Goal: Transaction & Acquisition: Book appointment/travel/reservation

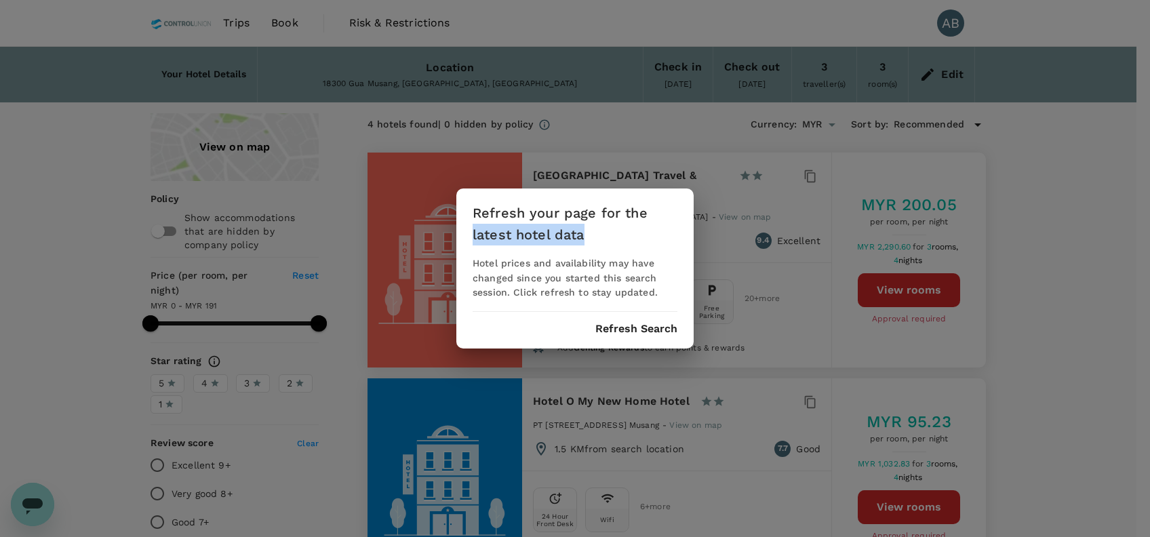
click at [641, 331] on button "Refresh Search" at bounding box center [636, 329] width 82 height 12
click at [638, 326] on button "Refresh Search" at bounding box center [636, 329] width 82 height 12
click at [638, 328] on button "Refresh Search" at bounding box center [636, 329] width 82 height 12
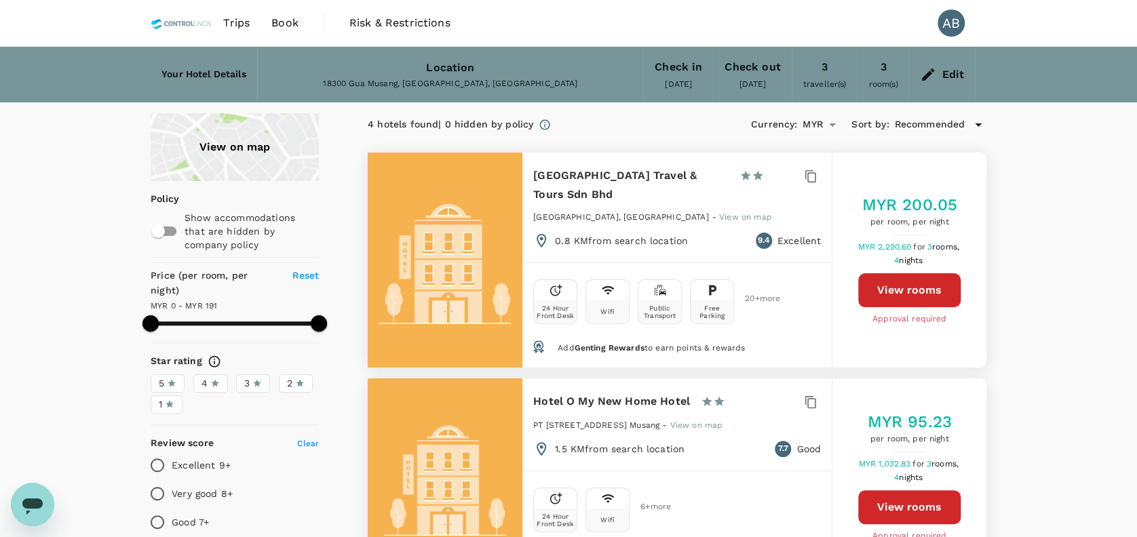
drag, startPoint x: 277, startPoint y: 22, endPoint x: 292, endPoint y: 28, distance: 16.4
click at [275, 22] on span "Book" at bounding box center [284, 23] width 27 height 16
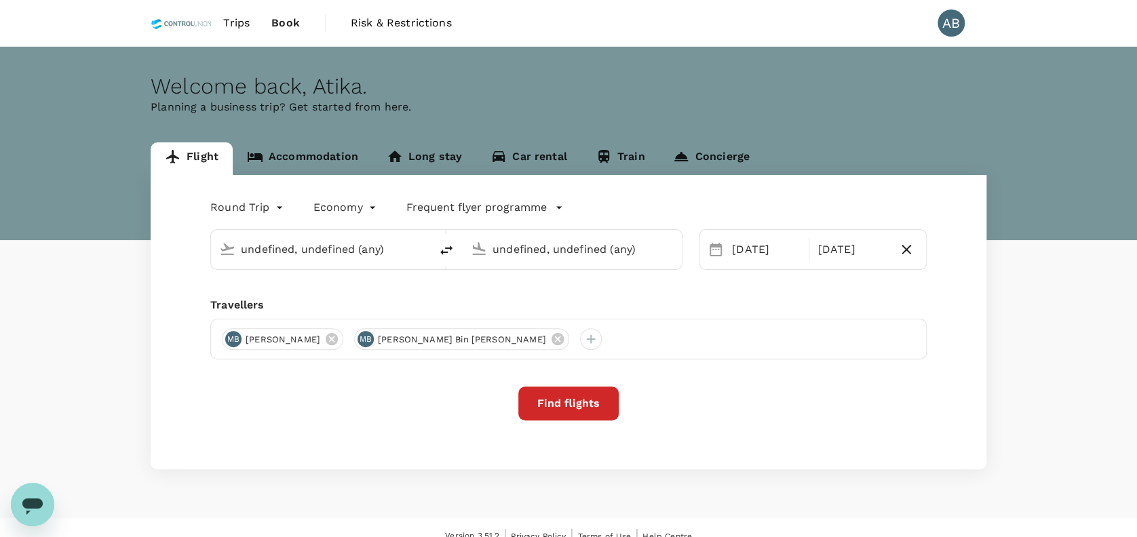
type input "Kuala Lumpur Intl ([GEOGRAPHIC_DATA])"
type input "Sandakan (SDK)"
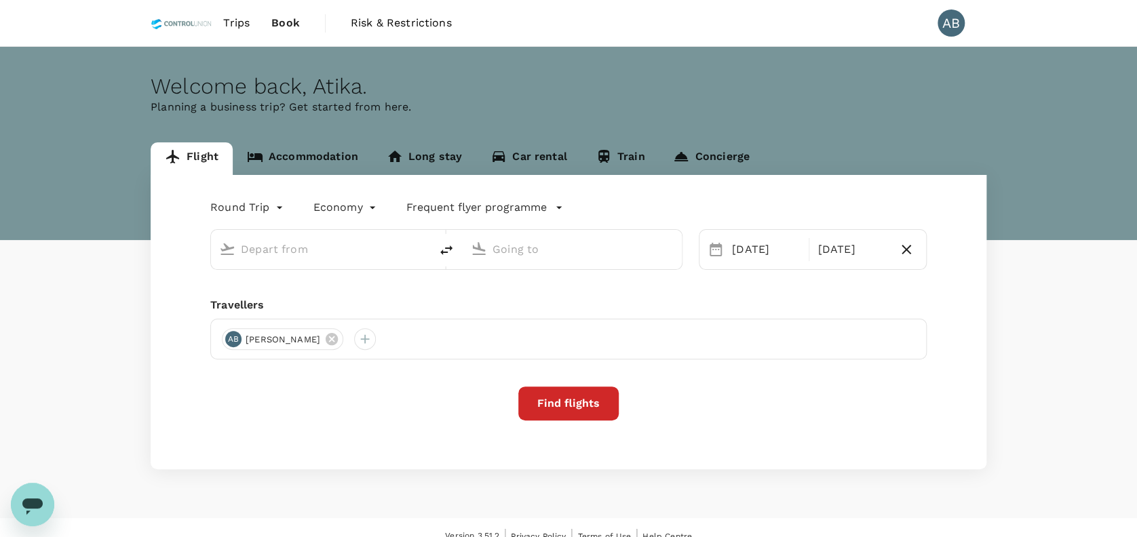
type input "Kuala Lumpur Intl ([GEOGRAPHIC_DATA])"
type input "Sandakan (SDK)"
type input "Kuala Lumpur Intl ([GEOGRAPHIC_DATA])"
type input "Sandakan (SDK)"
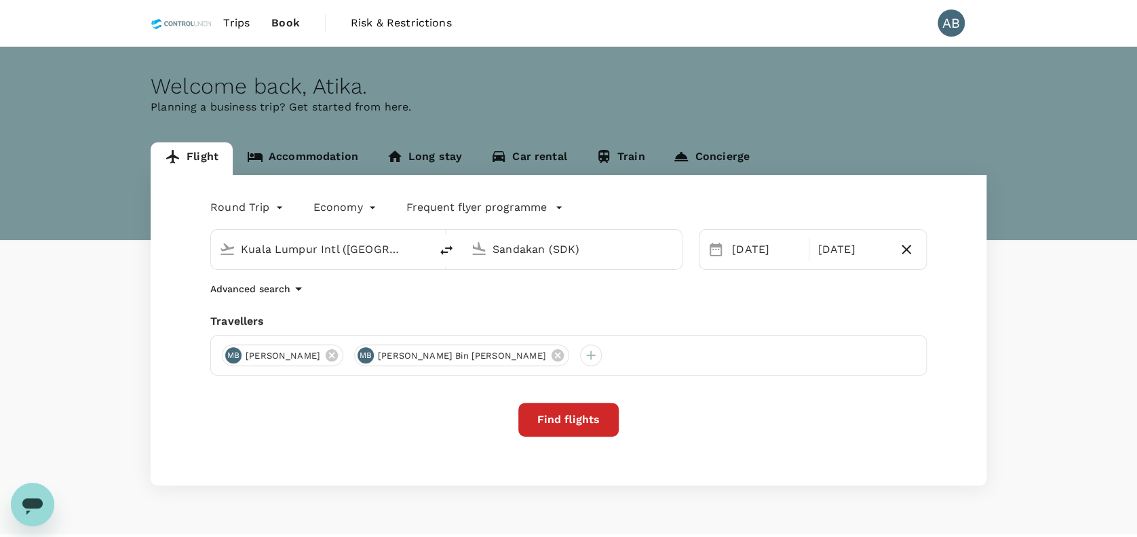
click at [505, 288] on div "Advanced search" at bounding box center [568, 289] width 716 height 16
click at [587, 298] on div "Round Trip roundtrip Economy economy Frequent flyer programme Kuala Lumpur Intl…" at bounding box center [569, 330] width 836 height 311
click at [563, 353] on icon at bounding box center [557, 355] width 12 height 12
click at [610, 301] on div "Round Trip roundtrip Economy economy Frequent flyer programme Kuala Lumpur Intl…" at bounding box center [569, 330] width 836 height 311
click at [395, 330] on div "Travellers MB Mohd Shauki Bin Mohd Ghazali" at bounding box center [568, 344] width 716 height 62
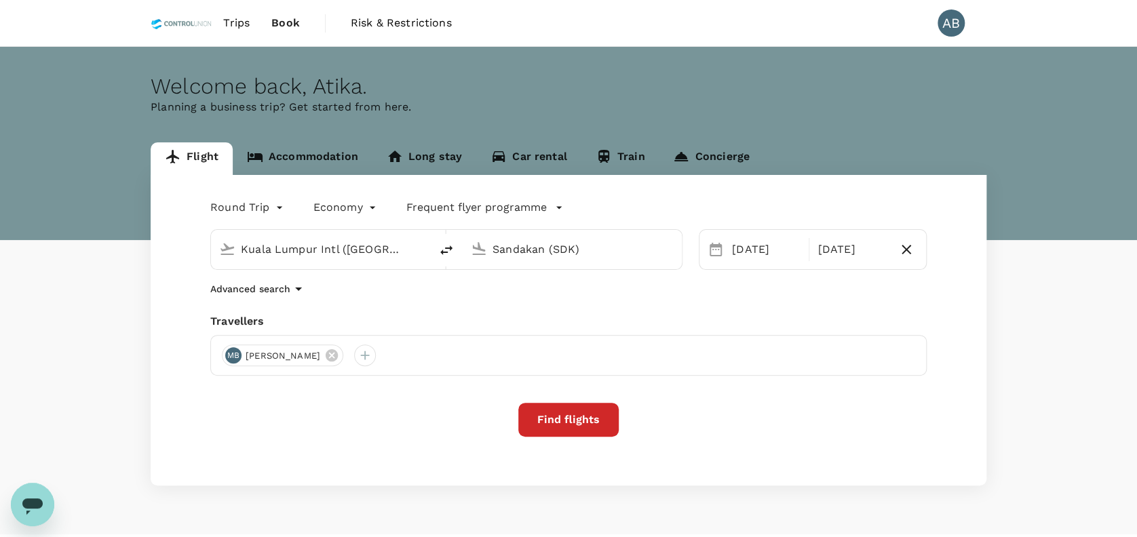
click at [496, 317] on div "Travellers" at bounding box center [568, 321] width 716 height 16
drag, startPoint x: 597, startPoint y: 317, endPoint x: 611, endPoint y: 309, distance: 16.4
click at [601, 315] on div "Travellers" at bounding box center [568, 321] width 716 height 16
click at [492, 303] on div "Round Trip roundtrip Economy economy Frequent flyer programme Kuala Lumpur Intl…" at bounding box center [569, 330] width 836 height 311
click at [365, 320] on div "Travellers" at bounding box center [568, 321] width 716 height 16
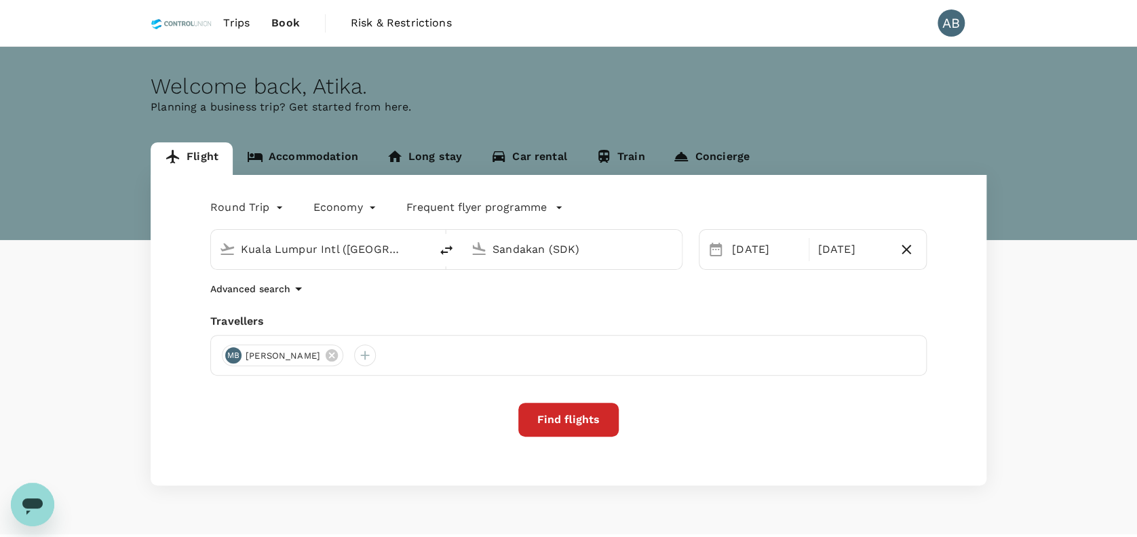
click at [419, 310] on div "Round Trip roundtrip Economy economy Frequent flyer programme Kuala Lumpur Intl…" at bounding box center [569, 330] width 836 height 311
click at [401, 288] on div "Advanced search" at bounding box center [568, 289] width 716 height 16
click at [591, 429] on button "Find flights" at bounding box center [568, 420] width 100 height 34
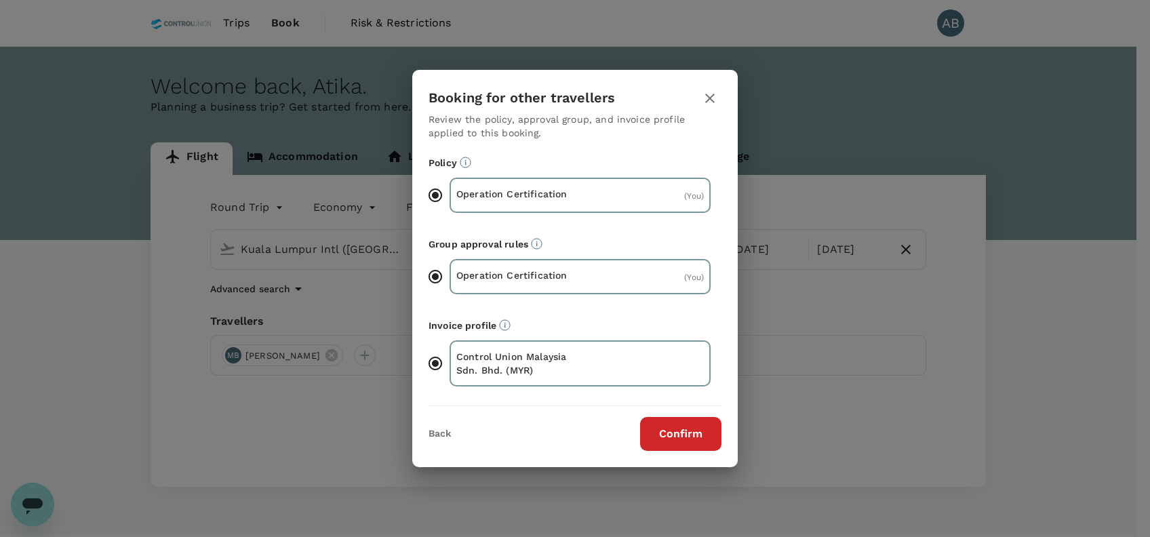
click at [688, 431] on button "Confirm" at bounding box center [680, 434] width 81 height 34
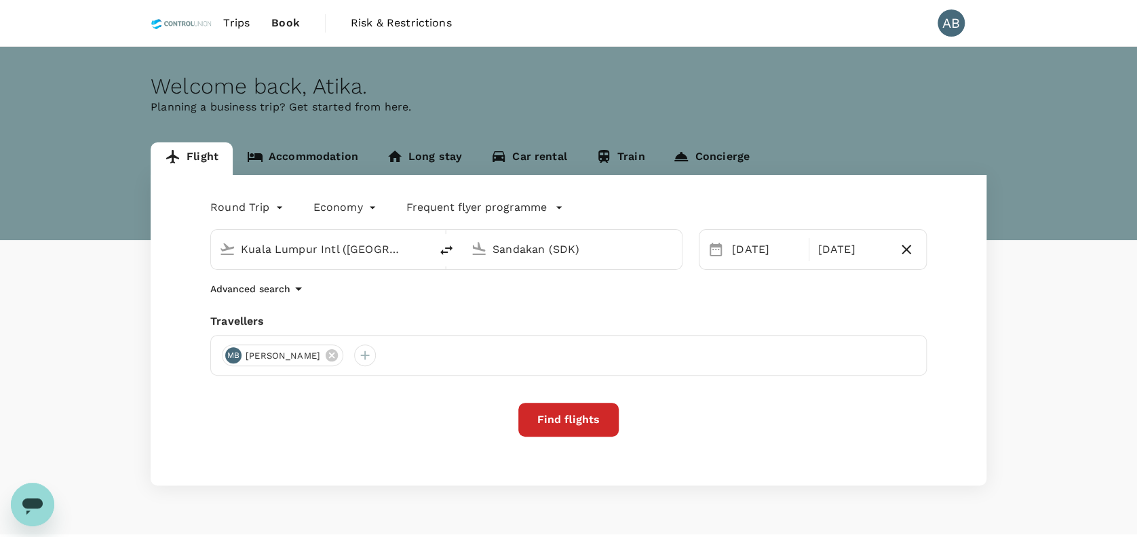
click at [635, 309] on div "Round Trip roundtrip Economy economy Frequent flyer programme Kuala Lumpur Intl…" at bounding box center [569, 330] width 836 height 311
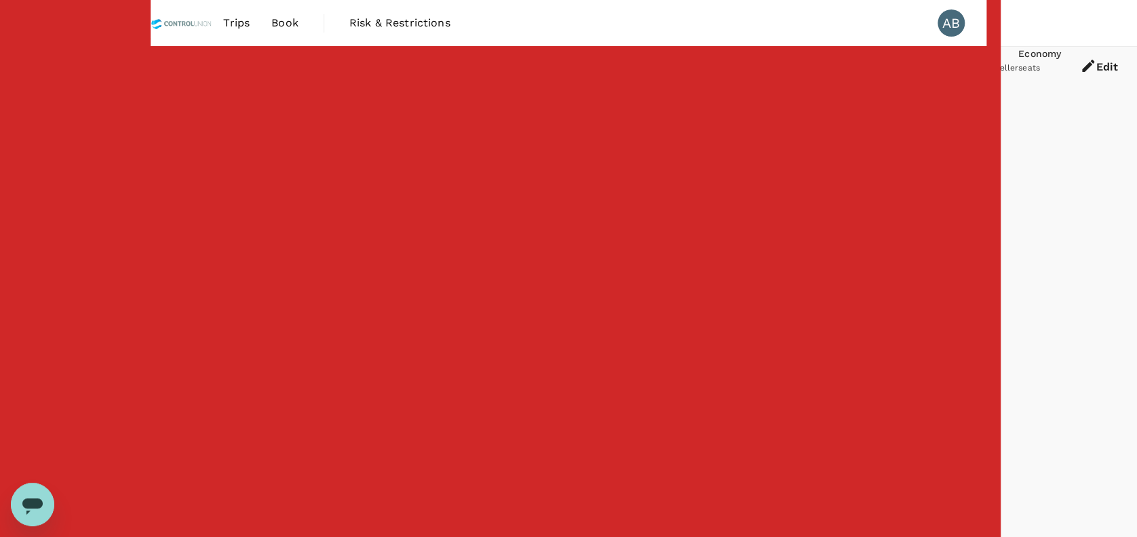
type input "1045"
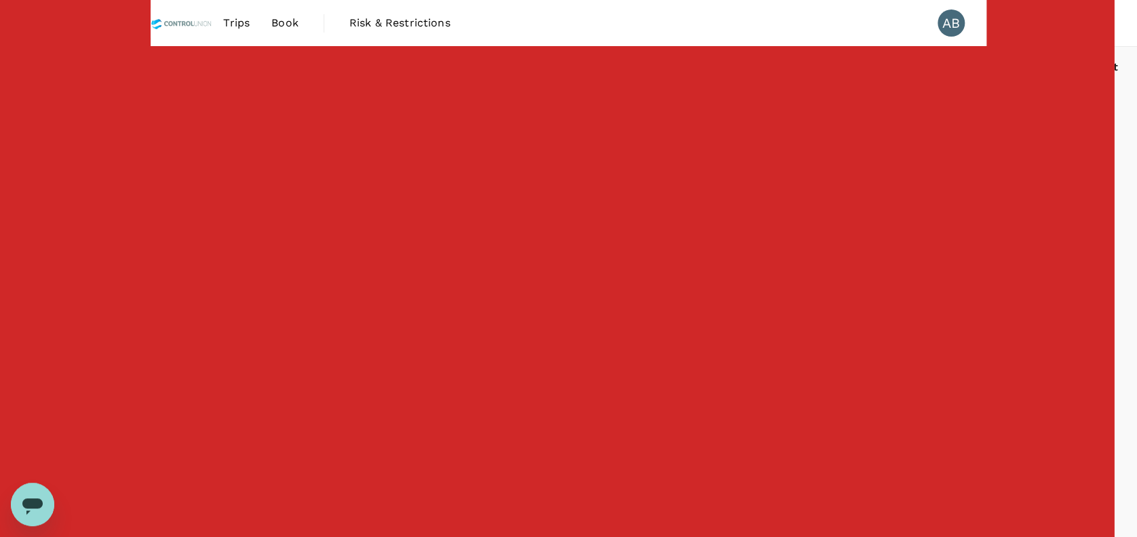
checkbox input "false"
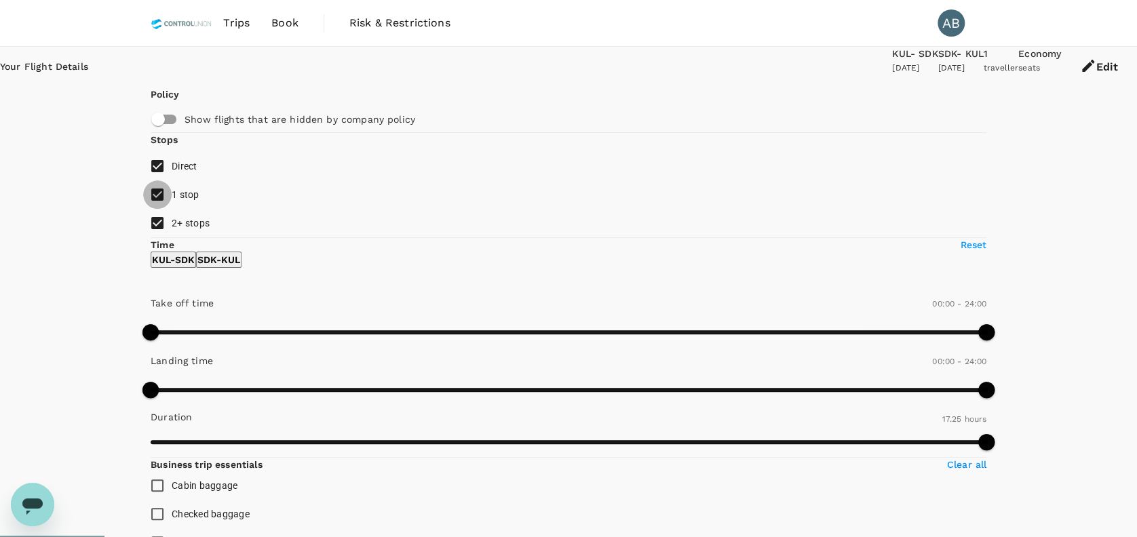
drag, startPoint x: 161, startPoint y: 244, endPoint x: 163, endPoint y: 257, distance: 13.0
click at [159, 209] on input "1 stop" at bounding box center [157, 194] width 28 height 28
checkbox input "false"
drag, startPoint x: 161, startPoint y: 273, endPoint x: 213, endPoint y: 267, distance: 51.8
click at [160, 237] on input "2+ stops" at bounding box center [157, 223] width 28 height 28
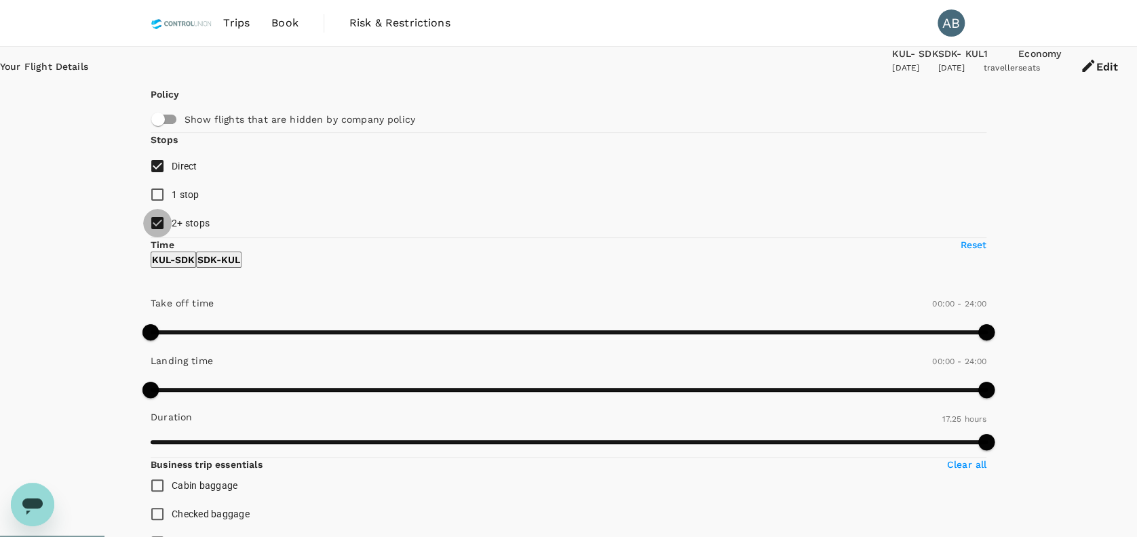
checkbox input "false"
type input "960"
drag, startPoint x: 357, startPoint y: 400, endPoint x: 290, endPoint y: 404, distance: 66.5
click at [699, 340] on span at bounding box center [707, 332] width 16 height 16
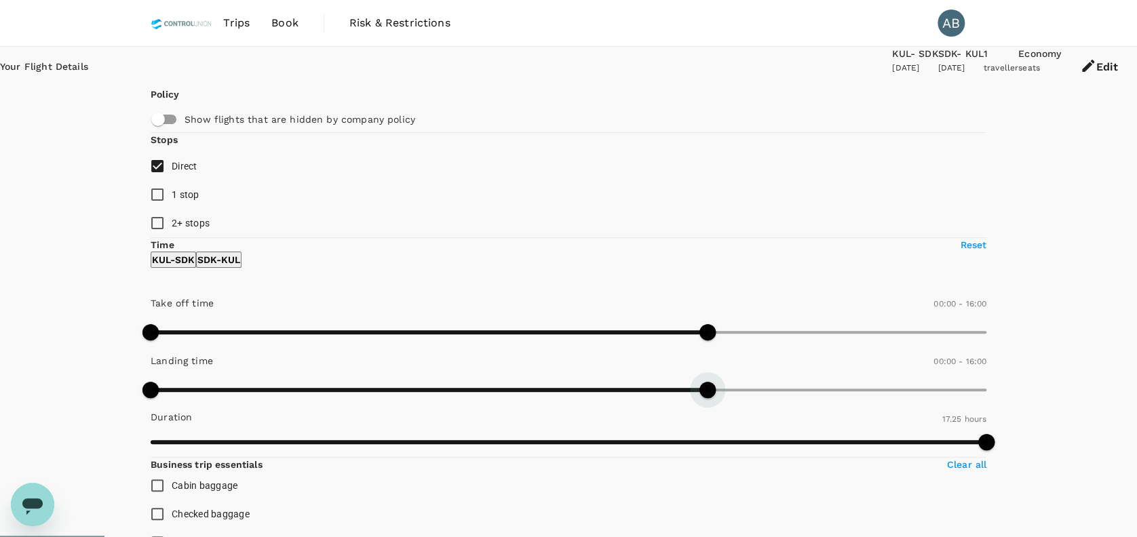
type input "990"
drag, startPoint x: 353, startPoint y: 457, endPoint x: 296, endPoint y: 446, distance: 58.1
click at [699, 398] on span at bounding box center [707, 390] width 16 height 16
click at [240, 267] on p "SDK - KUL" at bounding box center [218, 260] width 43 height 14
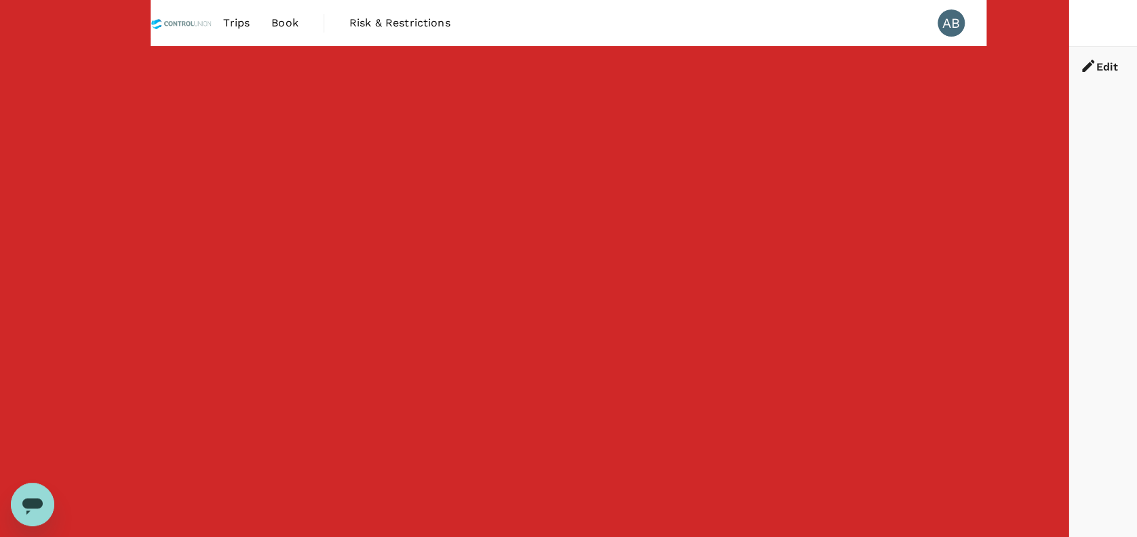
type input "MYR"
type input "780"
drag, startPoint x: 146, startPoint y: 397, endPoint x: 264, endPoint y: 405, distance: 117.6
click at [595, 340] on span at bounding box center [603, 332] width 16 height 16
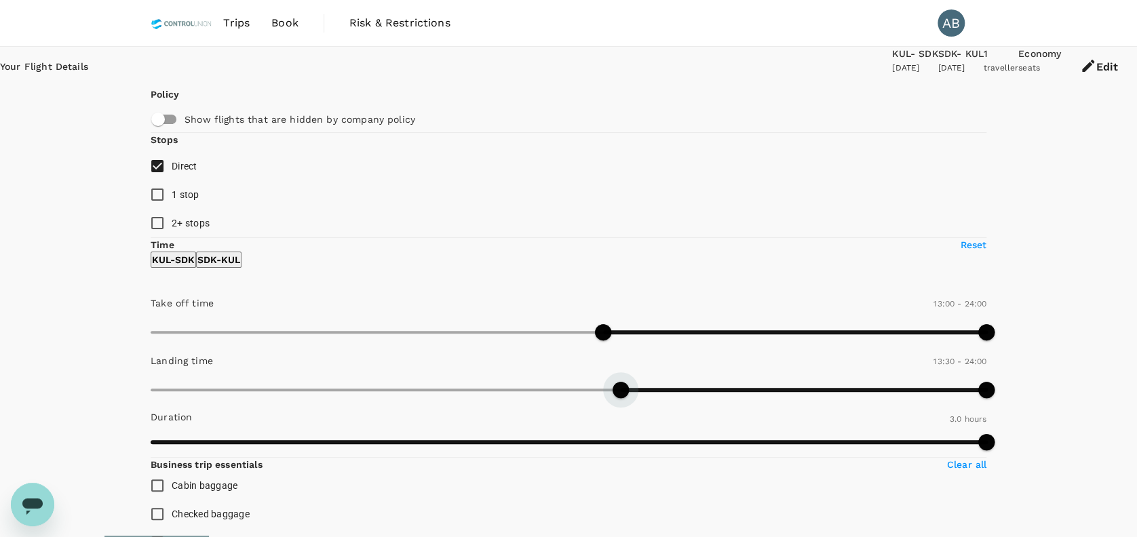
type input "780"
drag, startPoint x: 151, startPoint y: 457, endPoint x: 264, endPoint y: 460, distance: 113.3
click at [595, 398] on span at bounding box center [603, 390] width 16 height 16
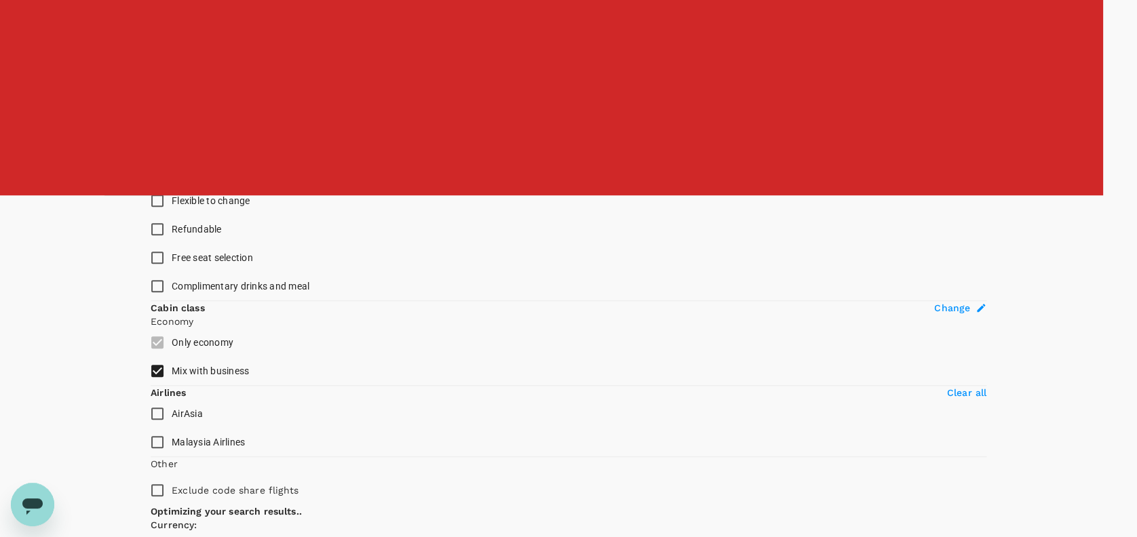
scroll to position [361, 0]
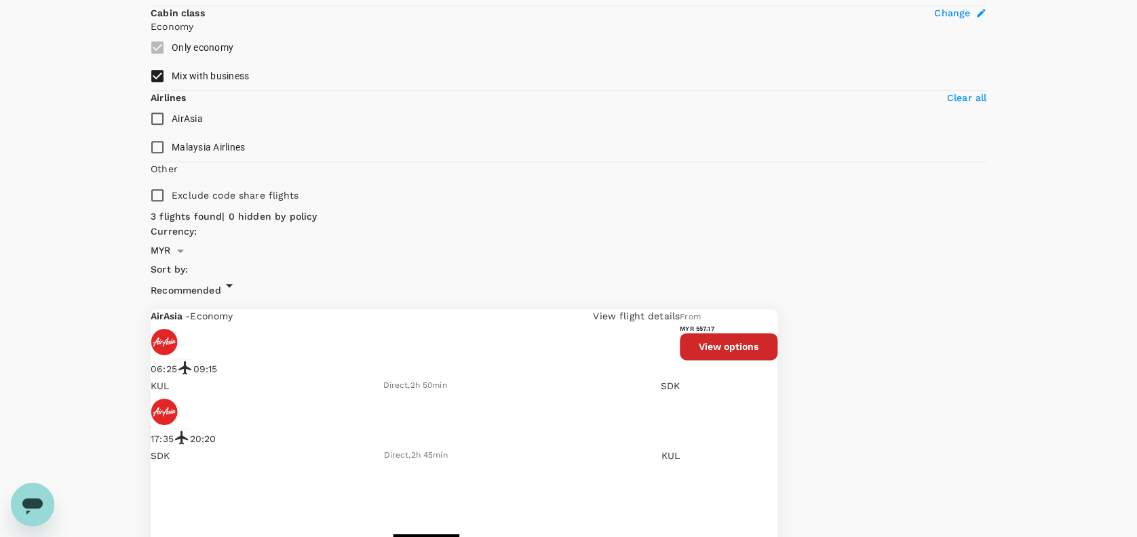
scroll to position [652, 0]
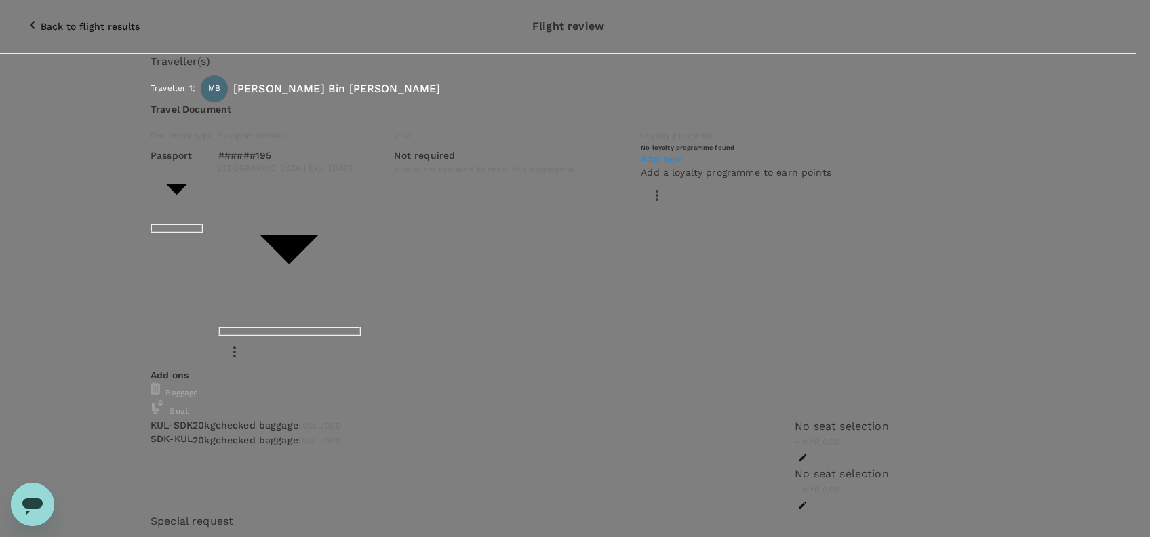
type input "9e254831-a140-43d4-90d9-f4bdc71b84d3"
paste textarea "Hi @Hariz / @Chathuranga, Requesting your approval for the flight below: PRJ NO…"
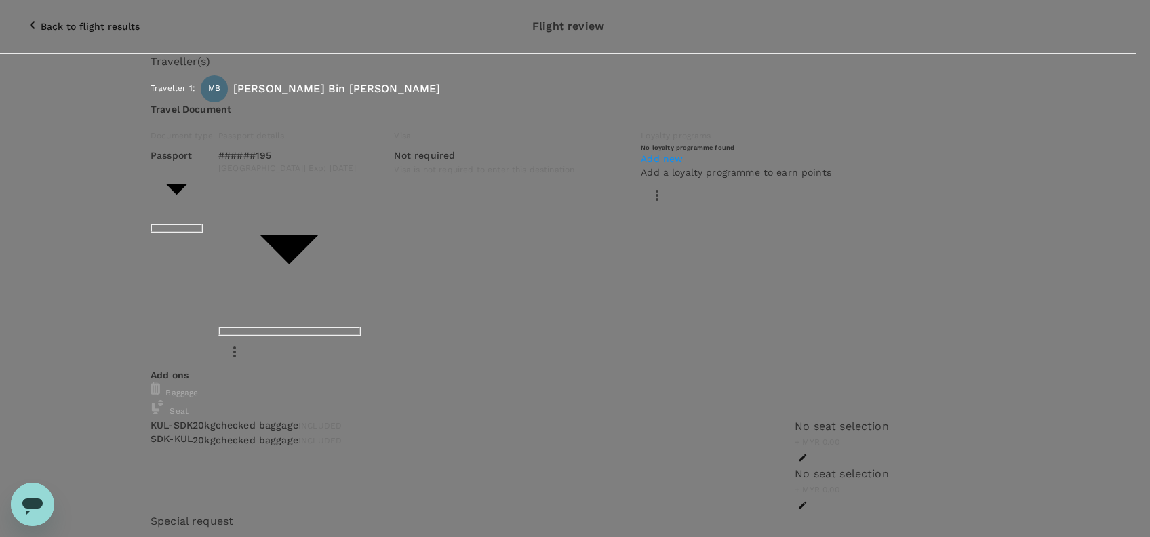
drag, startPoint x: 464, startPoint y: 239, endPoint x: 488, endPoint y: 234, distance: 24.9
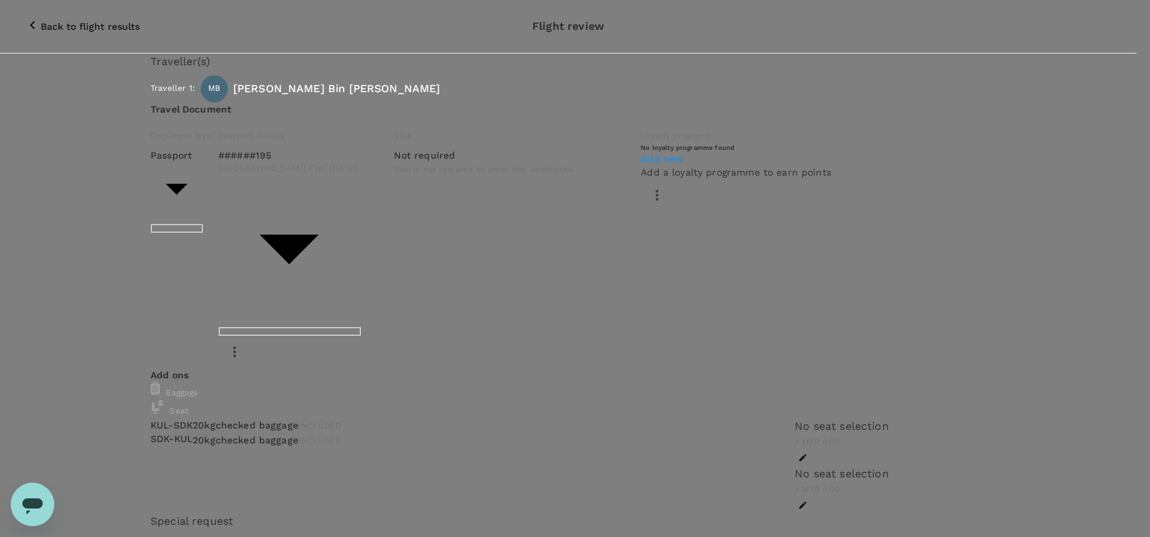
scroll to position [92, 0]
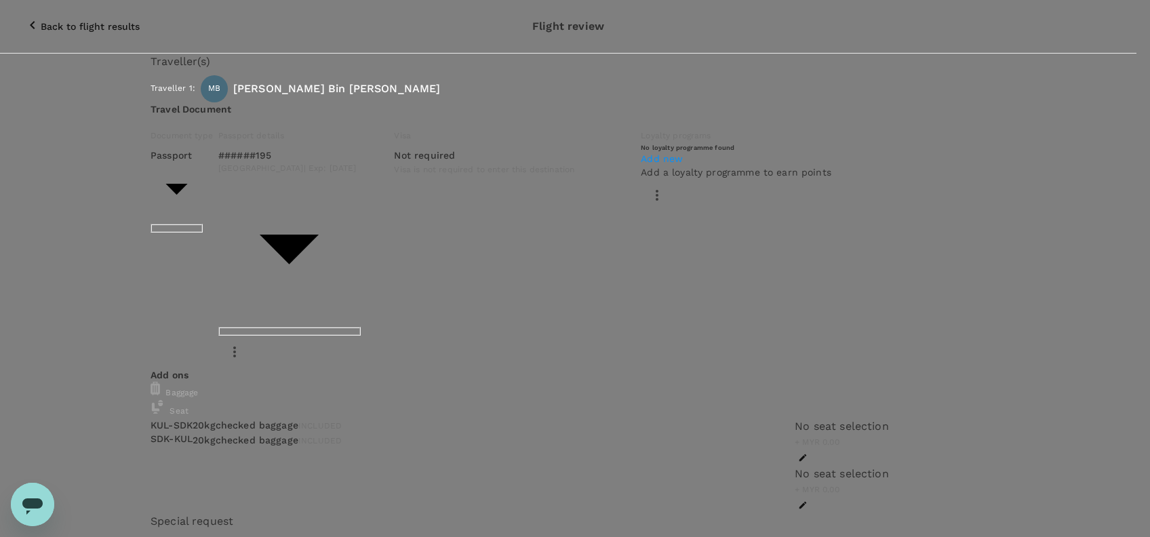
scroll to position [109, 0]
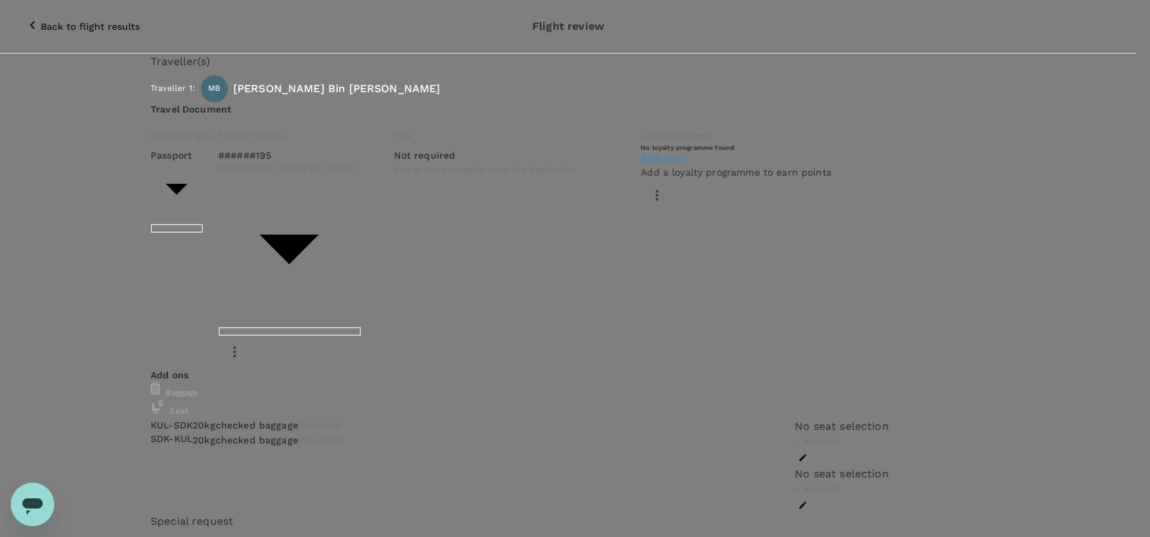
drag, startPoint x: 539, startPoint y: 260, endPoint x: 530, endPoint y: 262, distance: 9.0
drag, startPoint x: 544, startPoint y: 260, endPoint x: 279, endPoint y: 255, distance: 264.5
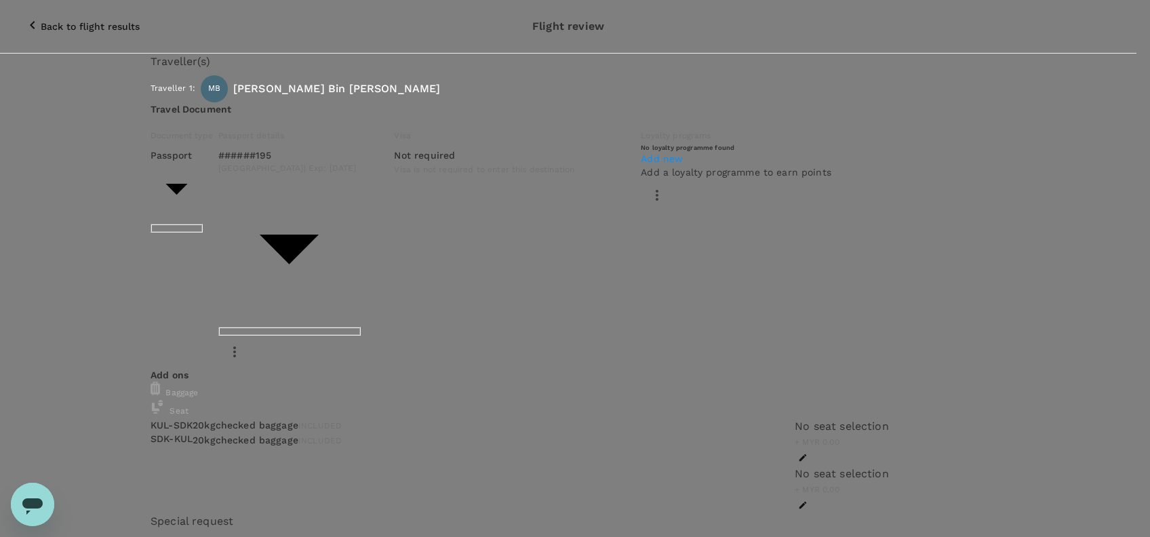
drag, startPoint x: 512, startPoint y: 272, endPoint x: 176, endPoint y: 215, distance: 341.2
type textarea "Hi @Hariz / @Chathuranga, Requesting your approval for the flight below: PRJ NO…"
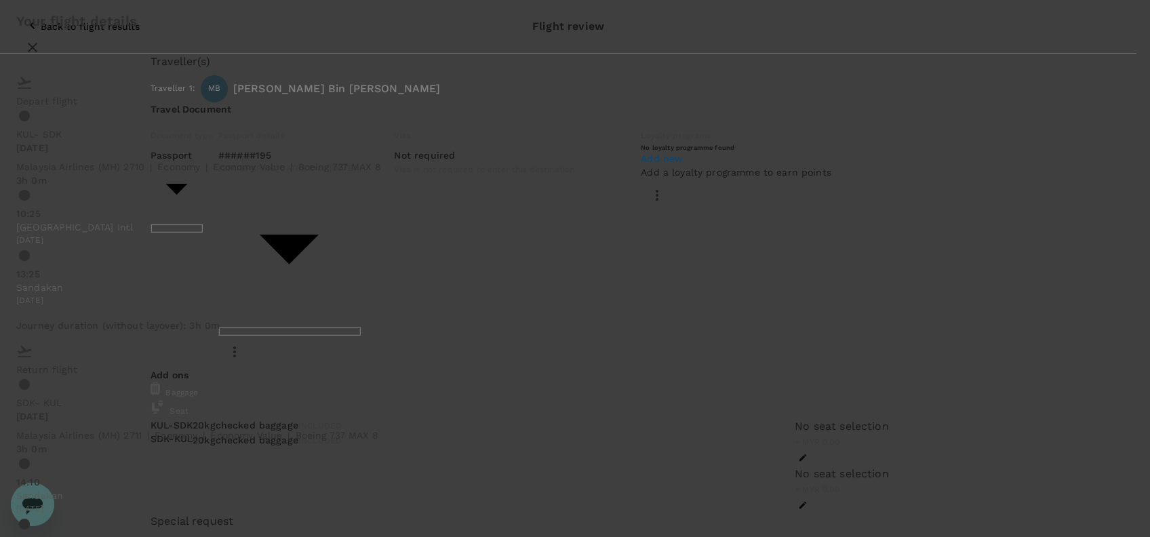
scroll to position [28, 0]
click at [41, 39] on icon "close" at bounding box center [32, 47] width 16 height 16
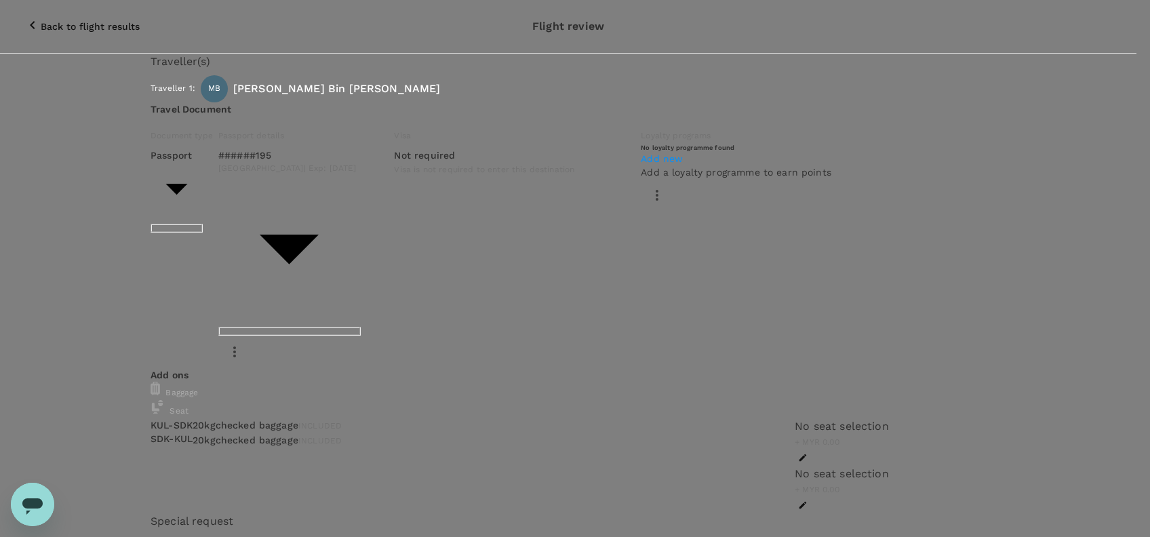
scroll to position [90, 0]
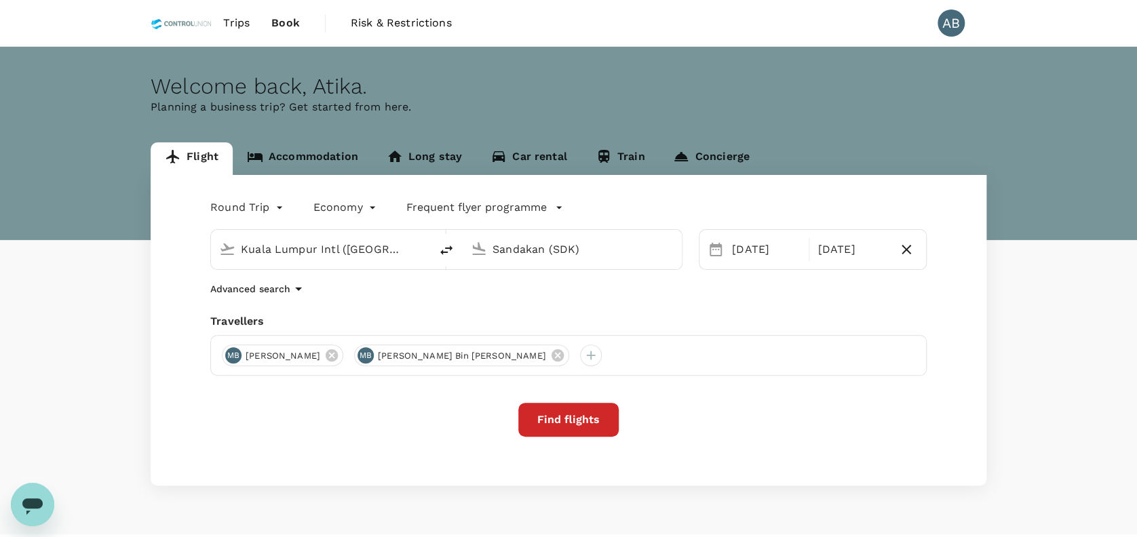
click at [418, 311] on div "Round Trip roundtrip Economy economy Frequent flyer programme Kuala Lumpur Intl…" at bounding box center [569, 330] width 836 height 311
click at [240, 18] on span "Trips" at bounding box center [236, 23] width 26 height 16
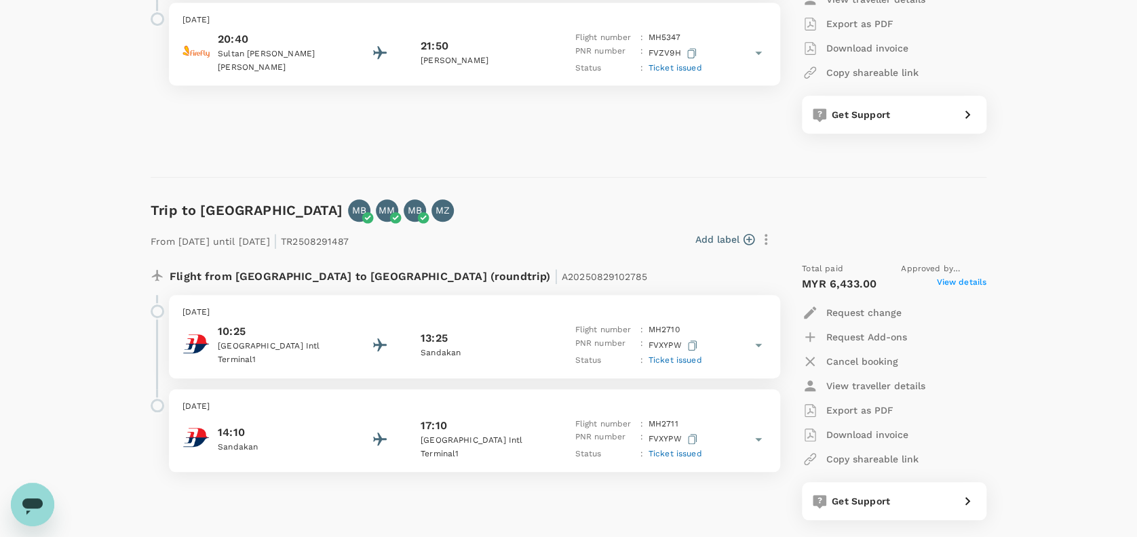
scroll to position [452, 0]
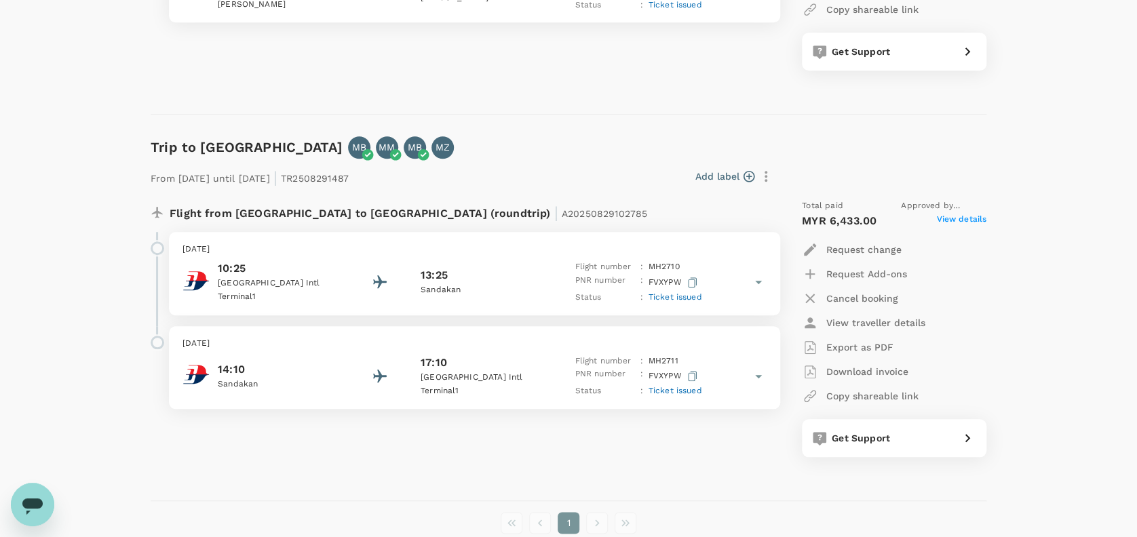
click at [754, 280] on icon at bounding box center [758, 282] width 16 height 16
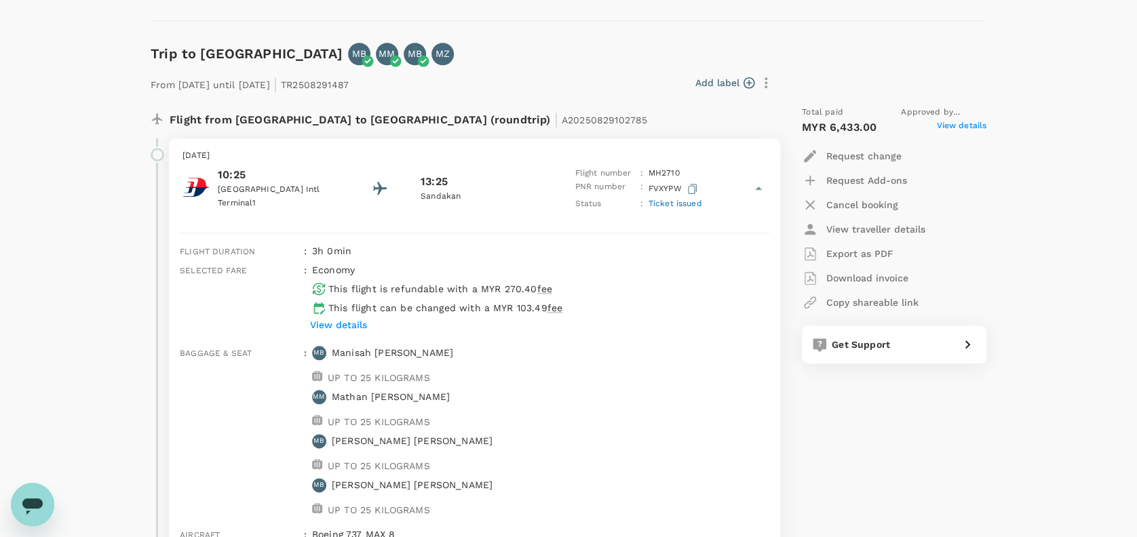
scroll to position [543, 0]
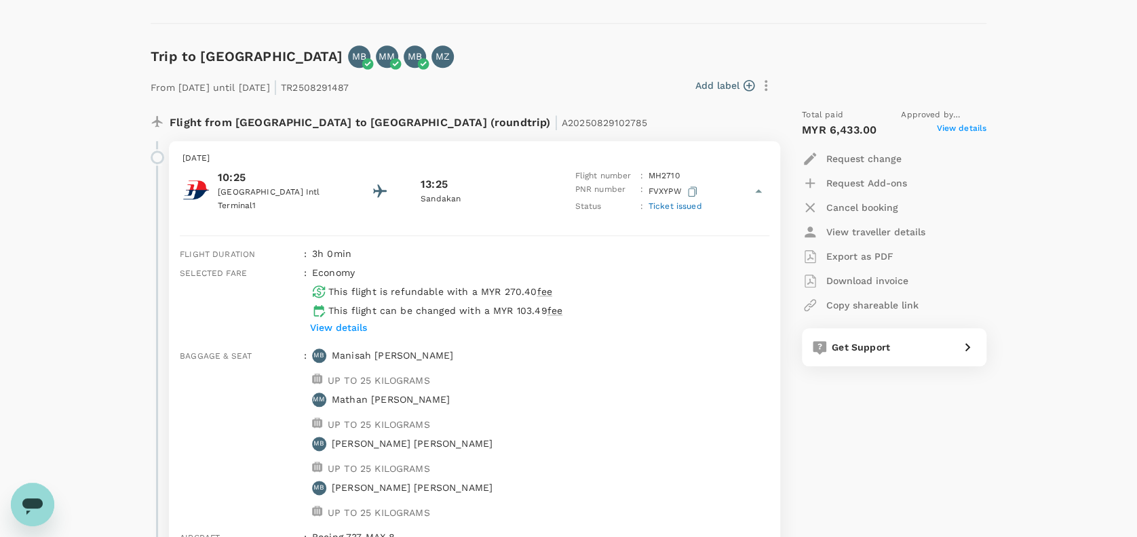
click at [576, 64] on div "From 21 Sep 2025 until 27 Sep 2025 | TR2508291487 Add label Flight from Malaysi…" at bounding box center [557, 377] width 857 height 663
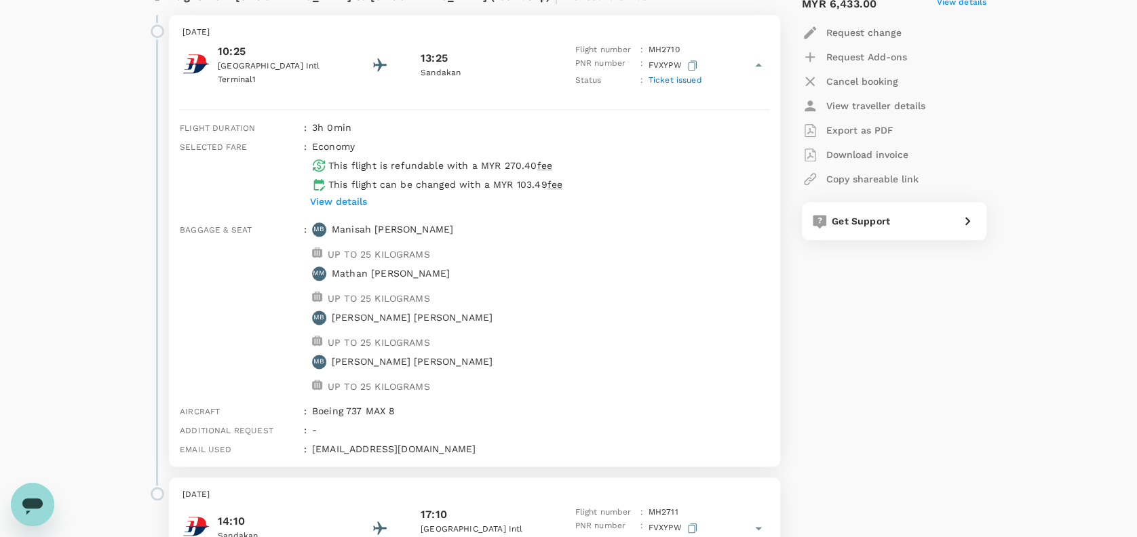
scroll to position [668, 0]
click at [758, 64] on icon at bounding box center [758, 65] width 7 height 3
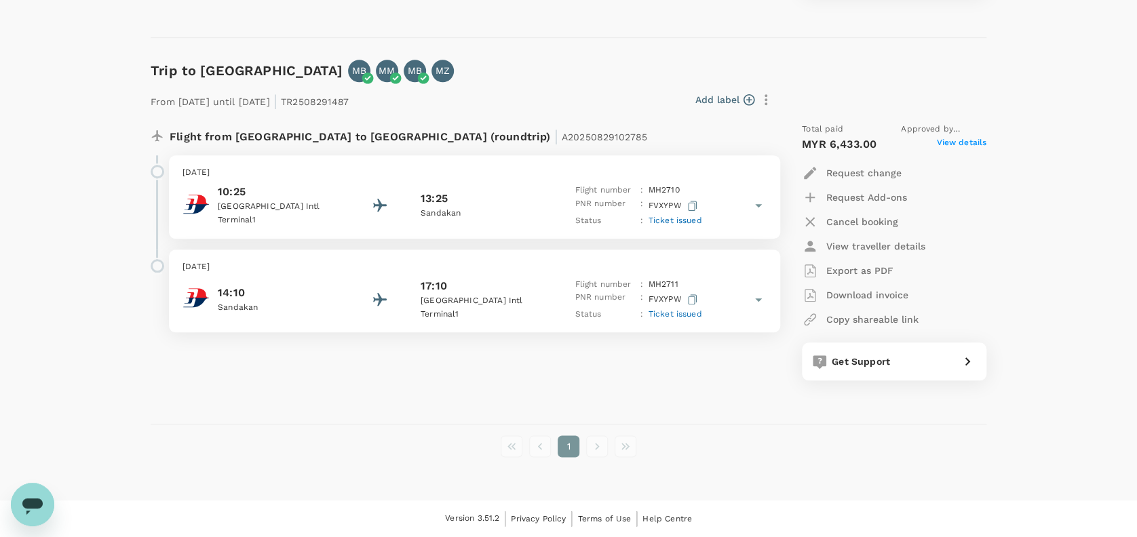
scroll to position [526, 0]
click at [547, 133] on div "Flight from Malaysia to Malaysia (roundtrip) | A20250829102785" at bounding box center [430, 137] width 520 height 24
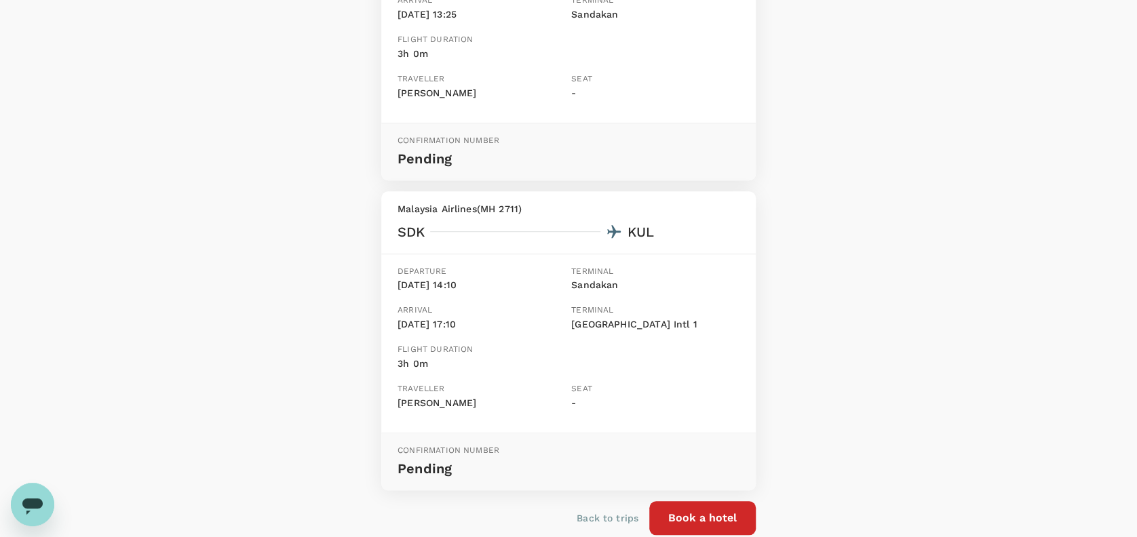
scroll to position [361, 0]
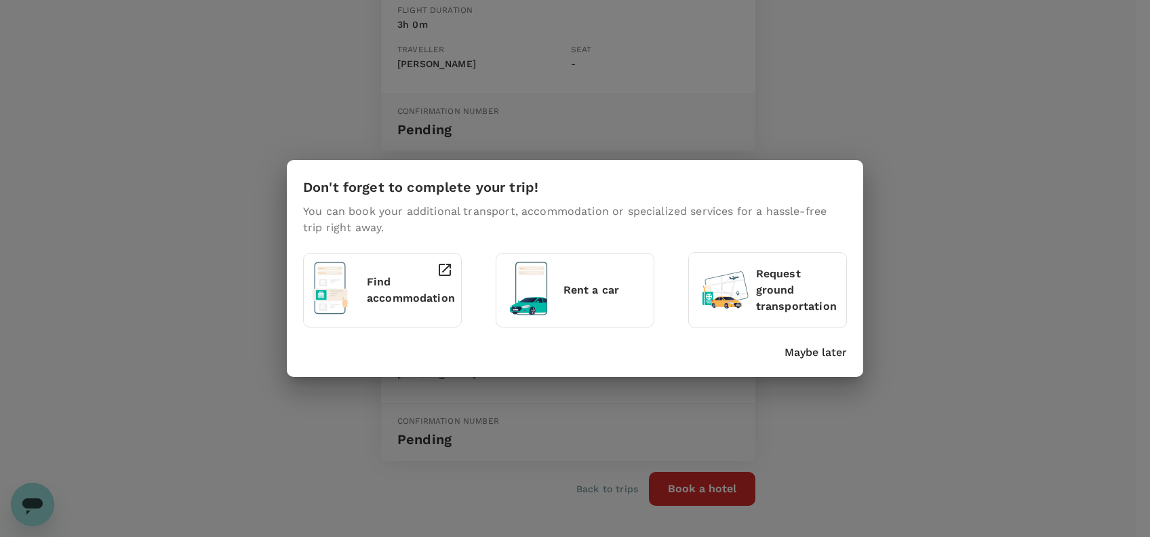
click at [822, 355] on p "Maybe later" at bounding box center [816, 353] width 62 height 16
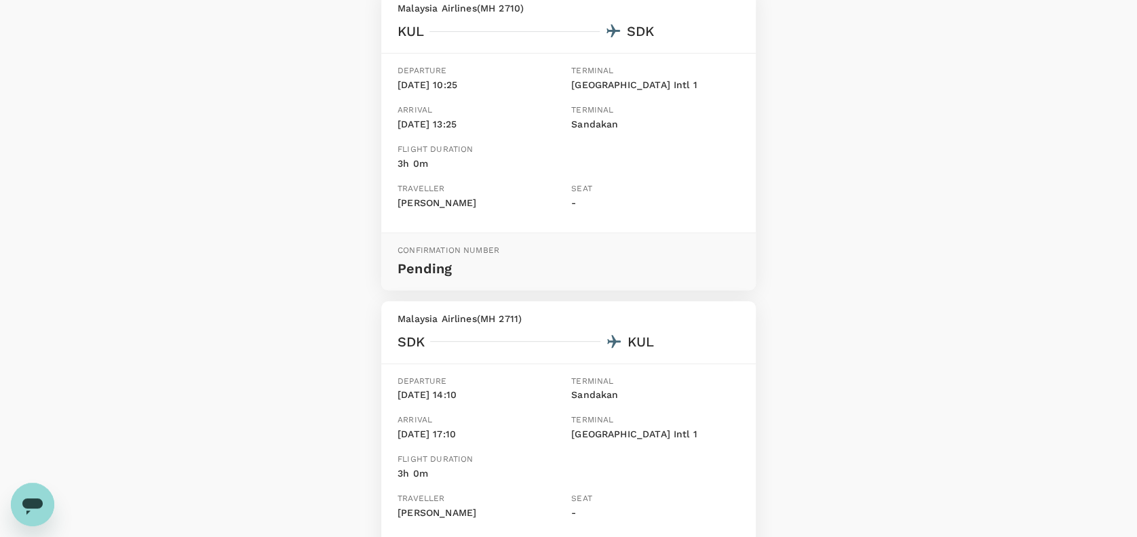
scroll to position [271, 0]
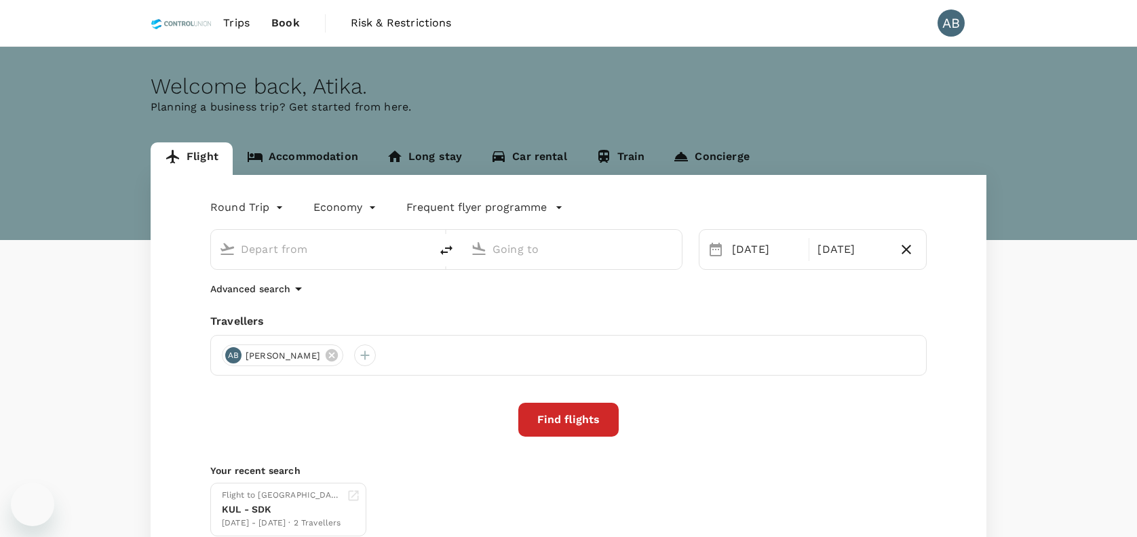
type input "Kuala Lumpur Intl ([GEOGRAPHIC_DATA])"
type input "Sandakan (SDK)"
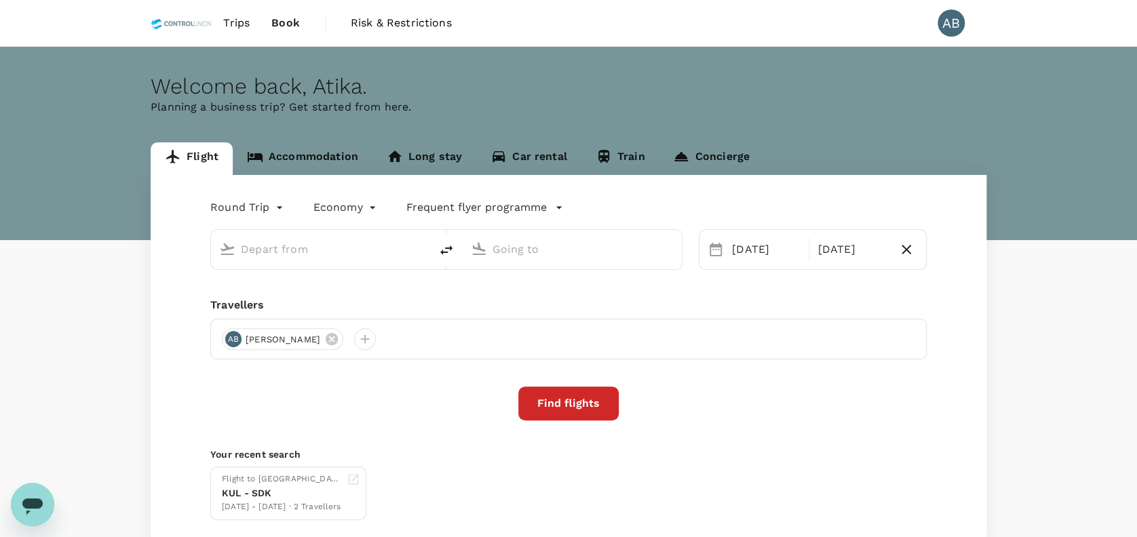
type input "Kuala Lumpur Intl ([GEOGRAPHIC_DATA])"
type input "Sandakan (SDK)"
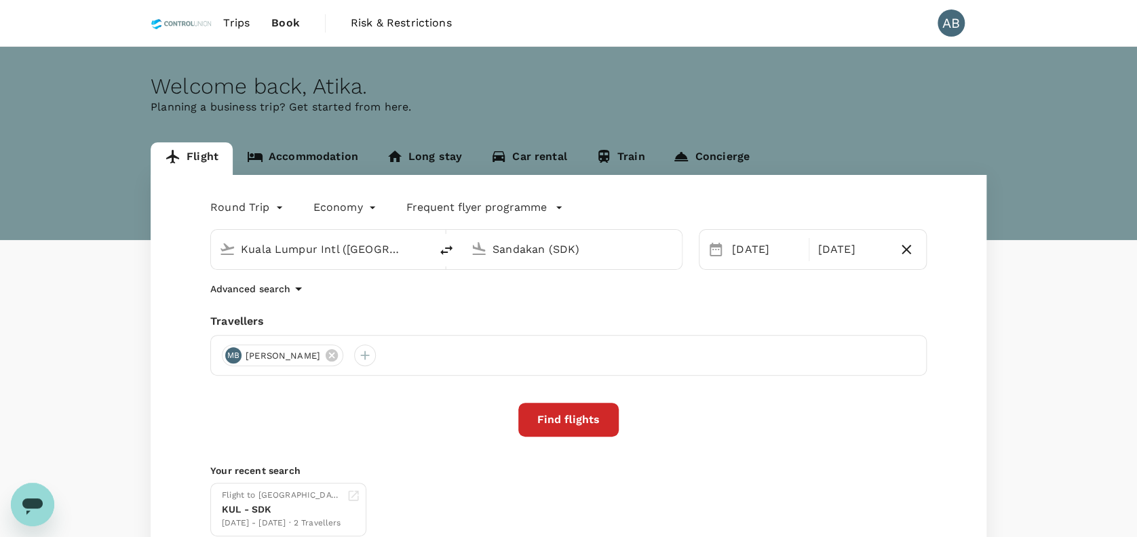
click at [776, 25] on div "Trips Book Risk & Restrictions AB" at bounding box center [569, 23] width 836 height 46
click at [524, 319] on div "Travellers" at bounding box center [568, 321] width 716 height 16
click at [545, 328] on div "Travellers" at bounding box center [568, 321] width 716 height 16
click at [338, 353] on icon at bounding box center [332, 355] width 12 height 12
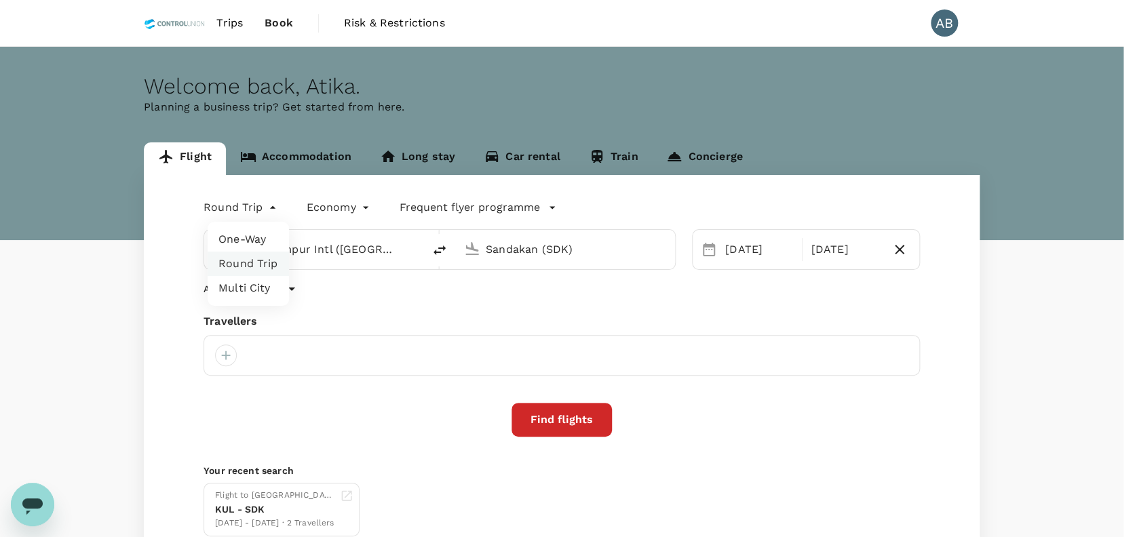
click at [239, 210] on body "Trips Book Risk & Restrictions AB Welcome back , Atika . Planning a business tr…" at bounding box center [568, 322] width 1137 height 644
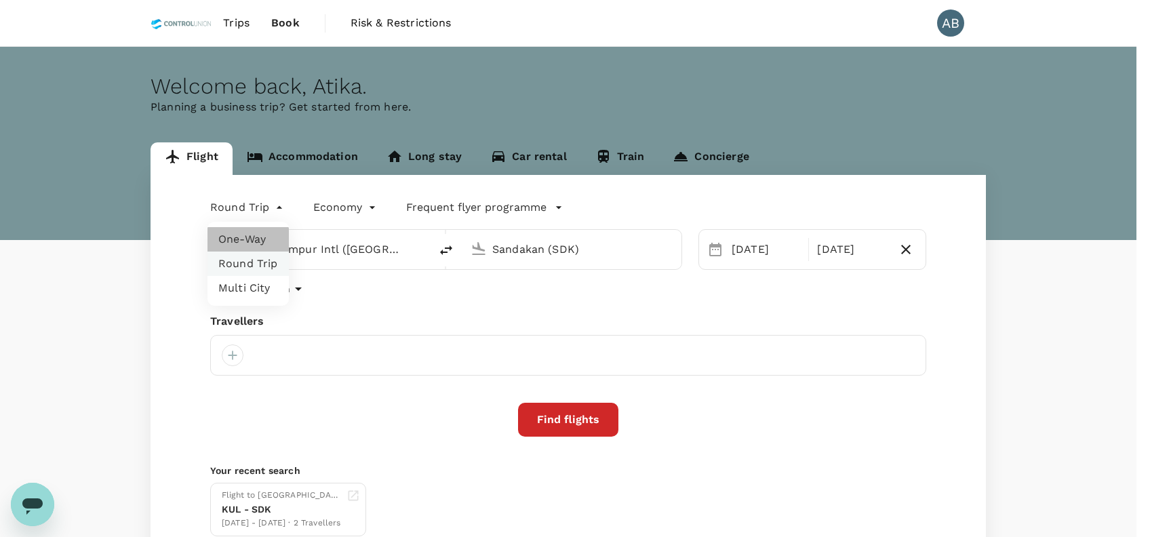
click at [243, 239] on li "One-Way" at bounding box center [248, 239] width 81 height 24
type input "oneway"
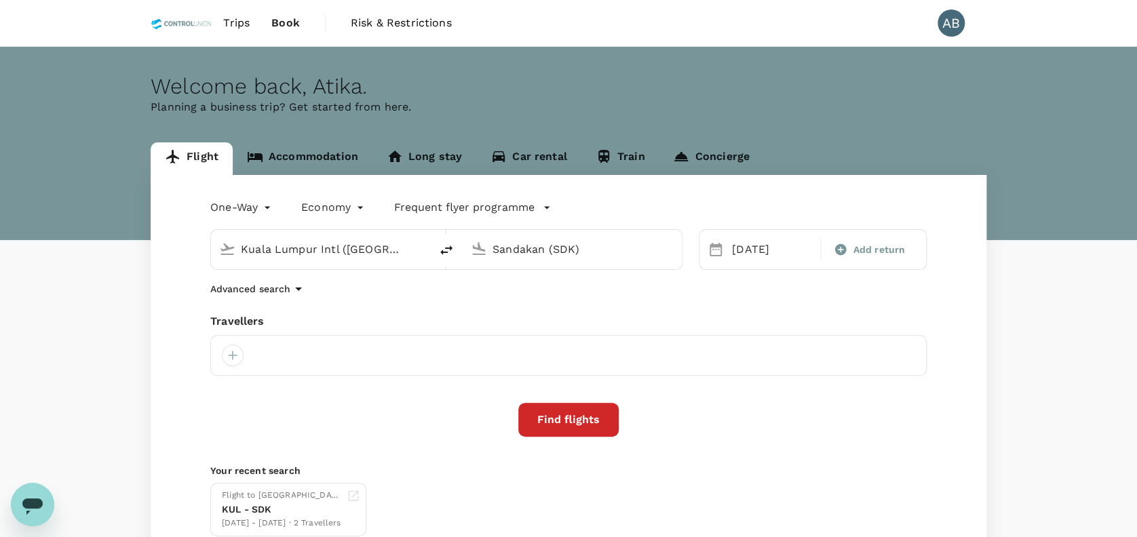
click at [385, 314] on div "Travellers" at bounding box center [568, 321] width 716 height 16
click at [439, 336] on div at bounding box center [568, 355] width 716 height 41
click at [819, 300] on div "One-Way oneway Economy economy Frequent flyer programme Kuala Lumpur Intl (KUL)…" at bounding box center [569, 366] width 836 height 383
click at [233, 349] on div at bounding box center [233, 356] width 22 height 22
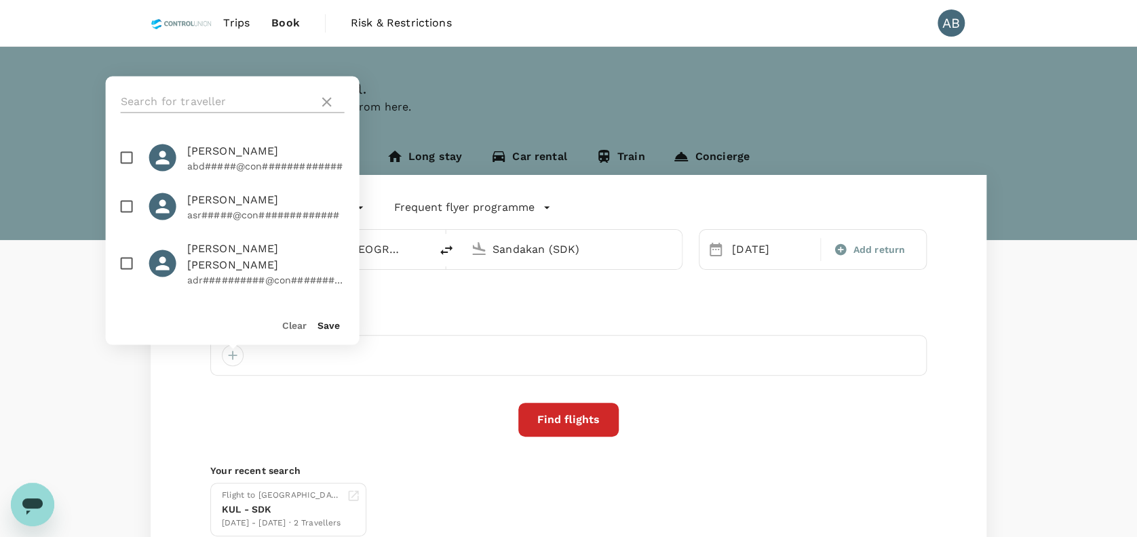
click at [213, 100] on input "text" at bounding box center [217, 102] width 193 height 22
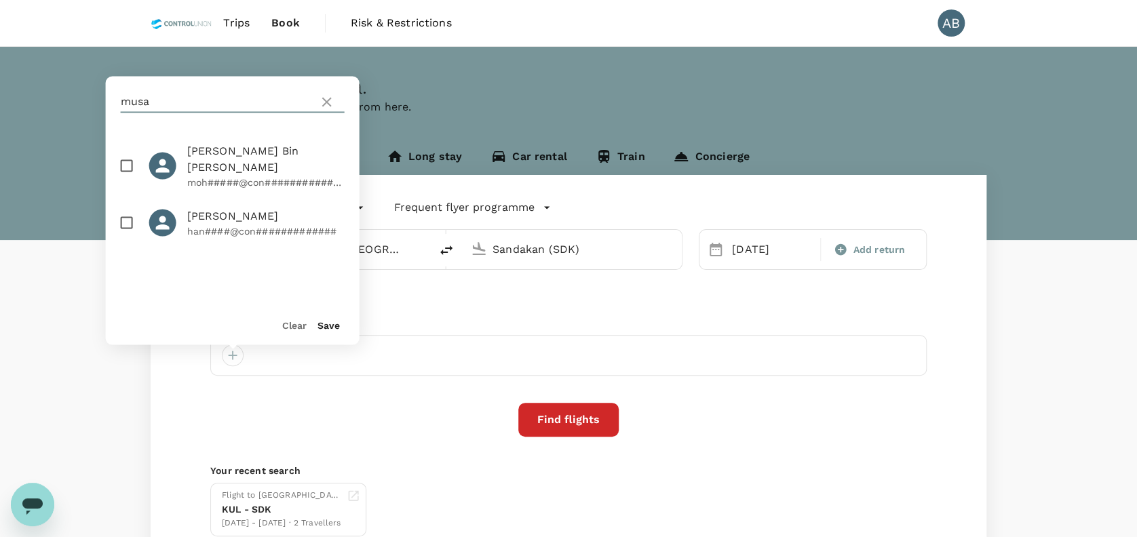
type input "musa"
click at [123, 161] on input "checkbox" at bounding box center [127, 165] width 28 height 28
checkbox input "true"
click at [326, 319] on div "Save" at bounding box center [323, 318] width 33 height 27
drag, startPoint x: 326, startPoint y: 325, endPoint x: 374, endPoint y: 305, distance: 52.0
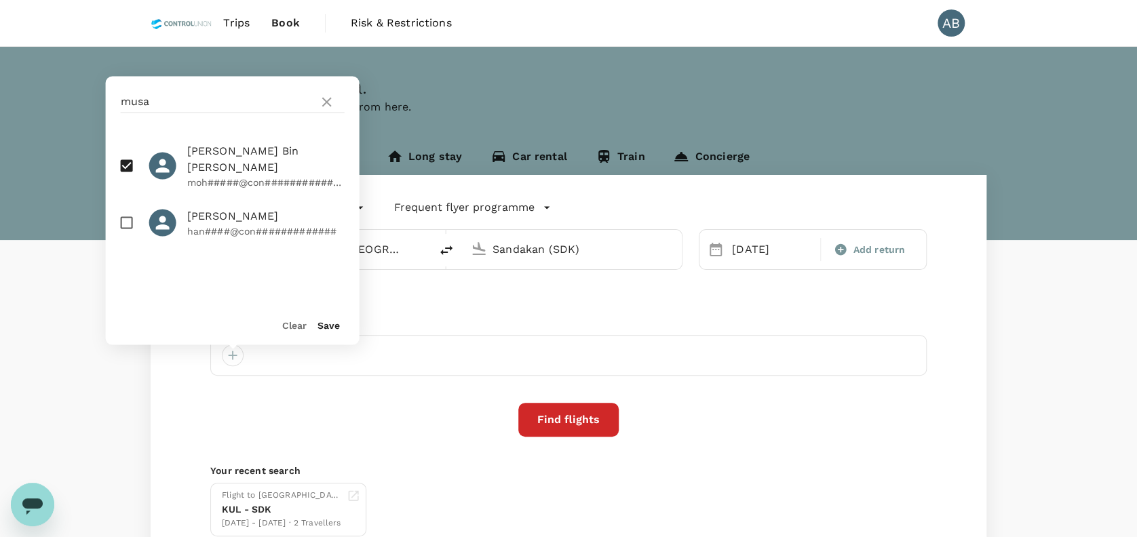
click at [328, 323] on button "Save" at bounding box center [328, 324] width 22 height 11
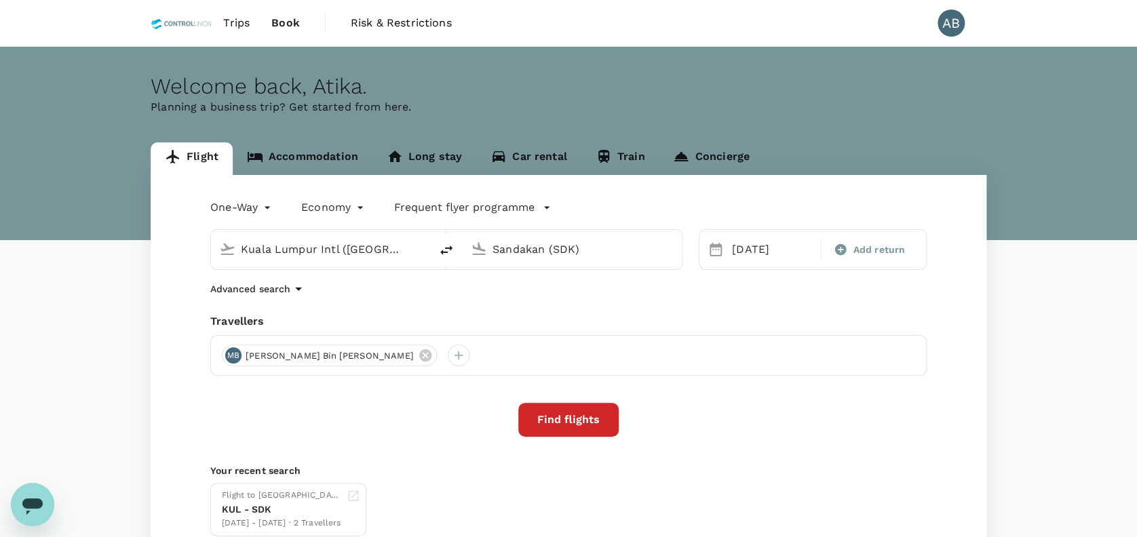
click at [412, 293] on div "Advanced search" at bounding box center [568, 289] width 716 height 16
drag, startPoint x: 718, startPoint y: 305, endPoint x: 700, endPoint y: 307, distance: 18.4
click at [713, 307] on div "One-Way oneway Economy economy Frequent flyer programme Kuala Lumpur Intl (KUL)…" at bounding box center [569, 366] width 836 height 383
click at [551, 408] on button "Find flights" at bounding box center [568, 420] width 100 height 34
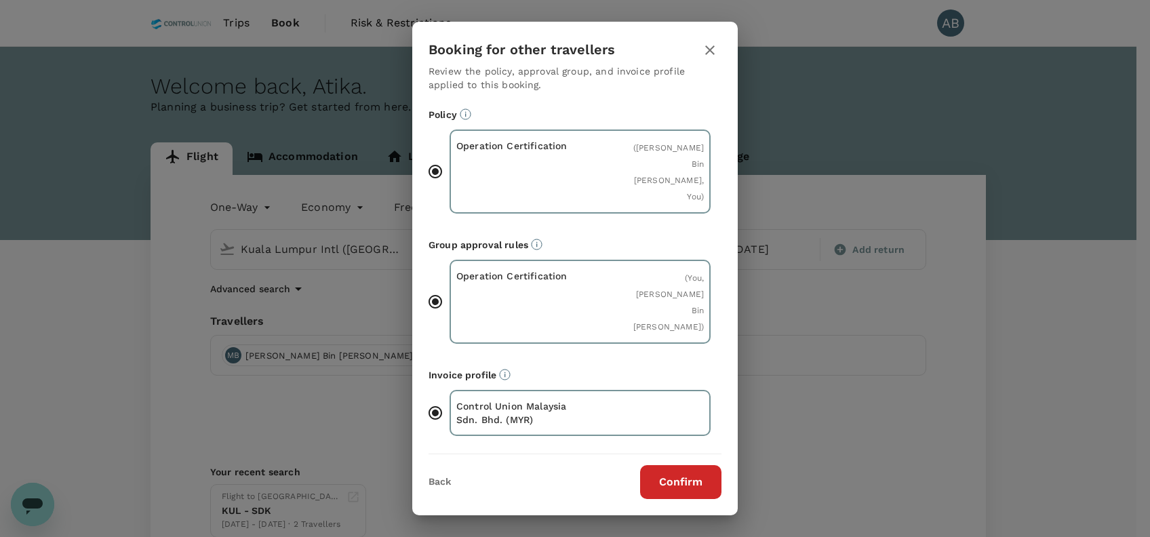
click at [667, 465] on button "Confirm" at bounding box center [680, 482] width 81 height 34
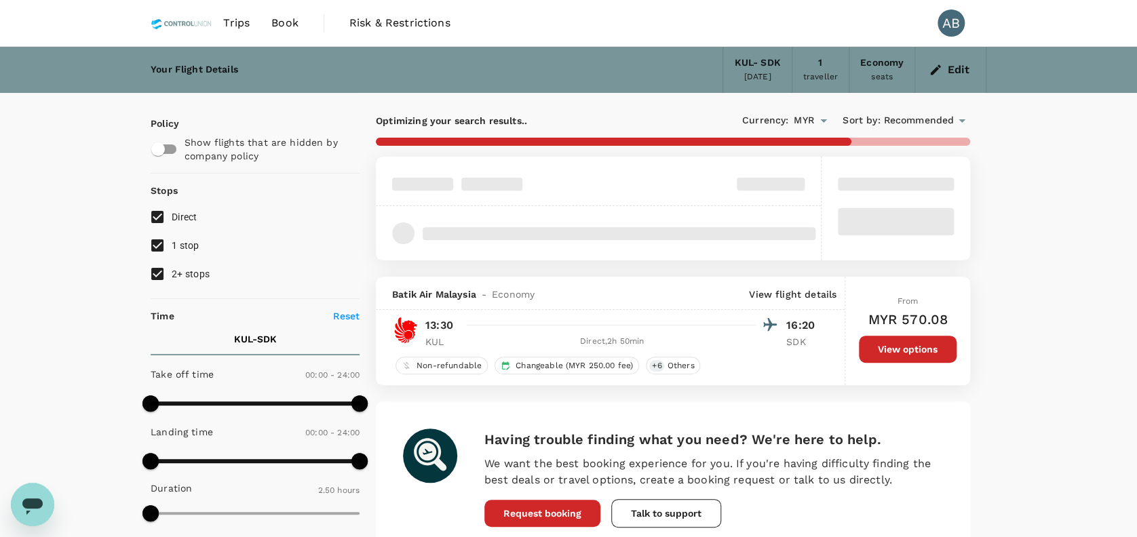
drag, startPoint x: 155, startPoint y: 240, endPoint x: 153, endPoint y: 250, distance: 9.6
click at [153, 241] on input "1 stop" at bounding box center [157, 245] width 28 height 28
checkbox input "false"
click at [155, 269] on input "2+ stops" at bounding box center [157, 274] width 28 height 28
checkbox input "false"
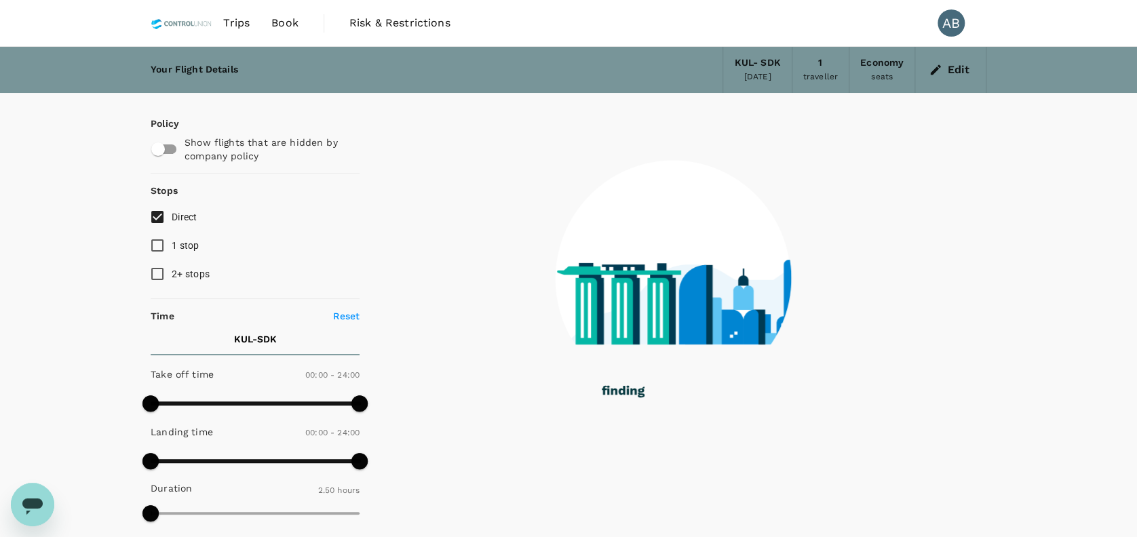
type input "1045"
checkbox input "false"
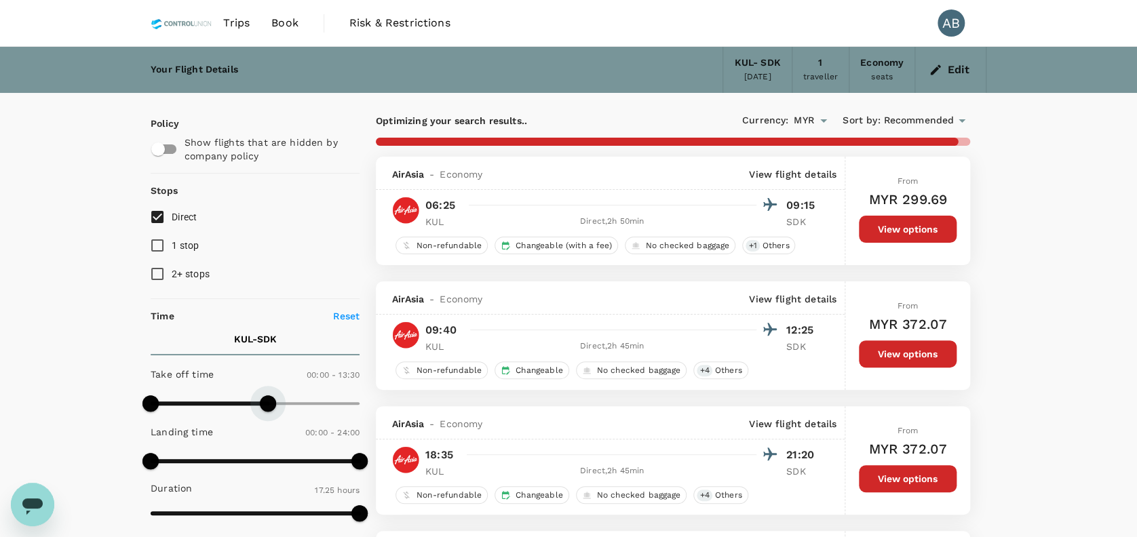
type input "780"
drag, startPoint x: 359, startPoint y: 397, endPoint x: 264, endPoint y: 396, distance: 94.9
click at [264, 396] on span at bounding box center [264, 403] width 16 height 16
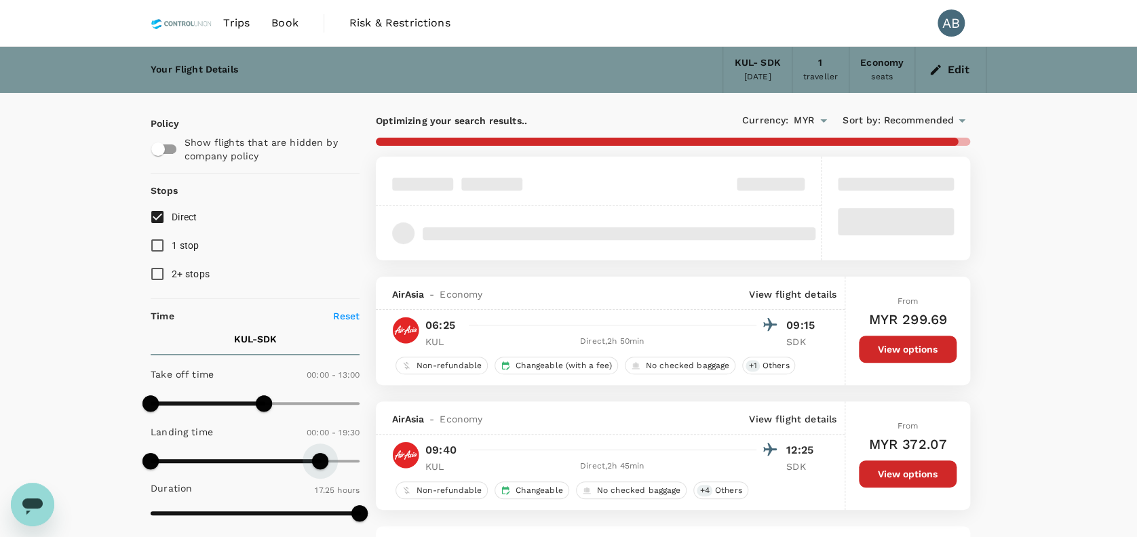
type input "1140"
drag, startPoint x: 355, startPoint y: 456, endPoint x: 246, endPoint y: 454, distance: 109.2
click at [315, 453] on span at bounding box center [320, 461] width 16 height 16
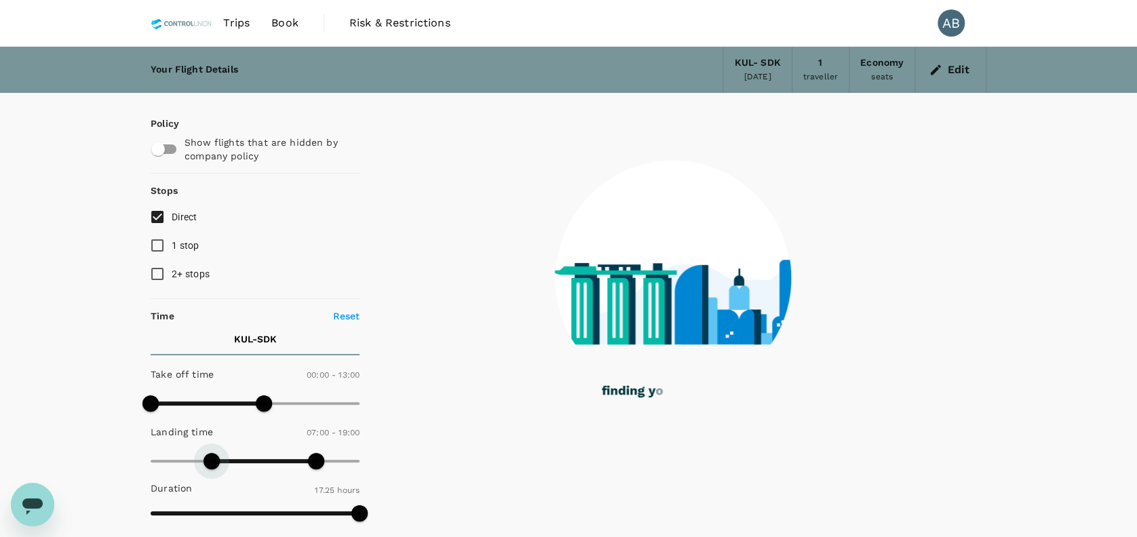
drag, startPoint x: 153, startPoint y: 454, endPoint x: 216, endPoint y: 453, distance: 63.1
click at [216, 454] on span at bounding box center [211, 461] width 16 height 16
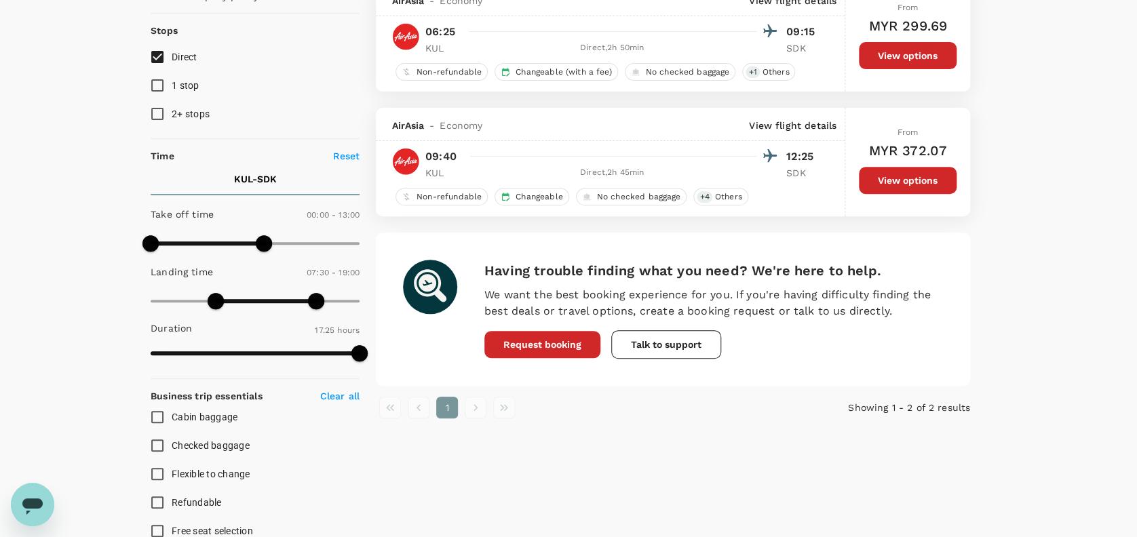
scroll to position [180, 0]
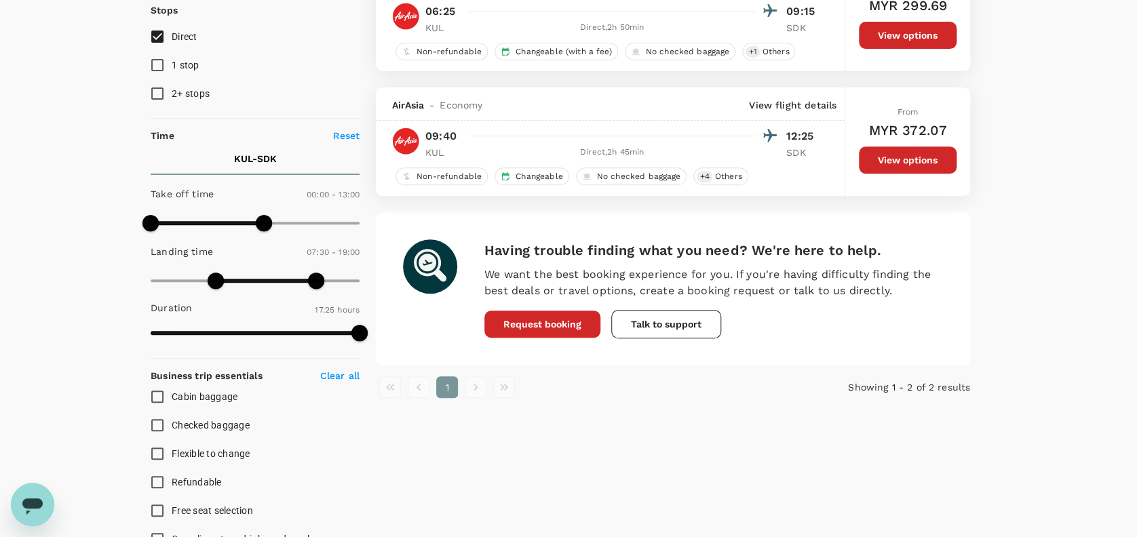
type input "0"
drag, startPoint x: 213, startPoint y: 279, endPoint x: 126, endPoint y: 277, distance: 86.8
click at [119, 277] on div "Your Flight Details KUL - SDK 21 Sep 2025 1 traveller Economy seats Edit Policy…" at bounding box center [568, 355] width 1137 height 979
type input "1440"
click at [377, 279] on div "Policy Show flights that are hidden by company policy Stops Direct 1 stop 2+ st…" at bounding box center [569, 368] width 836 height 911
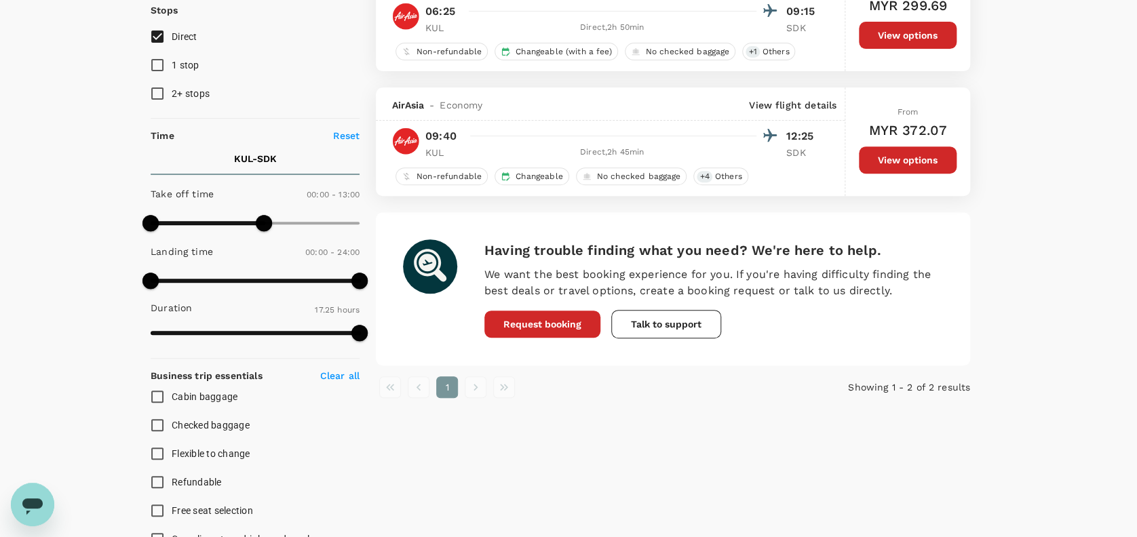
type input "1440"
drag, startPoint x: 268, startPoint y: 219, endPoint x: 407, endPoint y: 224, distance: 139.1
click at [406, 221] on div "Policy Show flights that are hidden by company policy Stops Direct 1 stop 2+ st…" at bounding box center [569, 368] width 836 height 911
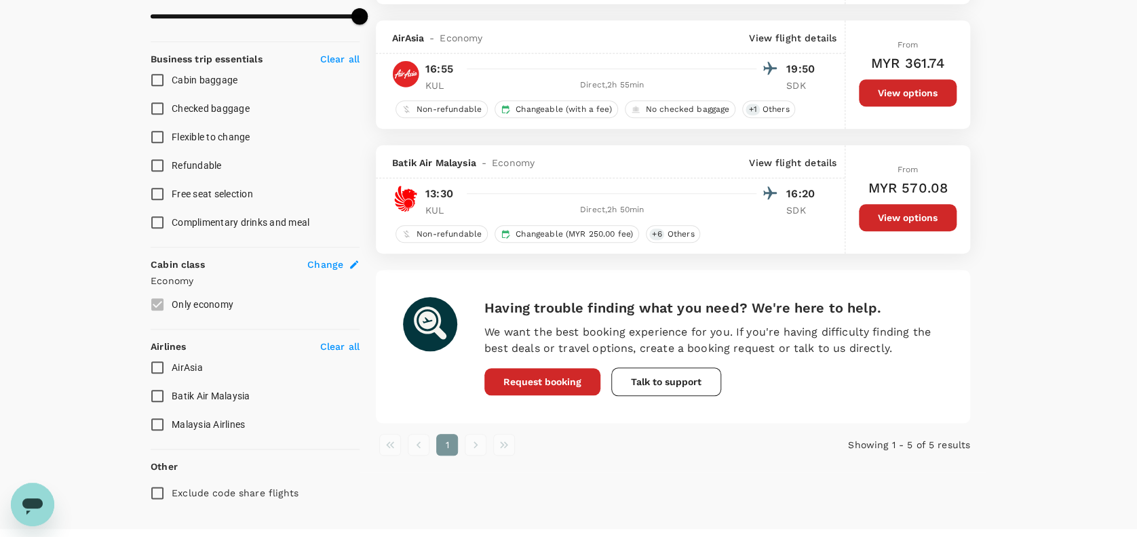
scroll to position [522, 0]
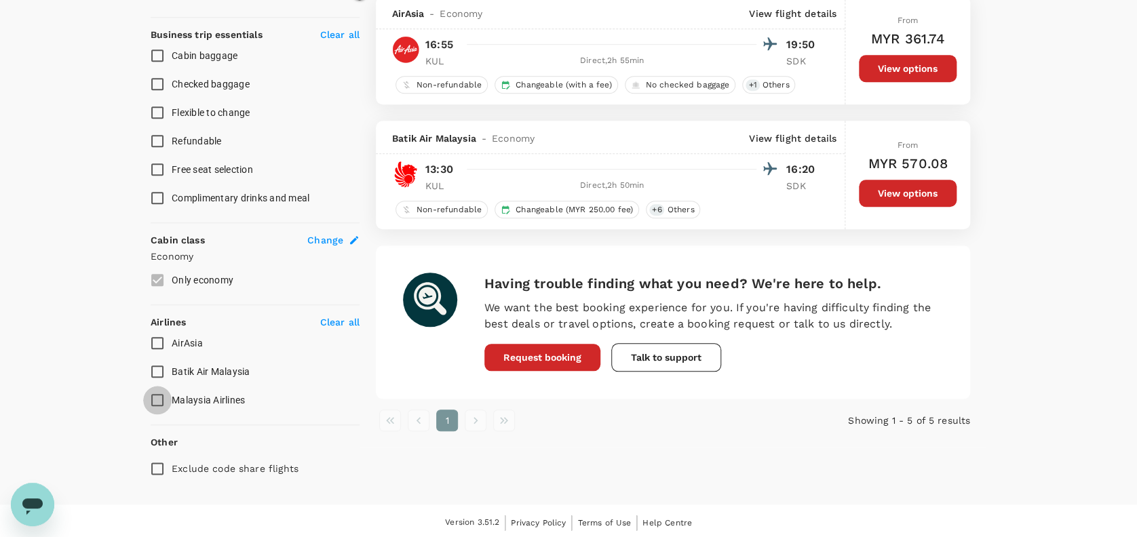
click at [159, 397] on input "Malaysia Airlines" at bounding box center [157, 400] width 28 height 28
checkbox input "true"
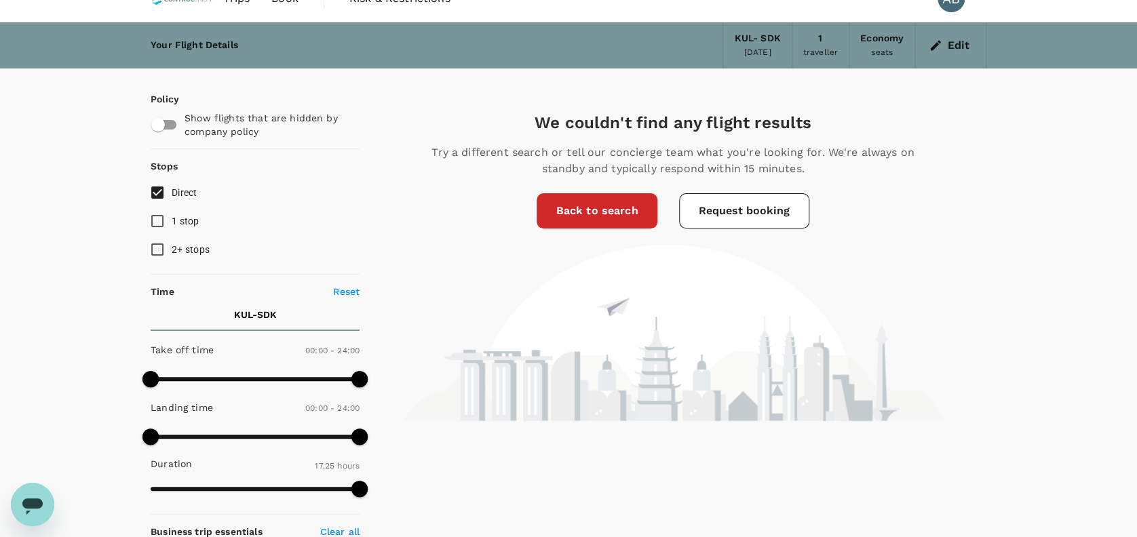
scroll to position [0, 0]
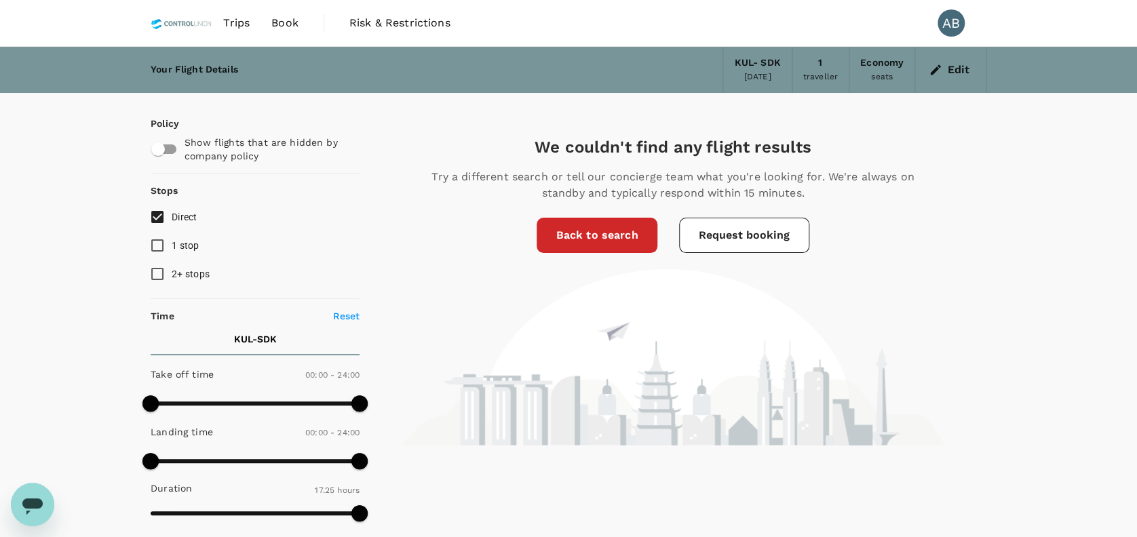
click at [591, 235] on link "Back to search" at bounding box center [596, 235] width 120 height 35
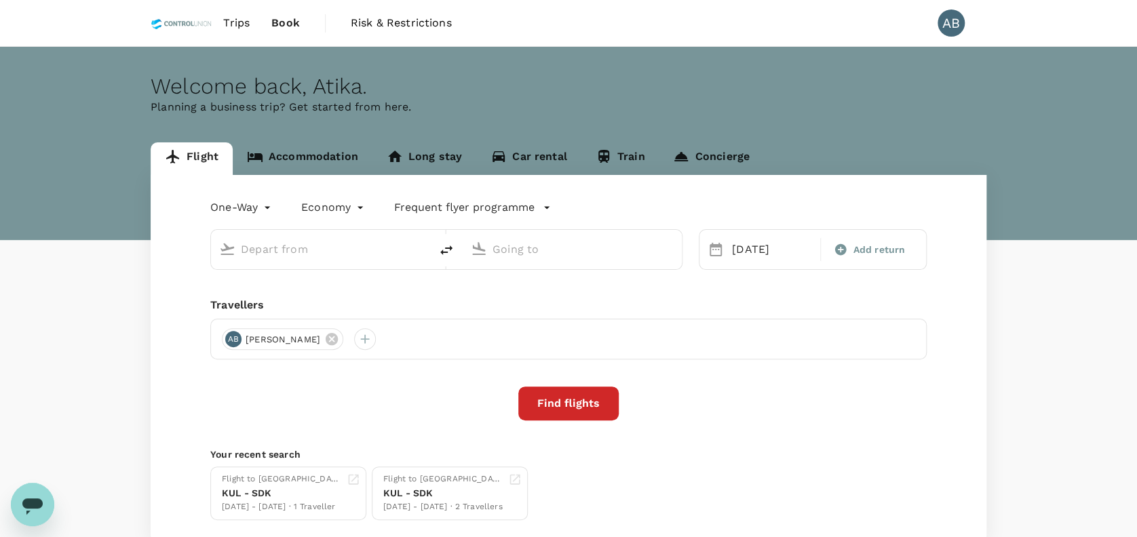
type input "Kuala Lumpur Intl ([GEOGRAPHIC_DATA])"
type input "Sandakan (SDK)"
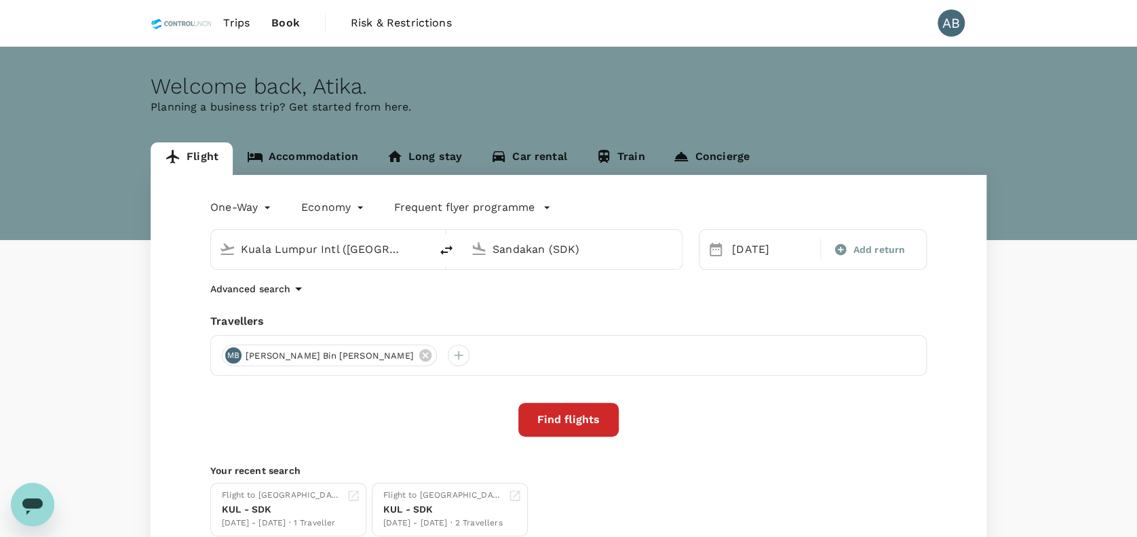
click at [439, 299] on div "One-Way oneway Economy economy Frequent flyer programme [GEOGRAPHIC_DATA] Intl …" at bounding box center [569, 366] width 836 height 383
click at [369, 304] on div "One-Way oneway Economy economy Frequent flyer programme [GEOGRAPHIC_DATA] Intl …" at bounding box center [569, 366] width 836 height 383
click at [378, 302] on div "One-Way oneway Economy economy Frequent flyer programme [GEOGRAPHIC_DATA] Intl …" at bounding box center [569, 366] width 836 height 383
click at [397, 303] on div "One-Way oneway Economy economy Frequent flyer programme [GEOGRAPHIC_DATA] Intl …" at bounding box center [569, 366] width 836 height 383
click at [673, 303] on div "One-Way oneway Economy economy Frequent flyer programme [GEOGRAPHIC_DATA] Intl …" at bounding box center [569, 366] width 836 height 383
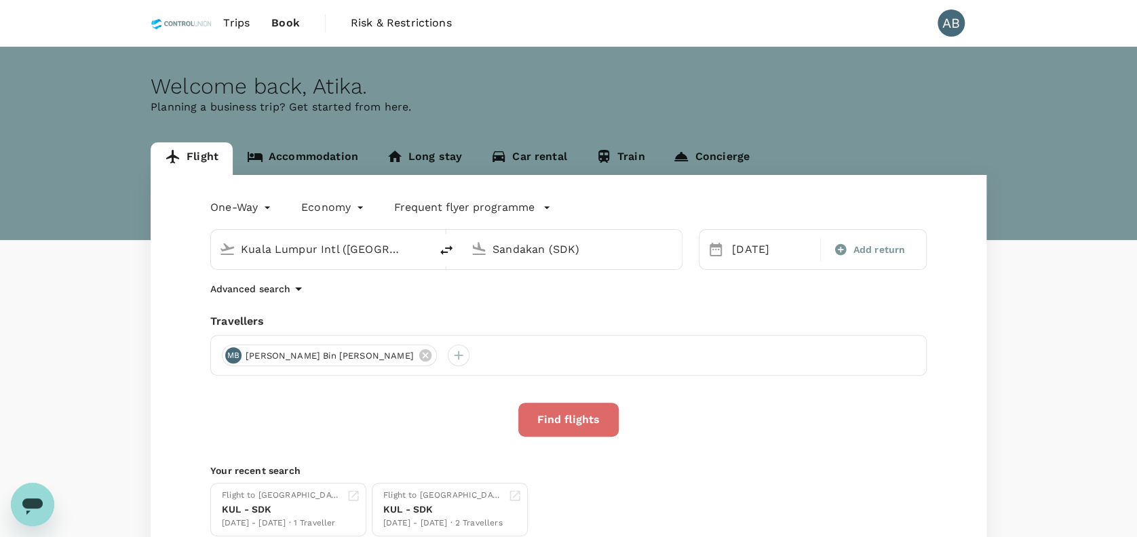
click at [580, 419] on button "Find flights" at bounding box center [568, 420] width 100 height 34
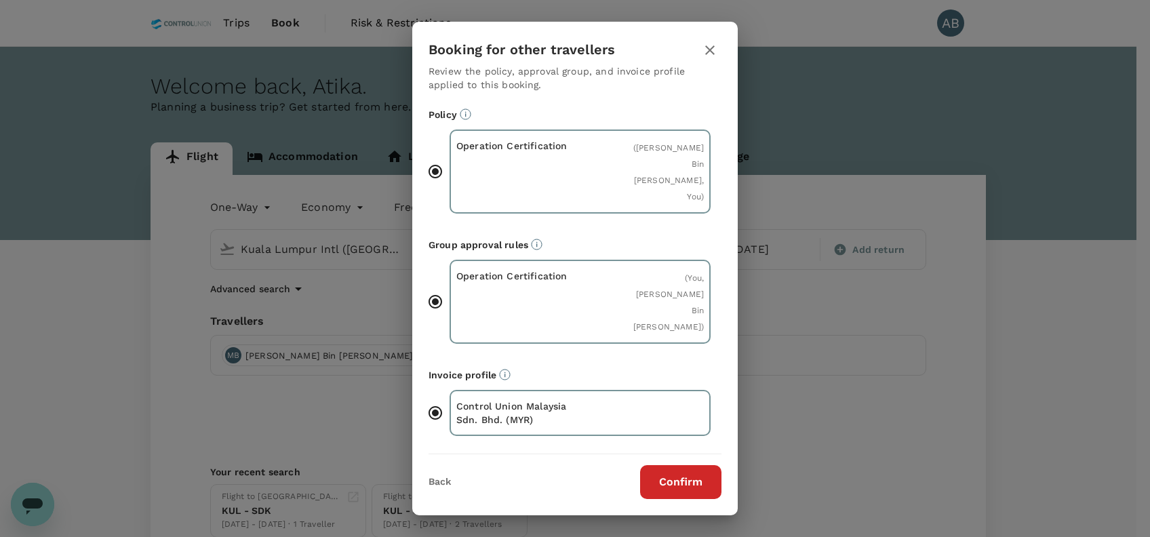
click at [696, 465] on button "Confirm" at bounding box center [680, 482] width 81 height 34
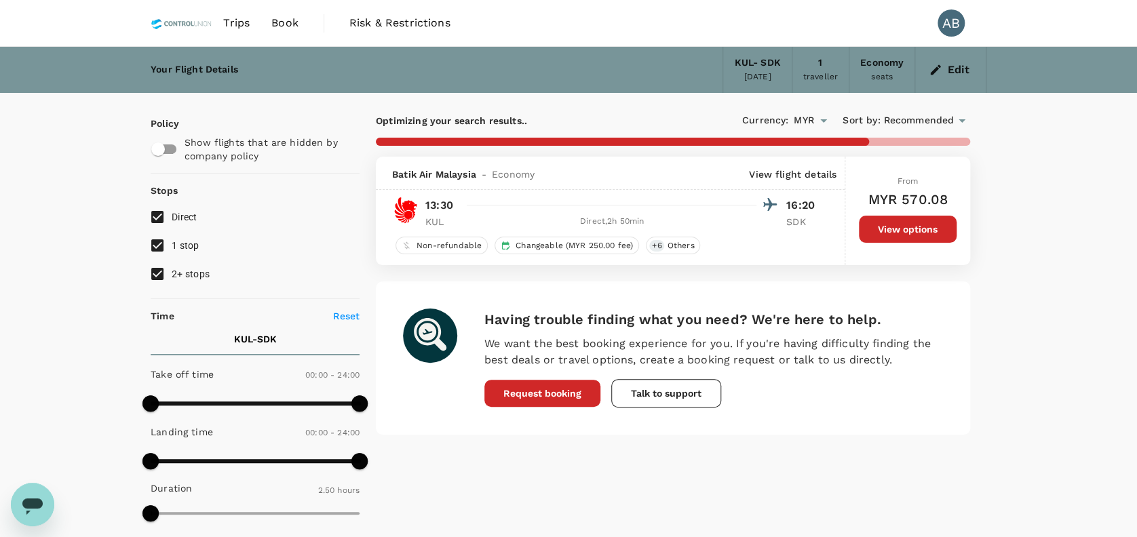
type input "1045"
checkbox input "false"
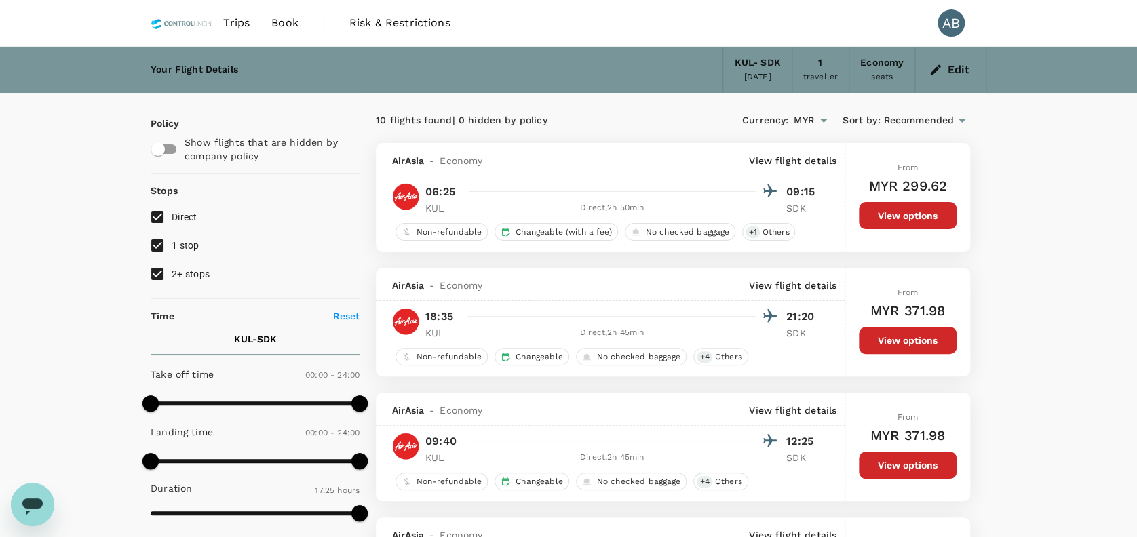
drag, startPoint x: 159, startPoint y: 271, endPoint x: 156, endPoint y: 243, distance: 28.6
click at [159, 271] on input "2+ stops" at bounding box center [157, 274] width 28 height 28
checkbox input "false"
click at [155, 239] on input "1 stop" at bounding box center [157, 245] width 28 height 28
checkbox input "false"
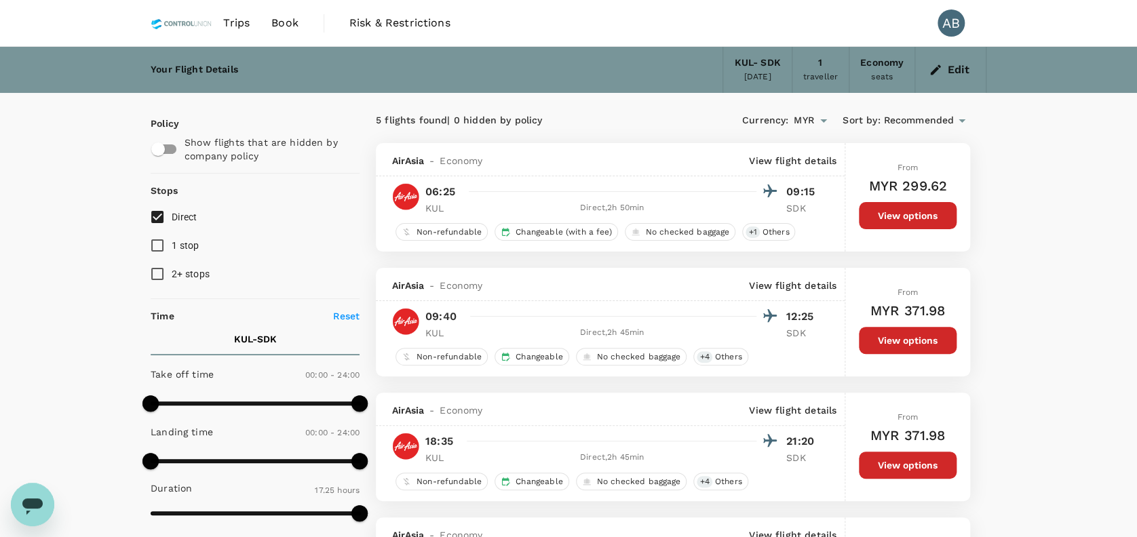
click at [75, 232] on div "Your Flight Details KUL - SDK 21 Sep 2025 1 traveller Economy seats Edit Policy…" at bounding box center [568, 536] width 1137 height 979
click at [1032, 189] on div "Your Flight Details KUL - SDK 21 Sep 2025 1 traveller Economy seats Edit Policy…" at bounding box center [568, 536] width 1137 height 979
click at [1021, 311] on div "Your Flight Details KUL - SDK 21 Sep 2025 1 traveller Economy seats Edit Policy…" at bounding box center [568, 536] width 1137 height 979
click at [1057, 301] on div "Your Flight Details KUL - SDK 21 Sep 2025 1 traveller Economy seats Edit Policy…" at bounding box center [568, 536] width 1137 height 979
click at [89, 395] on div "Your Flight Details KUL - SDK 21 Sep 2025 1 traveller Economy seats Edit Policy…" at bounding box center [568, 536] width 1137 height 979
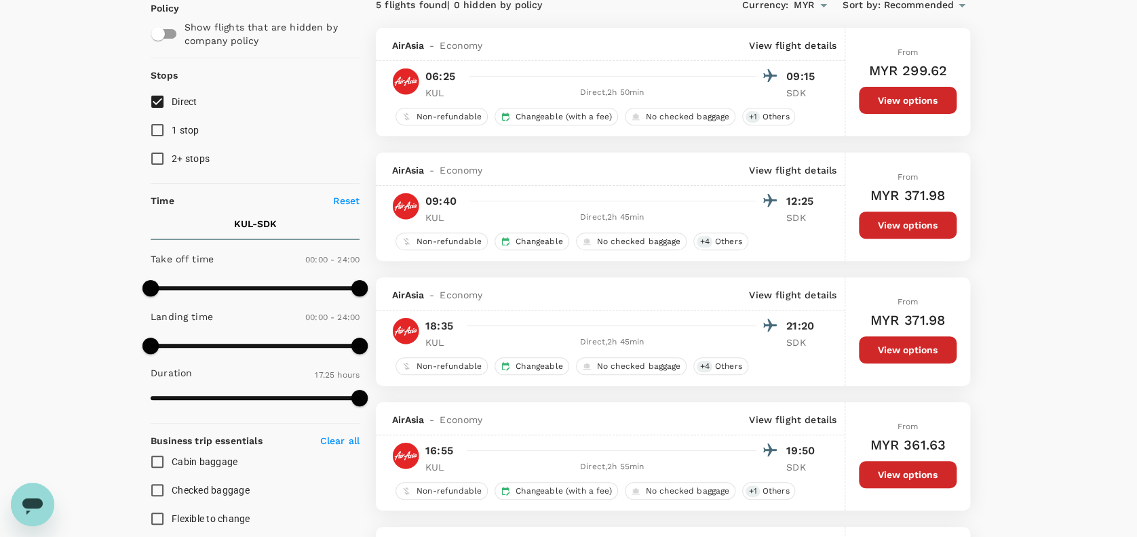
scroll to position [90, 0]
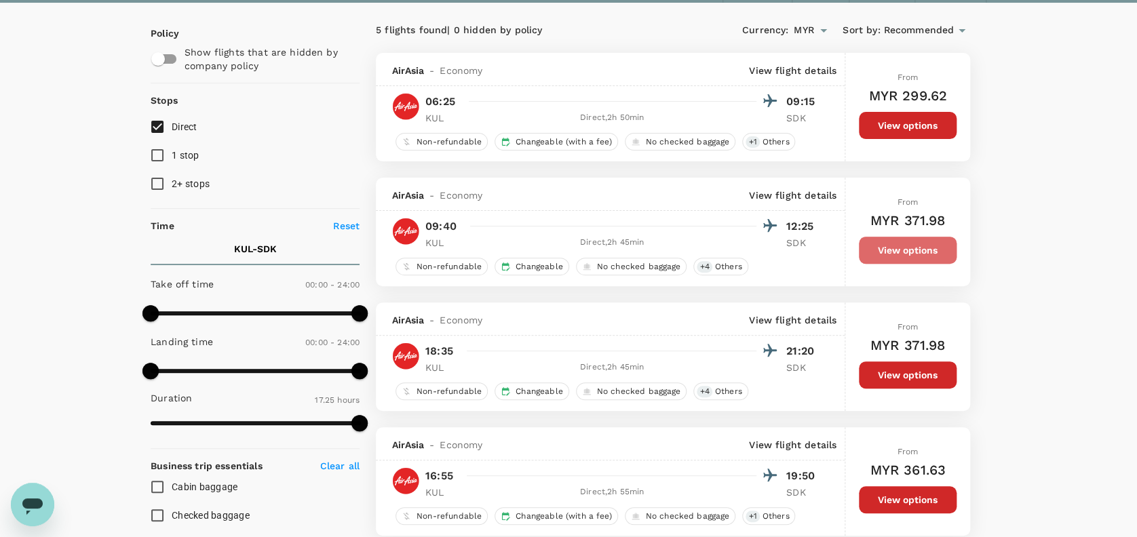
click at [927, 241] on button "View options" at bounding box center [908, 250] width 98 height 27
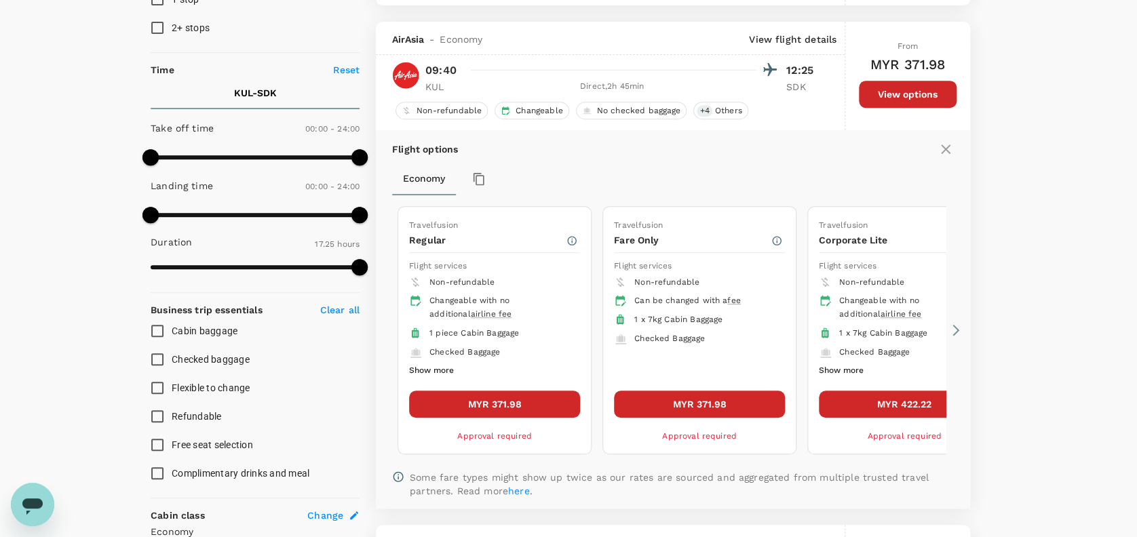
scroll to position [268, 0]
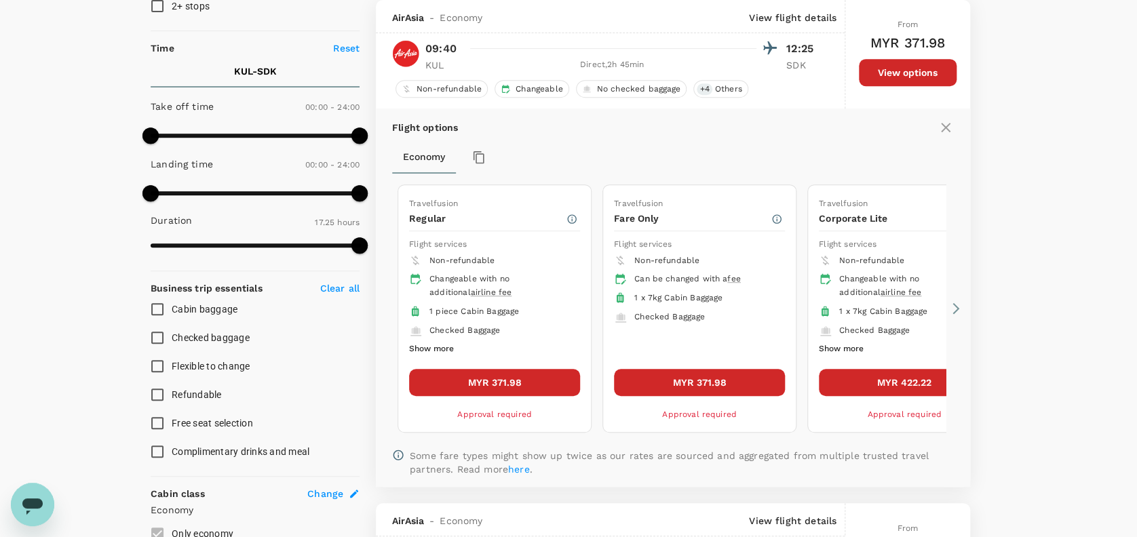
click at [514, 381] on button "MYR 371.98" at bounding box center [494, 382] width 171 height 27
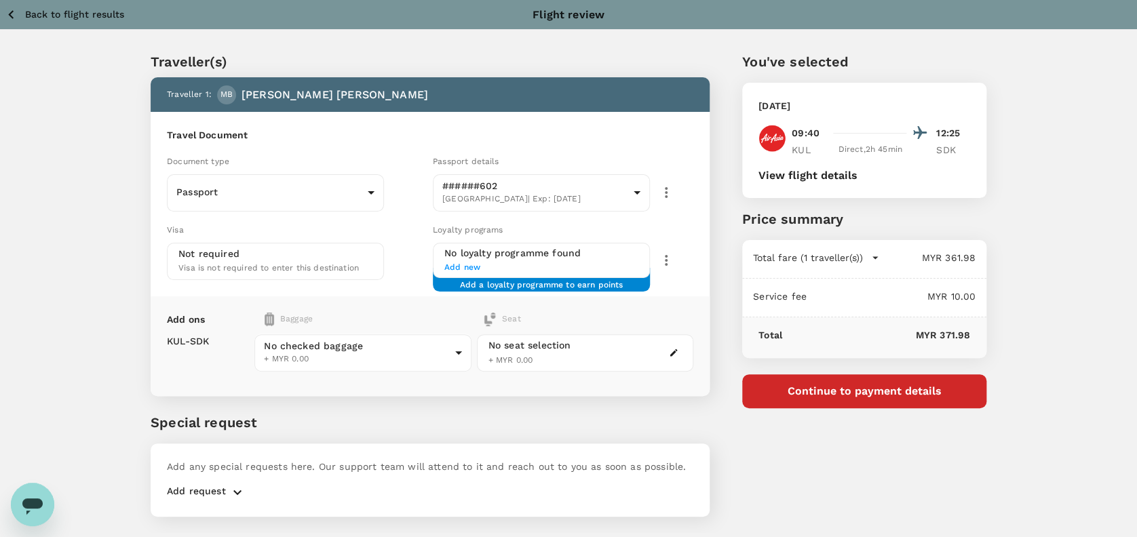
click at [6, 18] on icon "button" at bounding box center [11, 14] width 17 height 17
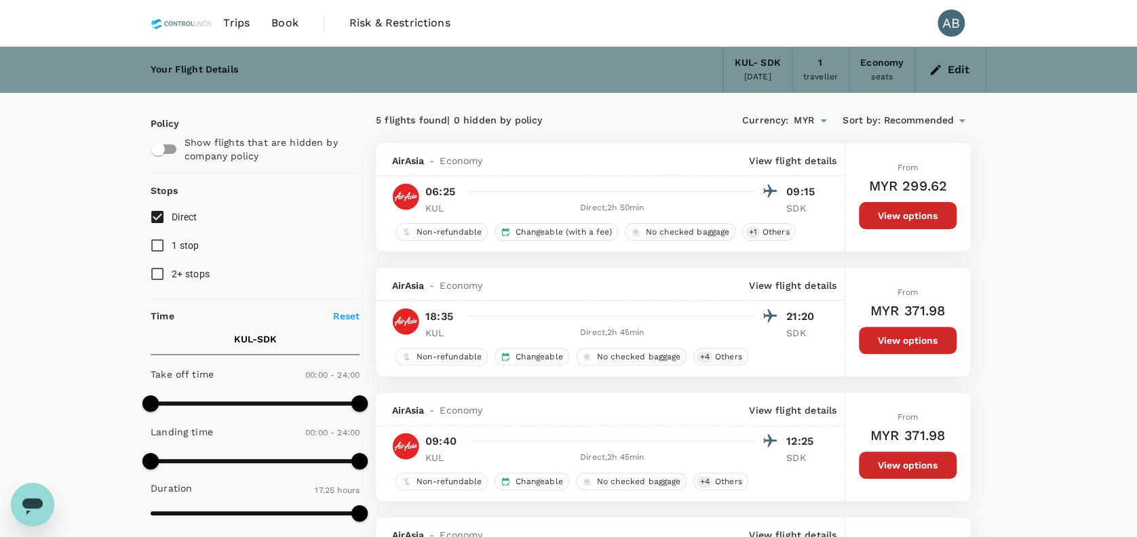
click at [293, 27] on span "Book" at bounding box center [284, 23] width 27 height 16
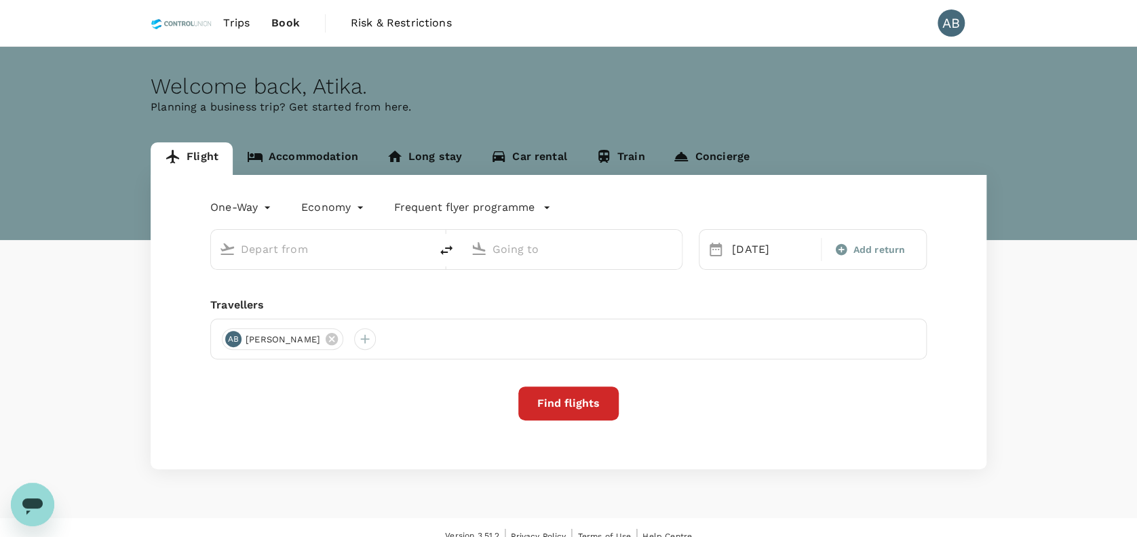
type input "Kuala Lumpur Intl ([GEOGRAPHIC_DATA])"
type input "Sandakan (SDK)"
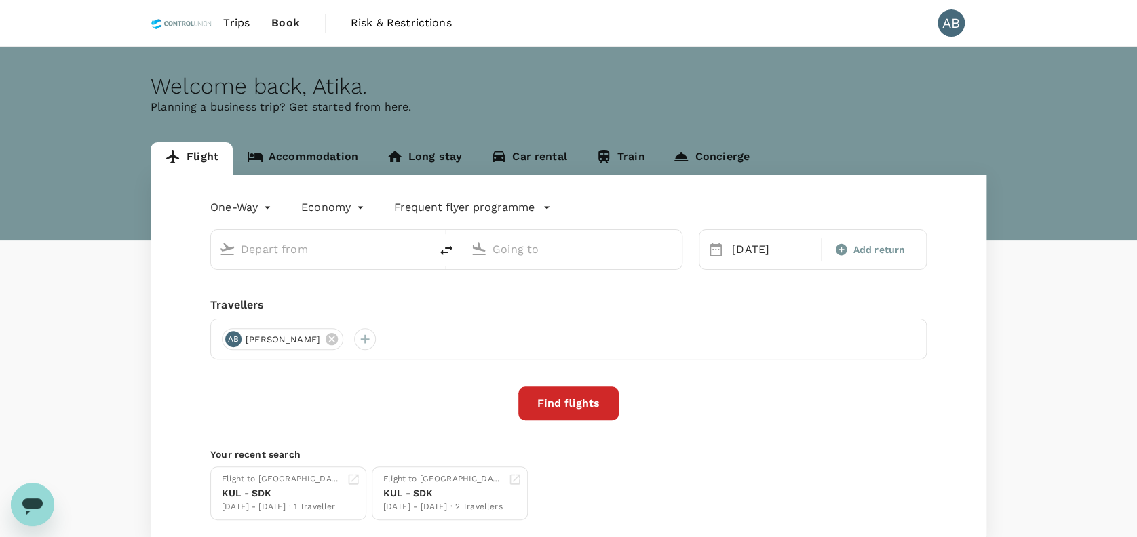
type input "Kuala Lumpur Intl ([GEOGRAPHIC_DATA])"
type input "Sandakan (SDK)"
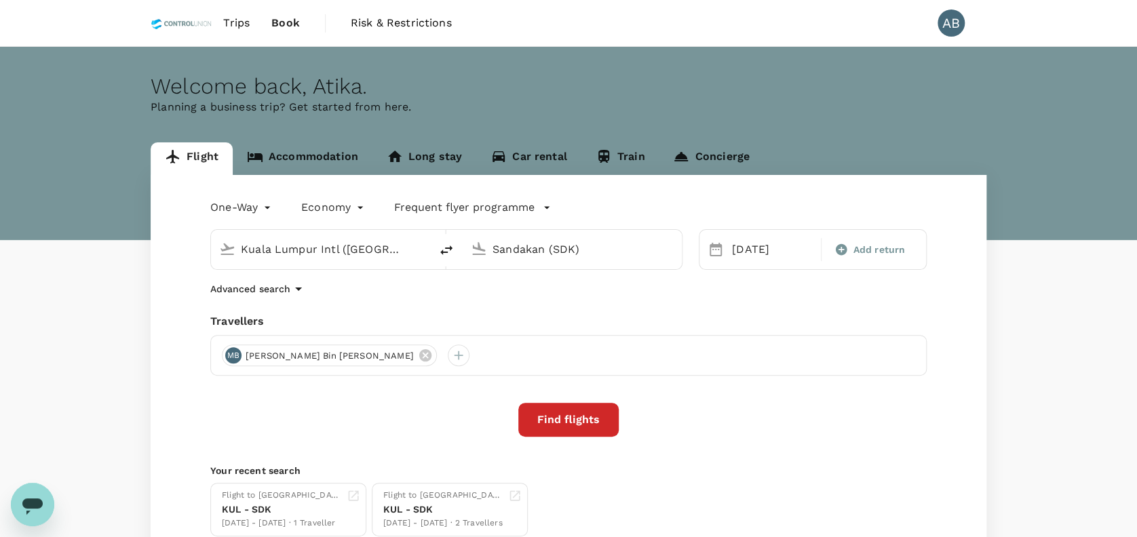
click at [582, 303] on div "One-Way oneway Economy economy Frequent flyer programme [GEOGRAPHIC_DATA] Intl …" at bounding box center [569, 366] width 836 height 383
click at [250, 210] on body "Trips Book Risk & Restrictions AB Welcome back , [PERSON_NAME] . Planning a bus…" at bounding box center [575, 322] width 1150 height 644
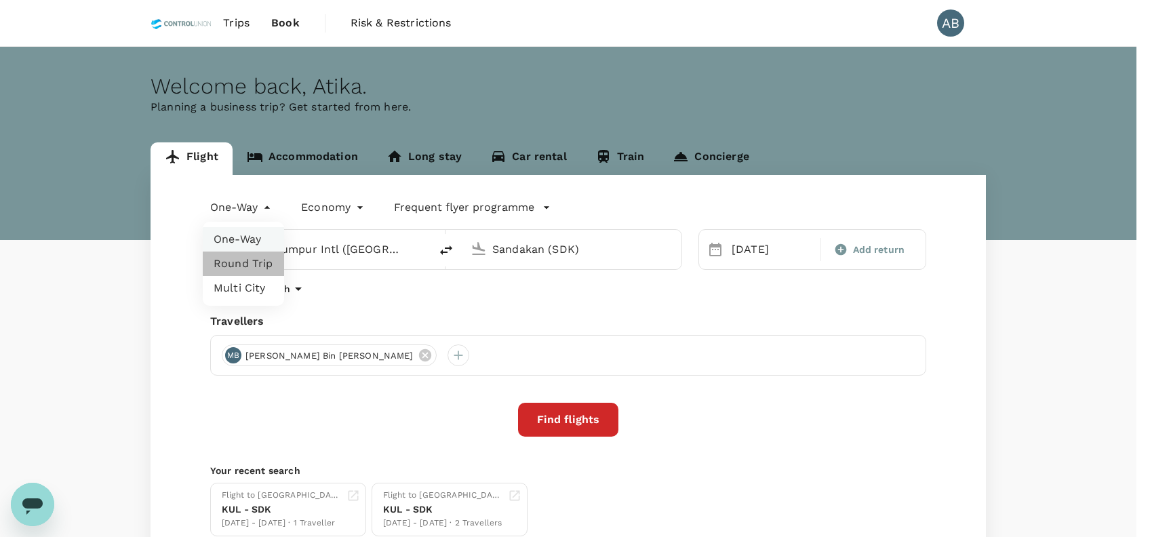
click at [248, 256] on li "Round Trip" at bounding box center [243, 264] width 81 height 24
type input "roundtrip"
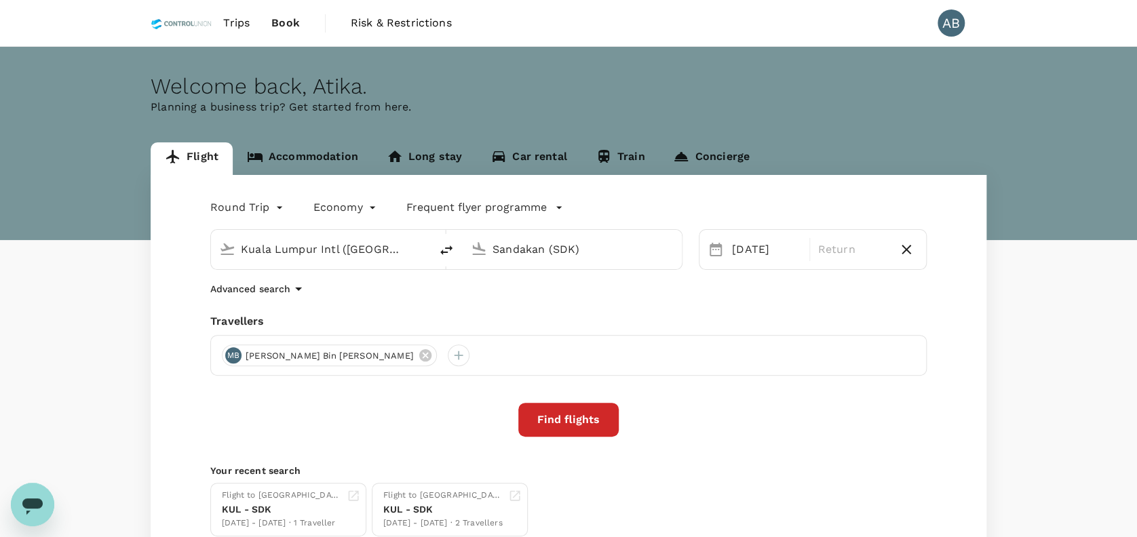
click at [541, 320] on div "Travellers" at bounding box center [568, 321] width 716 height 16
click at [608, 420] on button "Find flights" at bounding box center [568, 420] width 100 height 34
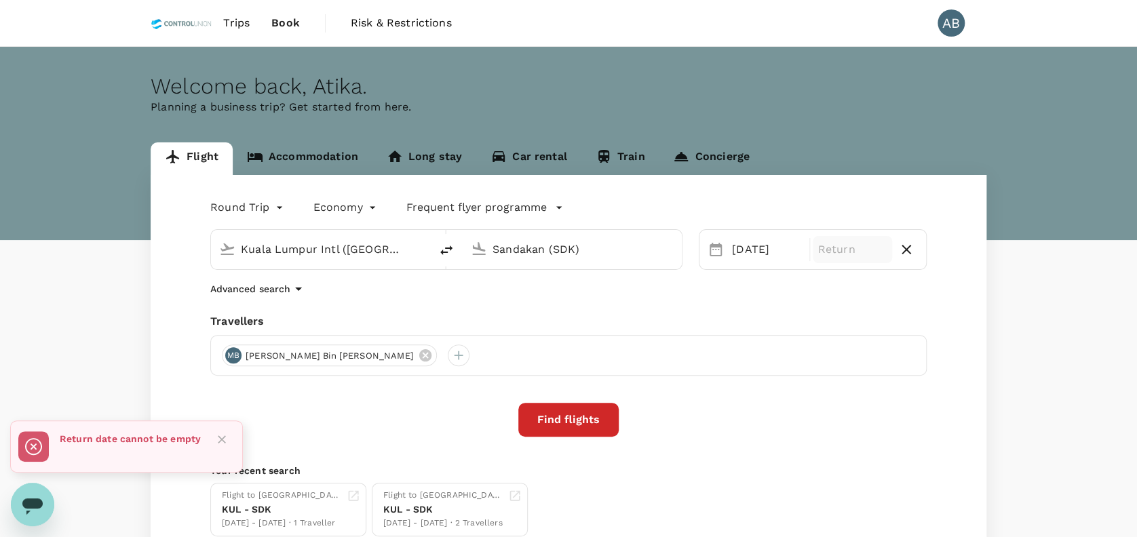
click at [843, 248] on p "Return" at bounding box center [852, 249] width 69 height 16
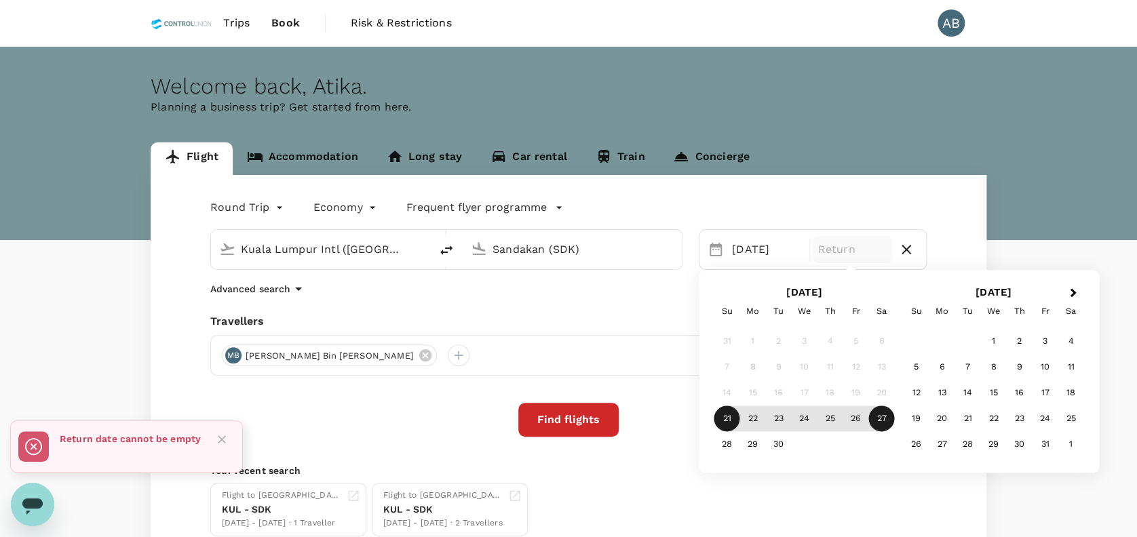
click at [885, 421] on div "27" at bounding box center [882, 419] width 26 height 26
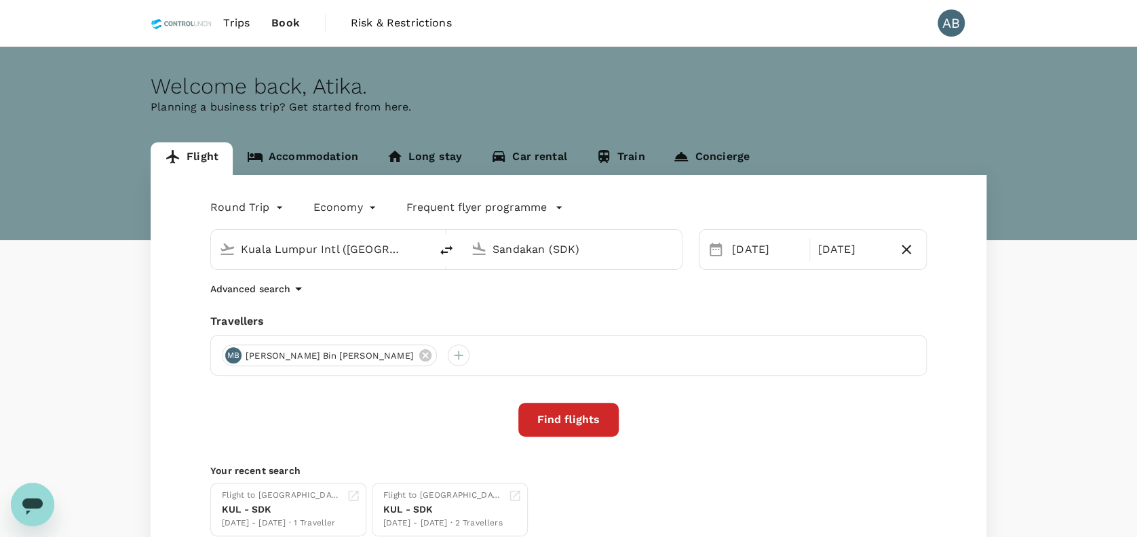
click at [598, 425] on button "Find flights" at bounding box center [568, 420] width 100 height 34
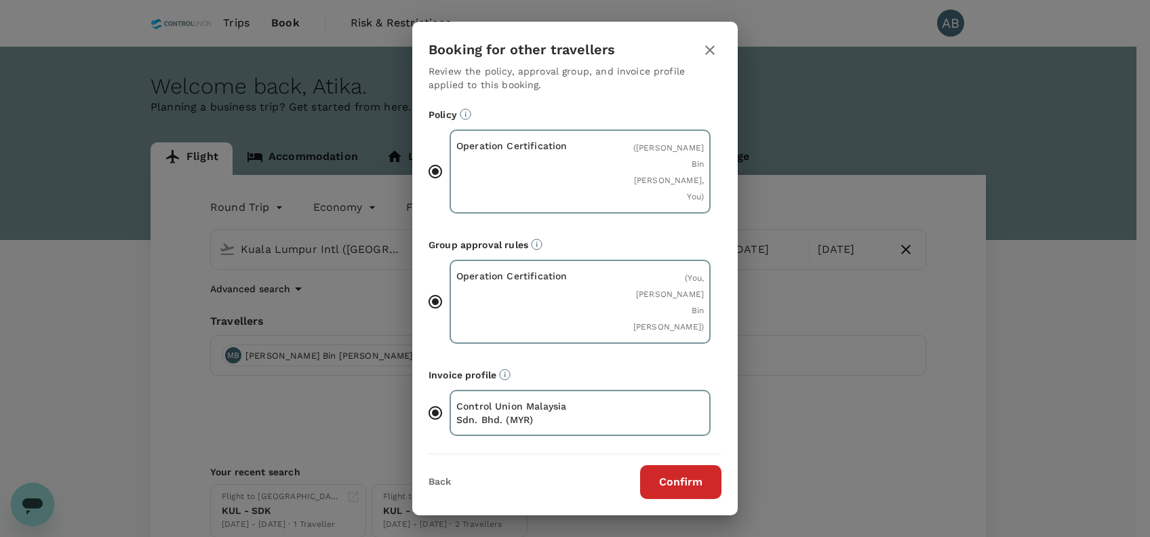
click at [706, 465] on button "Confirm" at bounding box center [680, 482] width 81 height 34
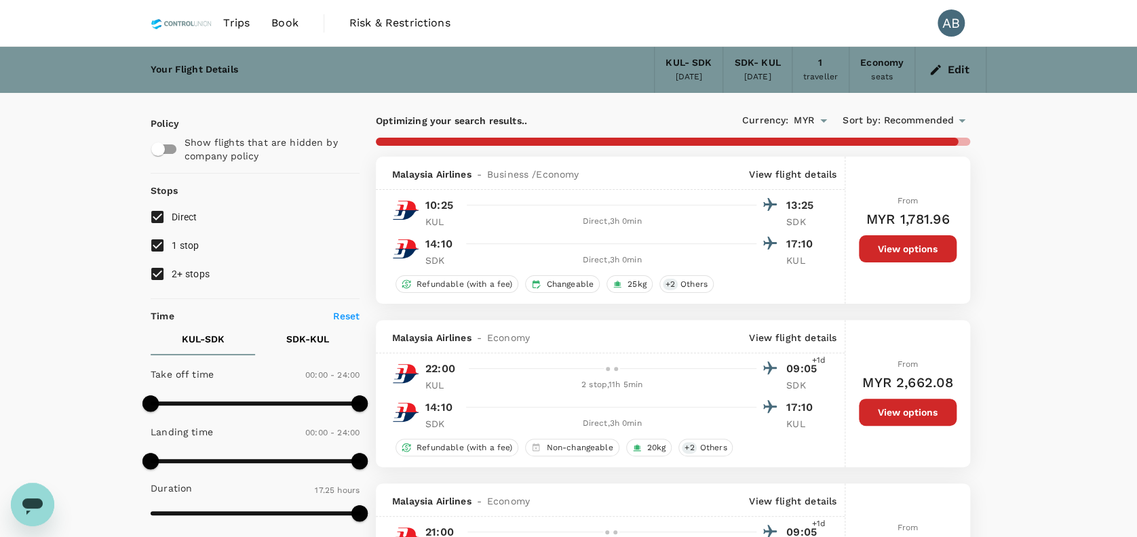
checkbox input "false"
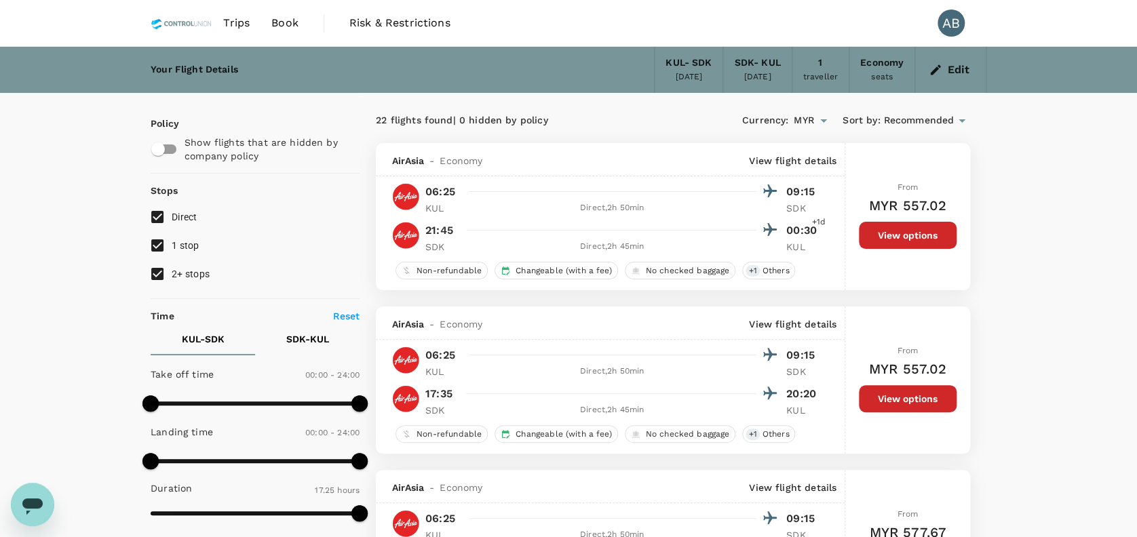
click at [944, 69] on button "Edit" at bounding box center [950, 70] width 49 height 22
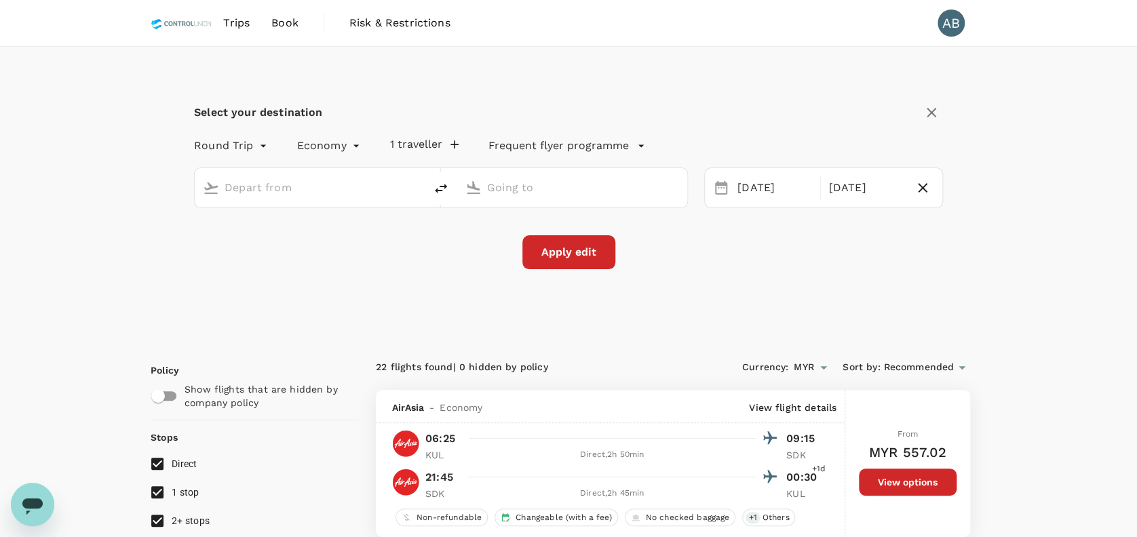
type input "Kuala Lumpur Intl (KUL)"
type input "Sandakan (SDK)"
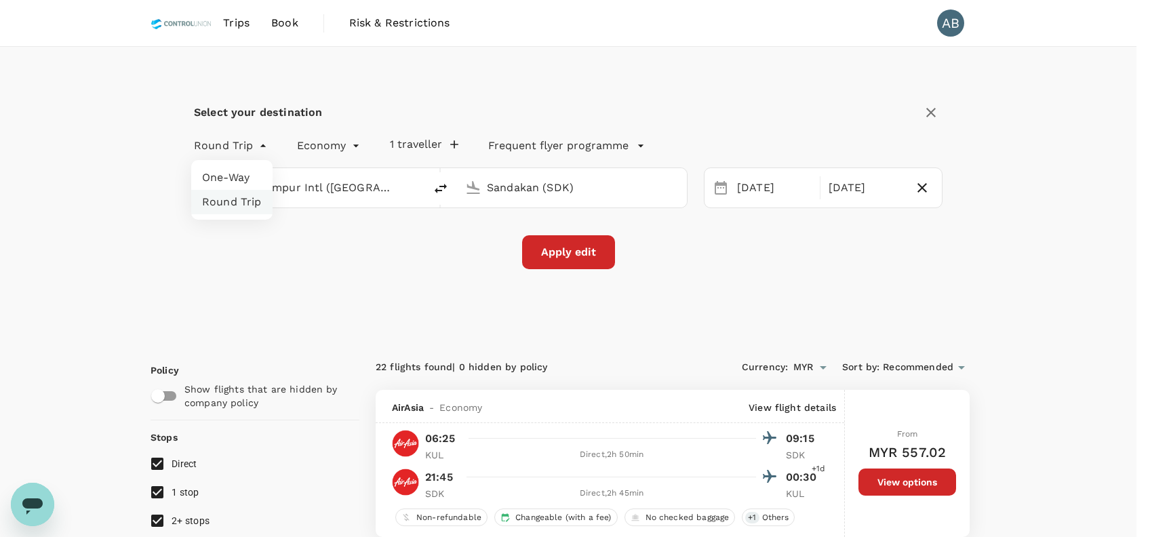
drag, startPoint x: 239, startPoint y: 168, endPoint x: 249, endPoint y: 168, distance: 10.2
click at [239, 168] on li "One-Way" at bounding box center [231, 177] width 81 height 24
type input "oneway"
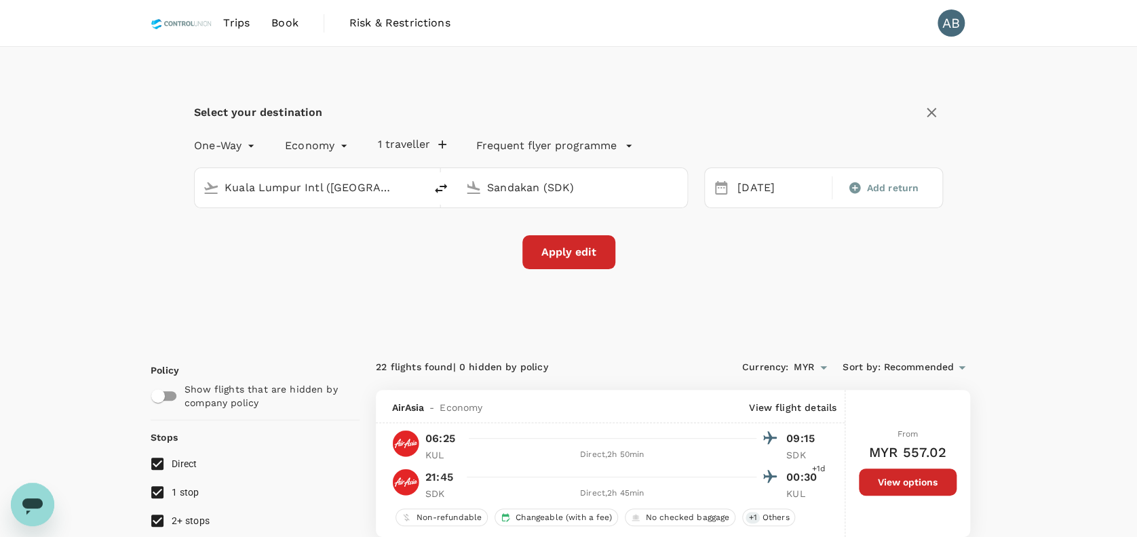
click at [590, 258] on button "Apply edit" at bounding box center [568, 252] width 93 height 34
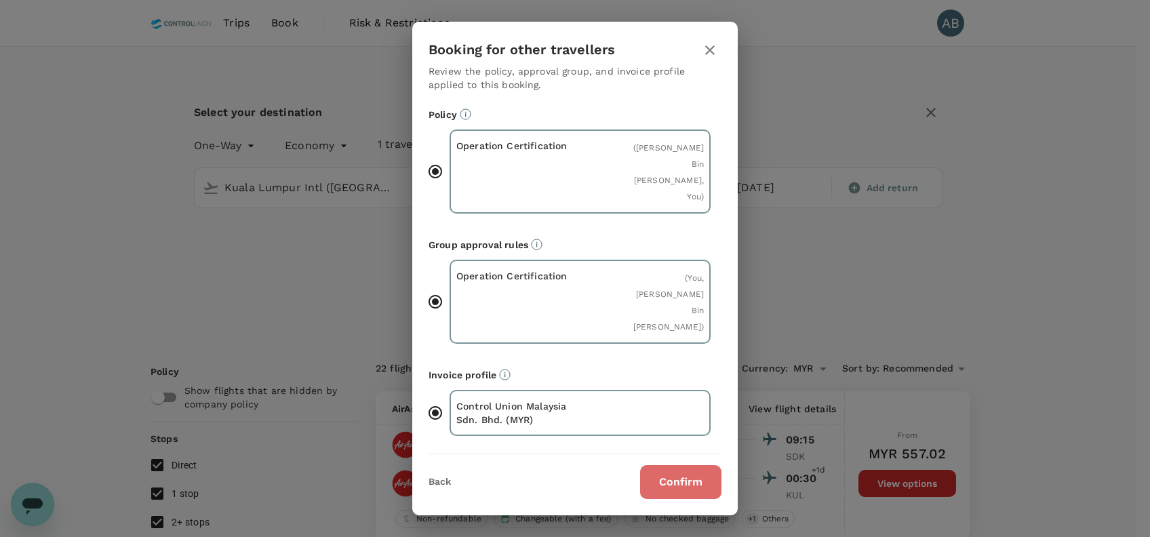
click at [683, 465] on button "Confirm" at bounding box center [680, 482] width 81 height 34
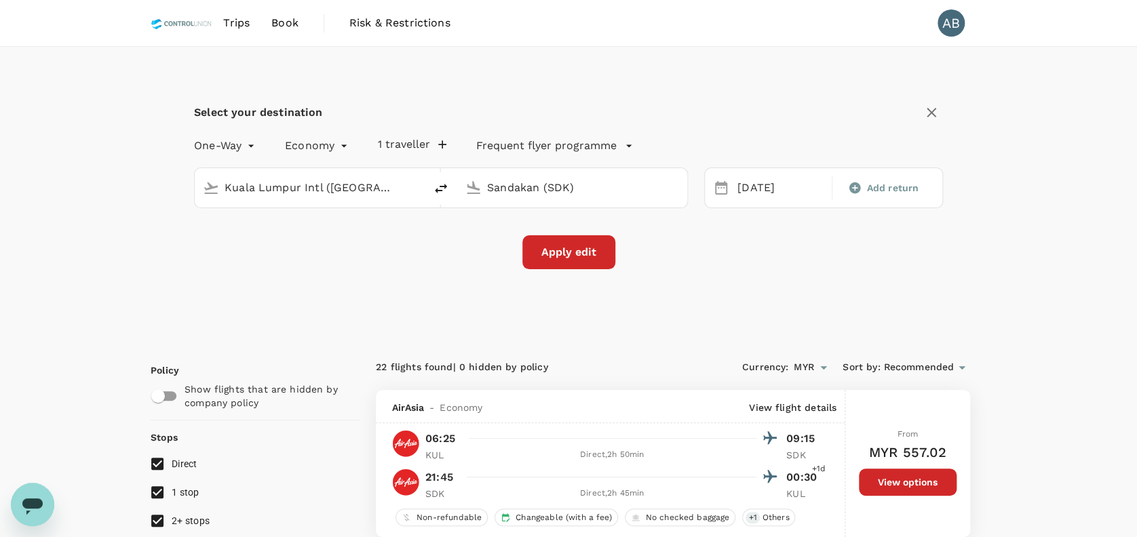
checkbox input "false"
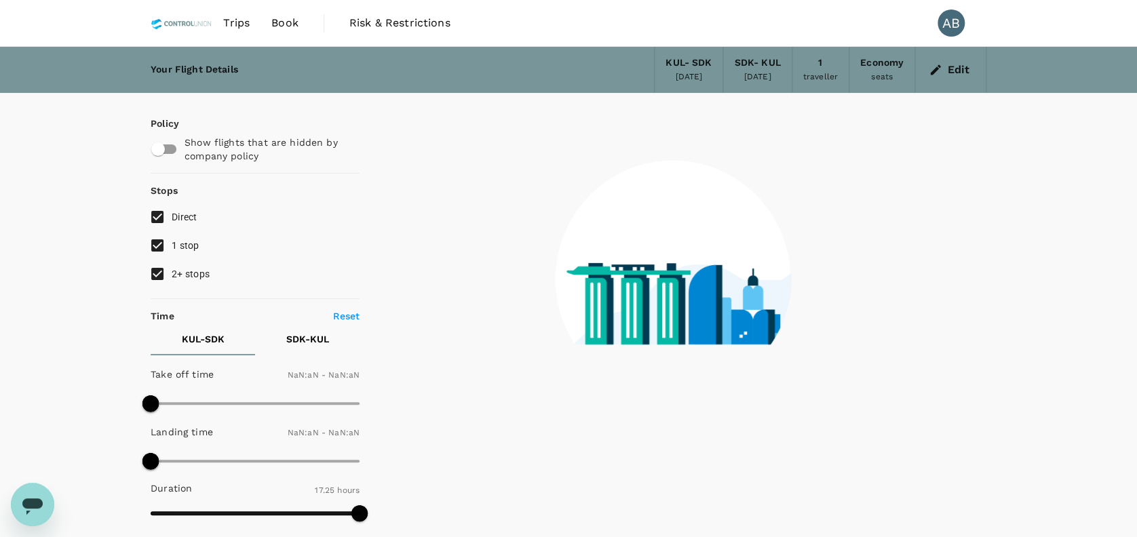
type input "1440"
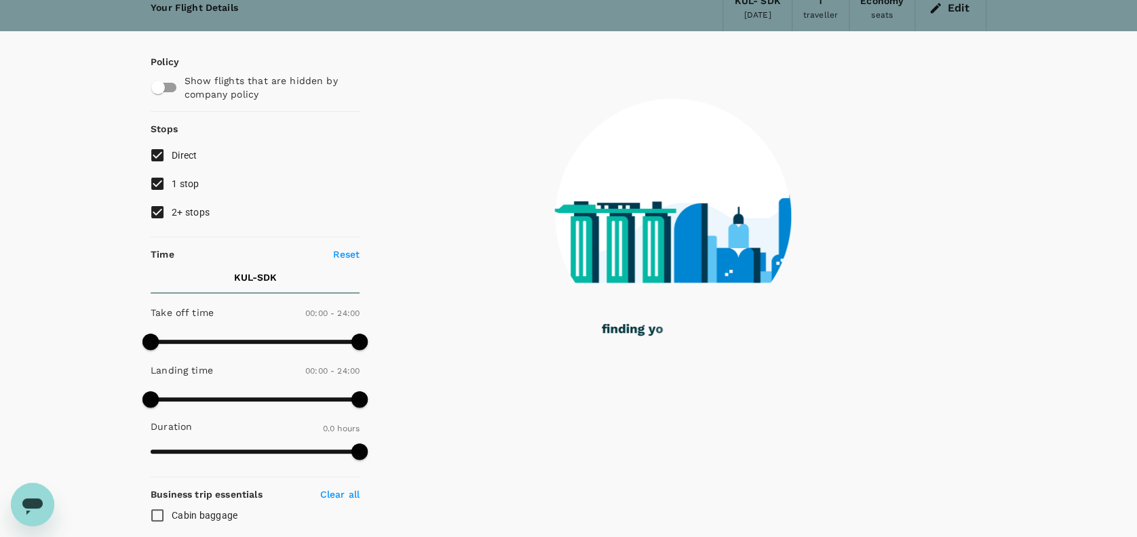
scroll to position [90, 0]
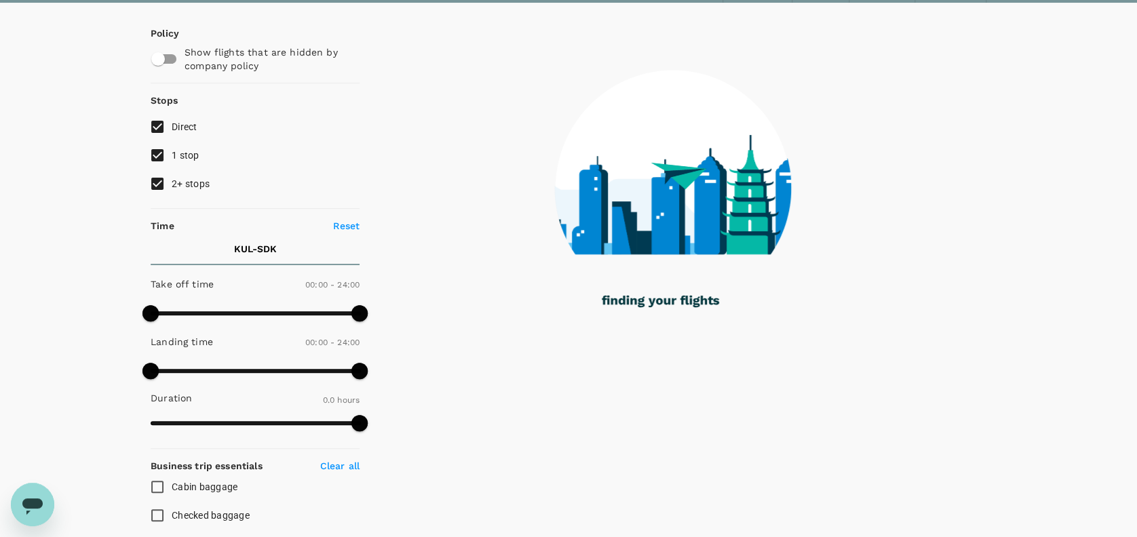
click at [159, 178] on input "2+ stops" at bounding box center [157, 184] width 28 height 28
checkbox input "false"
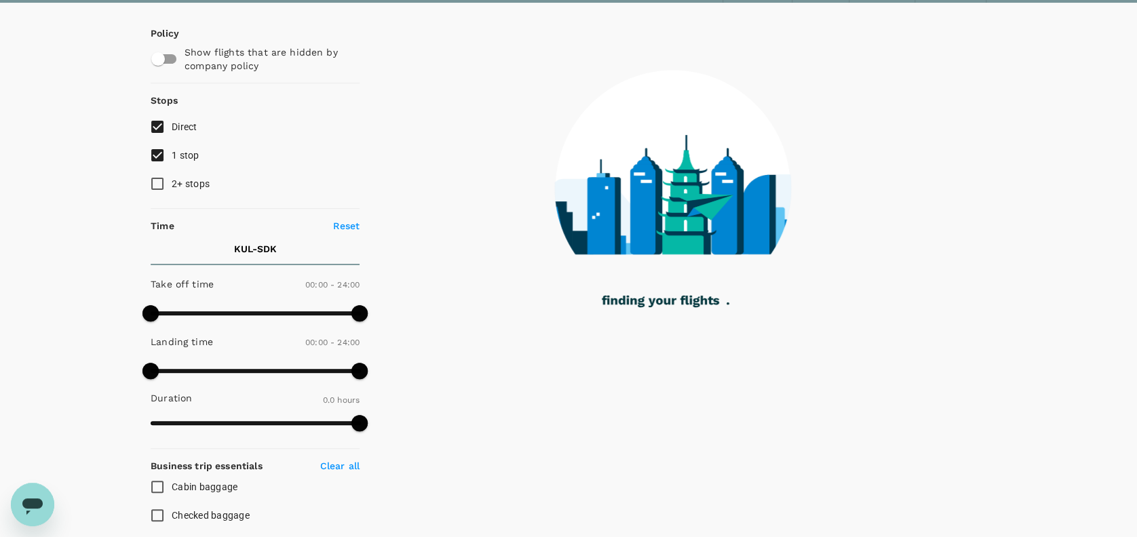
click at [158, 157] on input "1 stop" at bounding box center [157, 155] width 28 height 28
checkbox input "false"
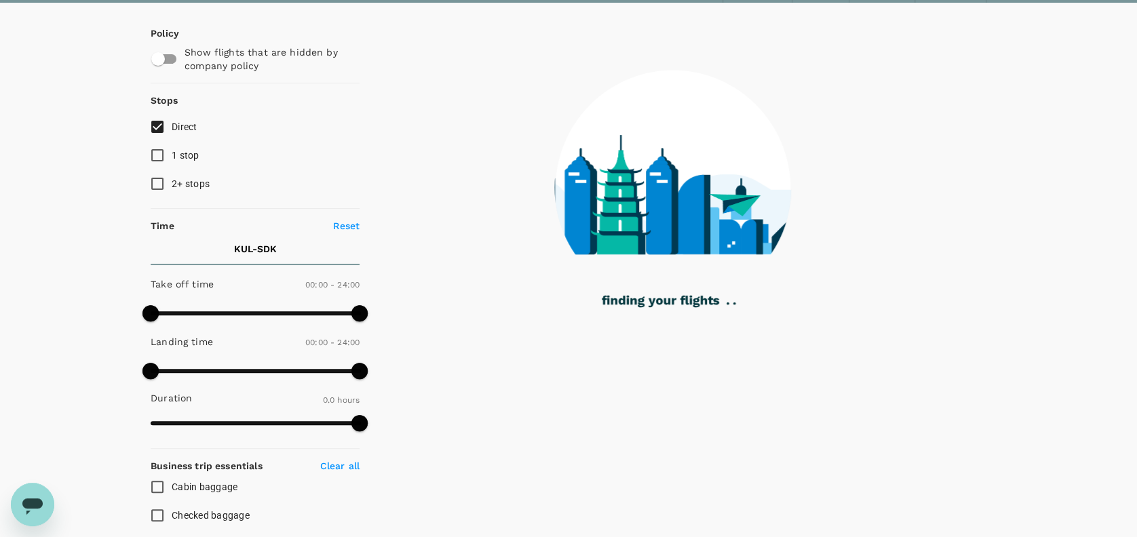
checkbox input "true"
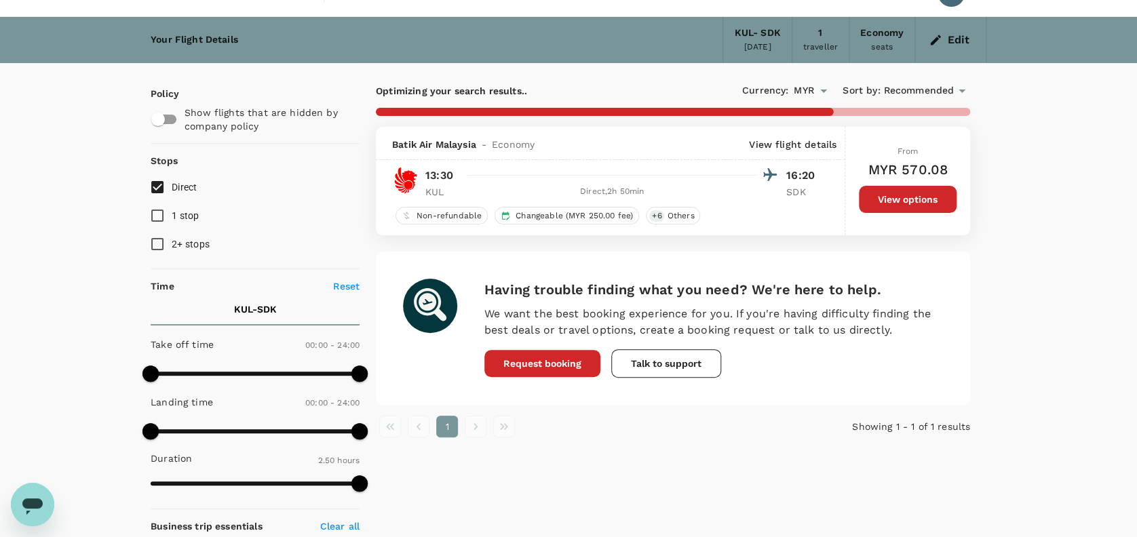
scroll to position [0, 0]
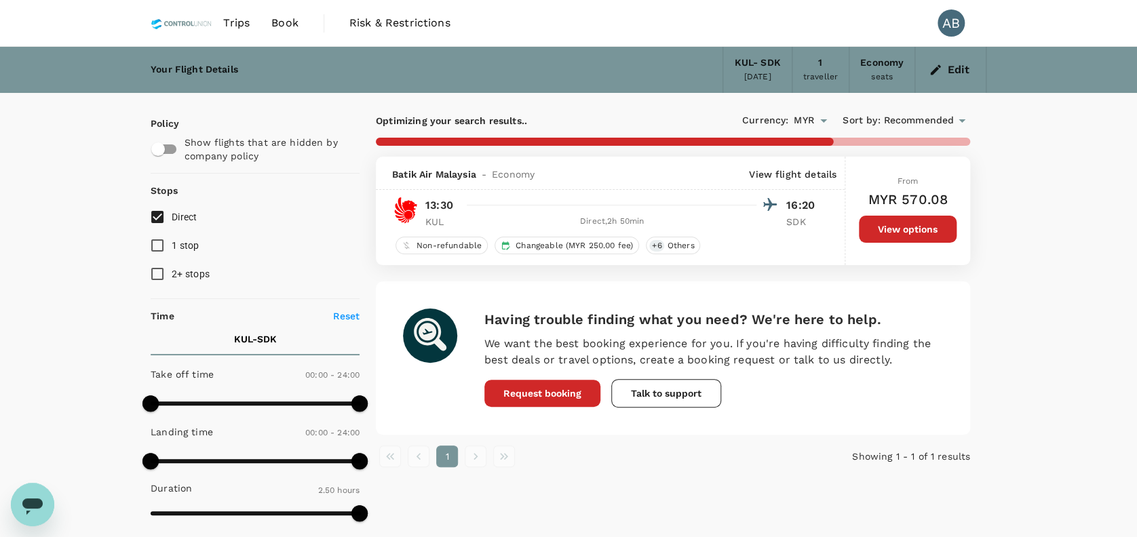
checkbox input "false"
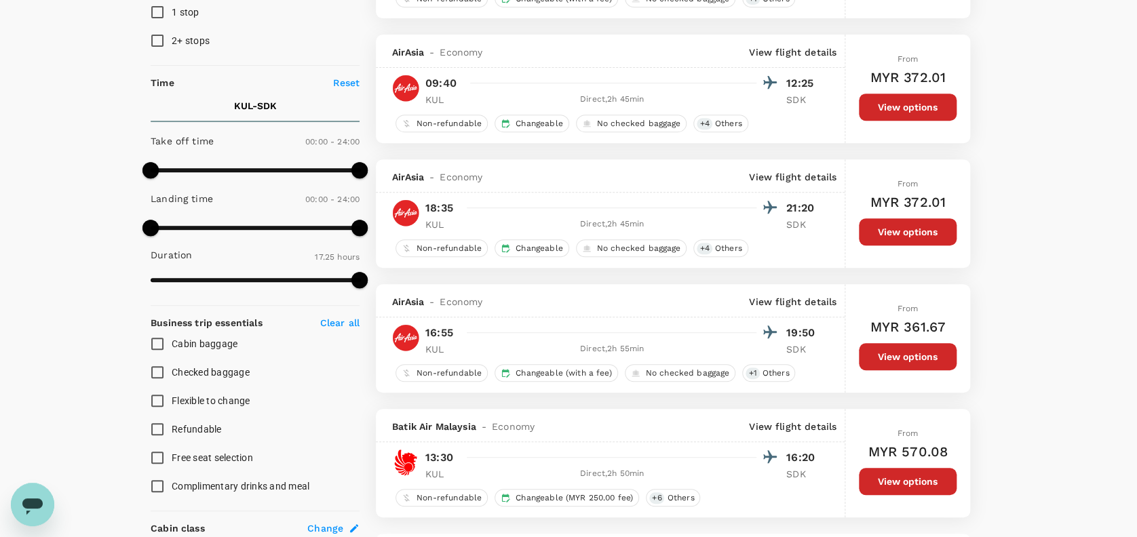
scroll to position [271, 0]
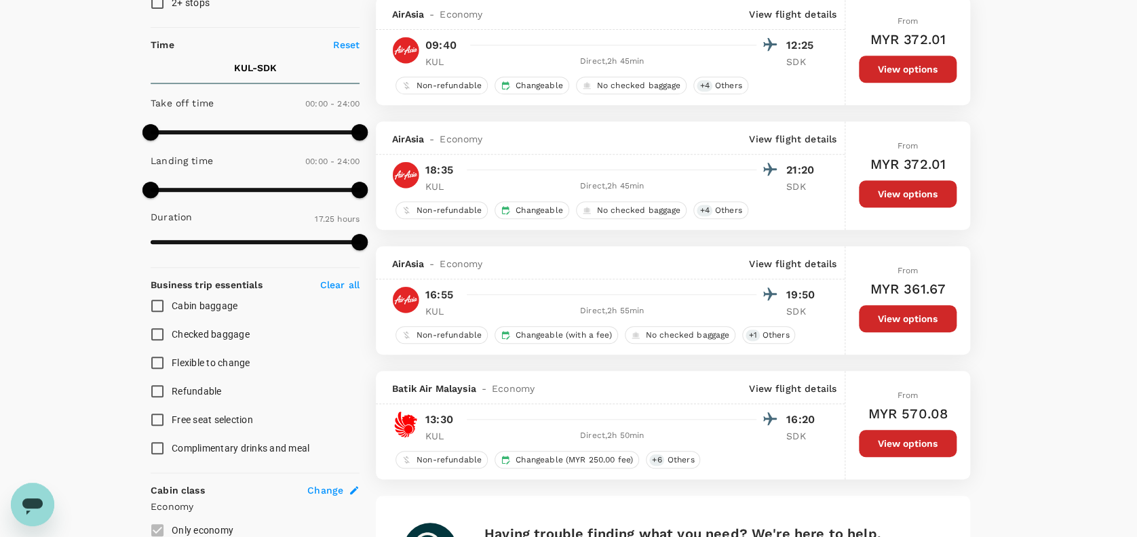
click at [1074, 198] on div "Your Flight Details KUL - SDK [DATE] 1 traveller Economy seats Edit Policy Show…" at bounding box center [568, 265] width 1137 height 979
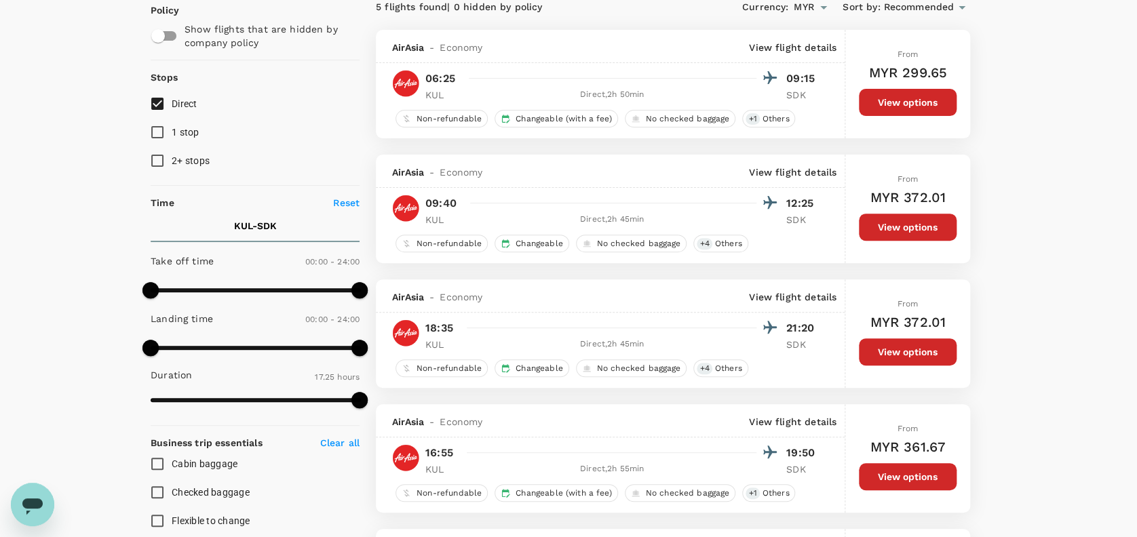
scroll to position [90, 0]
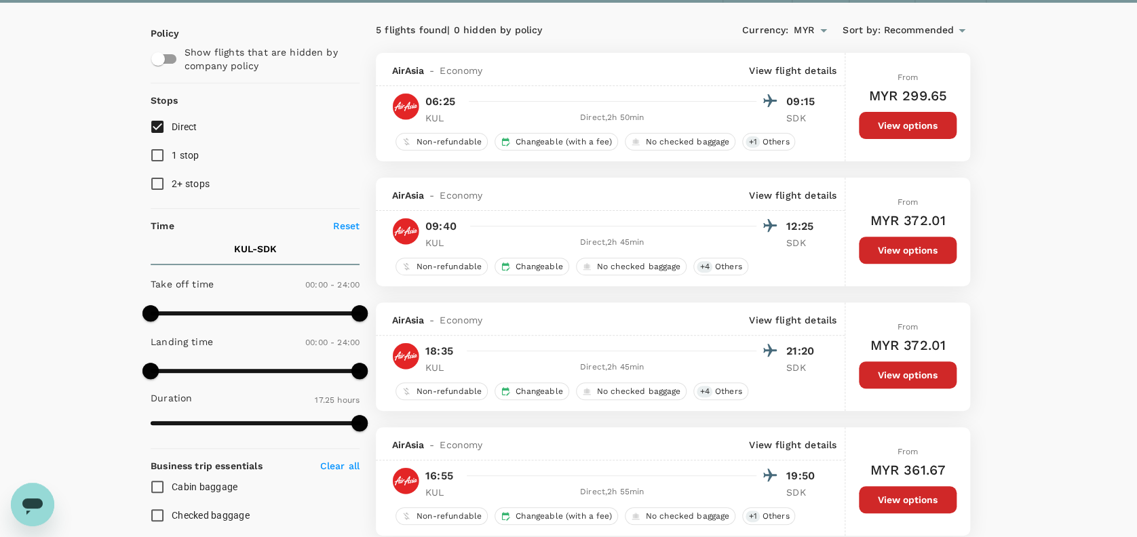
click at [896, 241] on button "View options" at bounding box center [908, 250] width 98 height 27
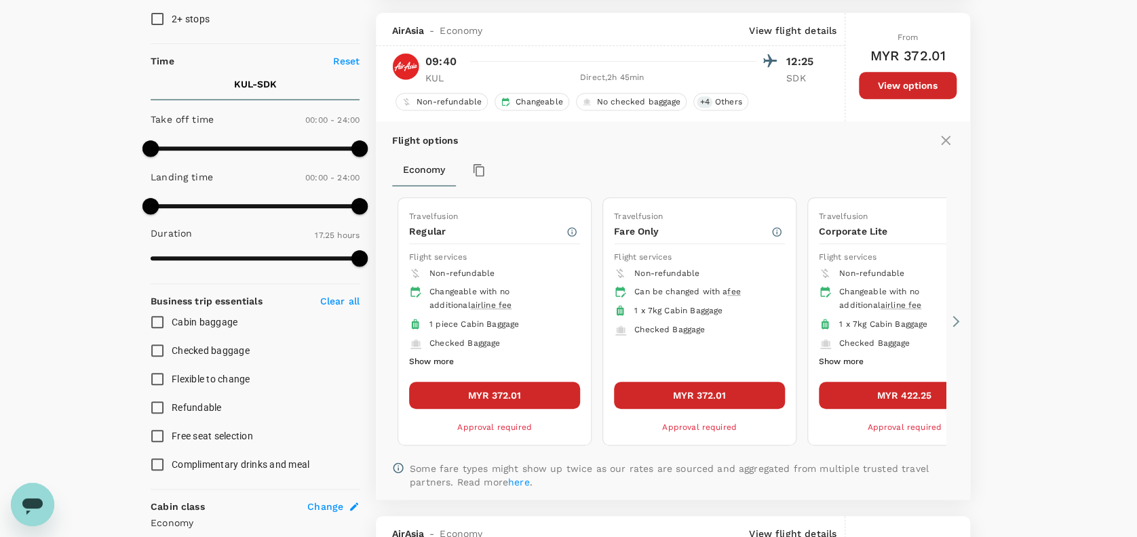
scroll to position [268, 0]
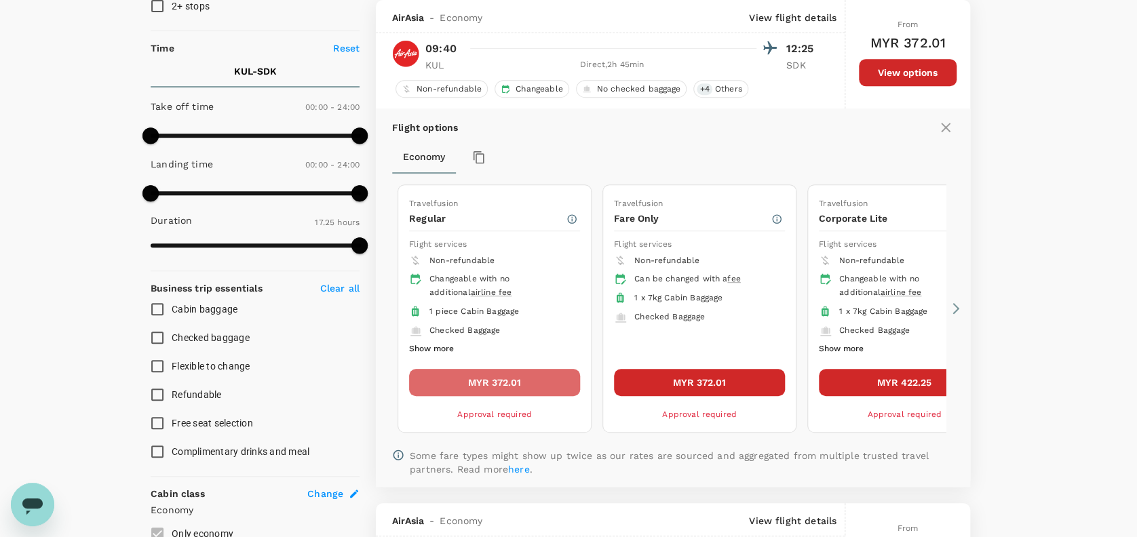
click at [470, 380] on button "MYR 372.01" at bounding box center [494, 382] width 171 height 27
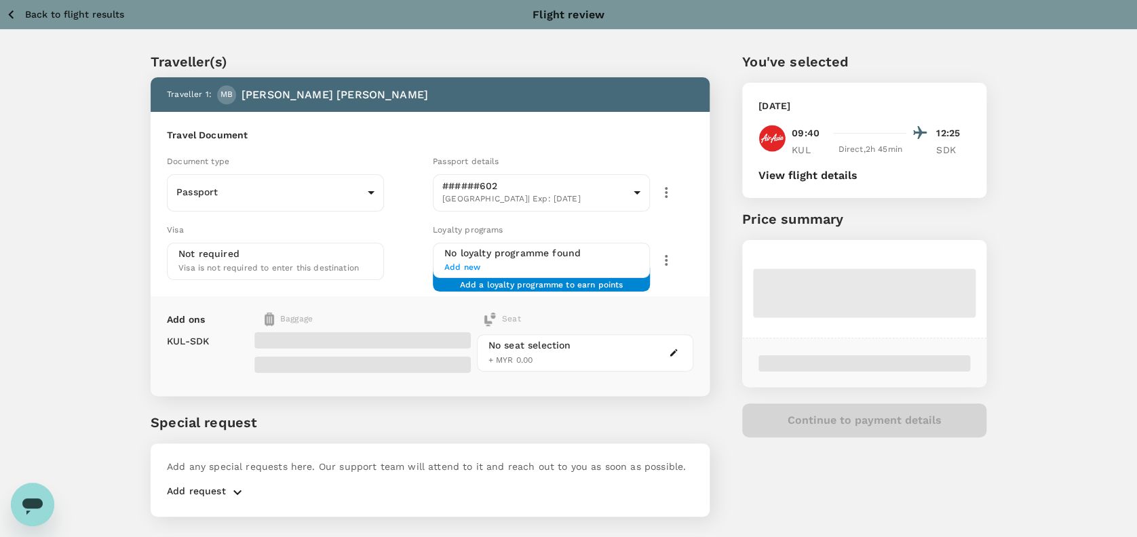
click at [379, 145] on div "Travel Document Document type Passport Passport ​ Passport details ######602 [G…" at bounding box center [430, 204] width 559 height 184
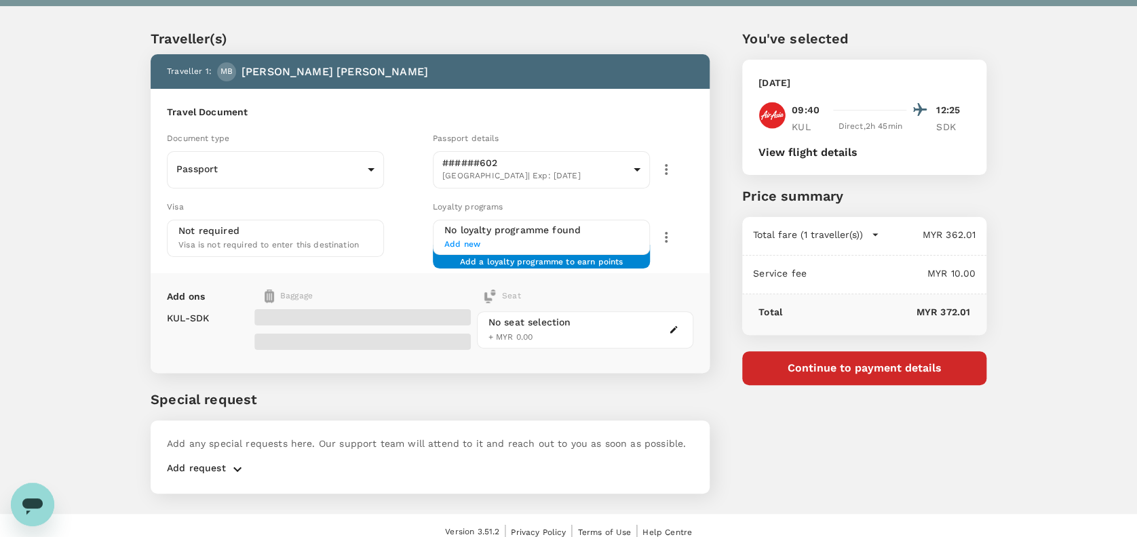
scroll to position [35, 0]
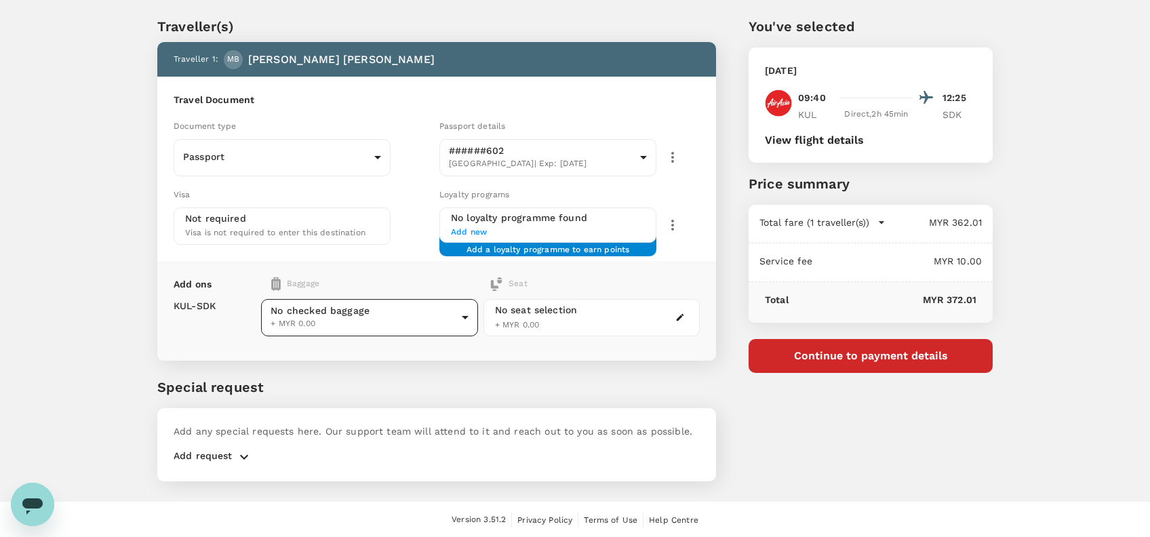
click at [456, 315] on body "Back to flight results Flight review Traveller(s) Traveller 1 : MB [PERSON_NAME…" at bounding box center [575, 252] width 1150 height 574
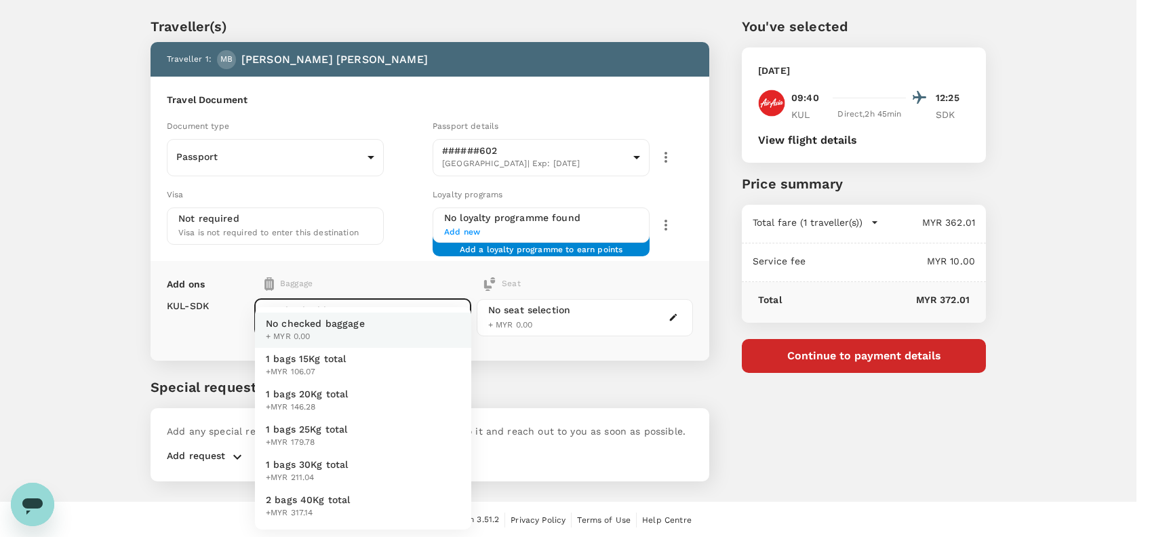
click at [336, 386] on li "1 bags 20Kg total +MYR 146.28" at bounding box center [363, 400] width 216 height 35
type input "2 - 146.28"
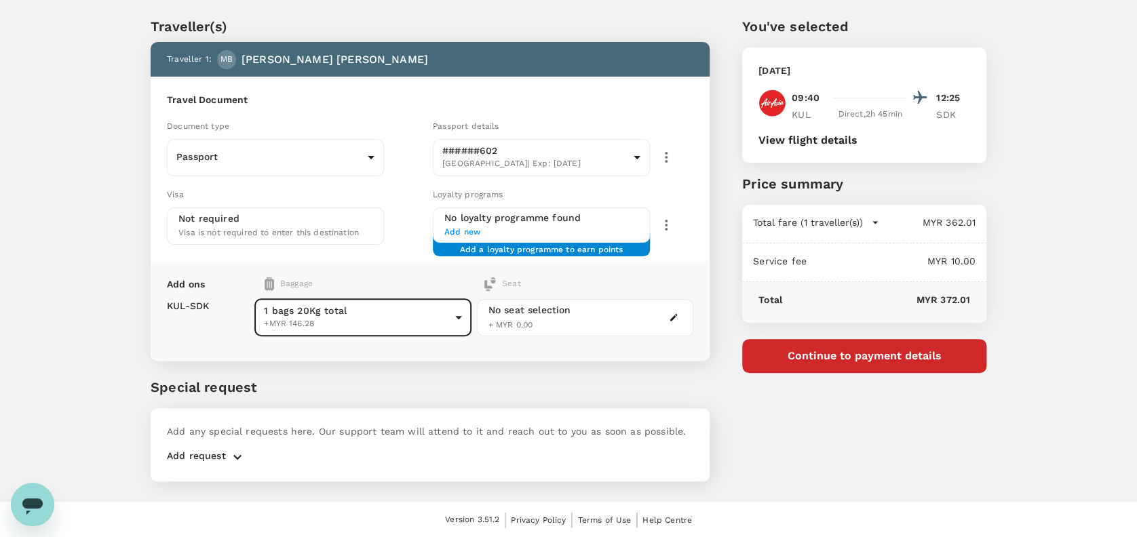
click at [393, 266] on div "Add ons Baggage Seat KUL - SDK 1 bags 20Kg total +MYR 146.28 2 - 146.28 ​ No se…" at bounding box center [430, 311] width 559 height 100
click at [237, 452] on icon "button" at bounding box center [237, 457] width 16 height 16
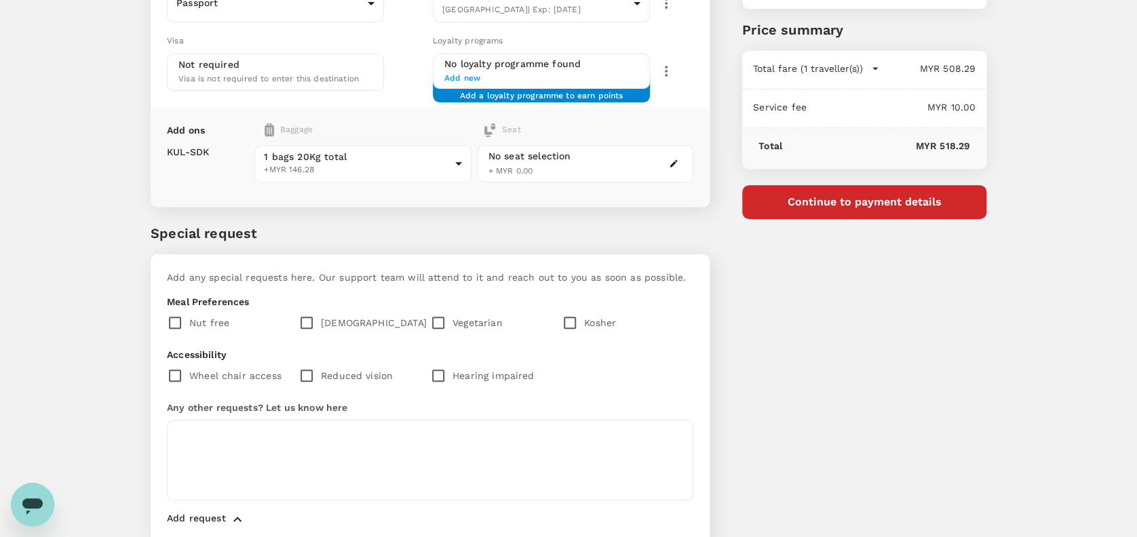
scroll to position [216, 0]
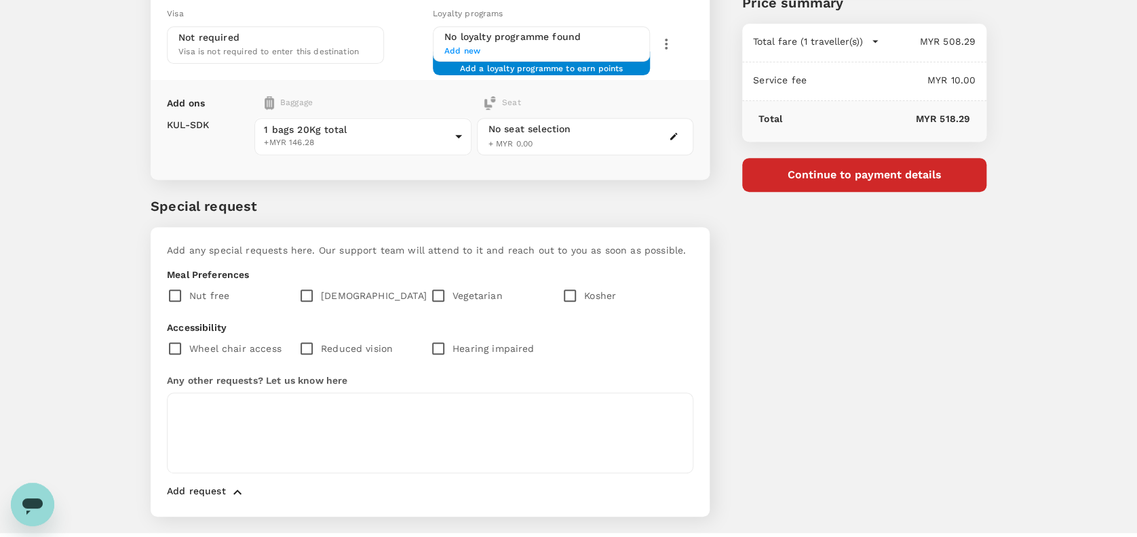
click at [311, 292] on input "checkbox" at bounding box center [309, 295] width 22 height 28
checkbox input "true"
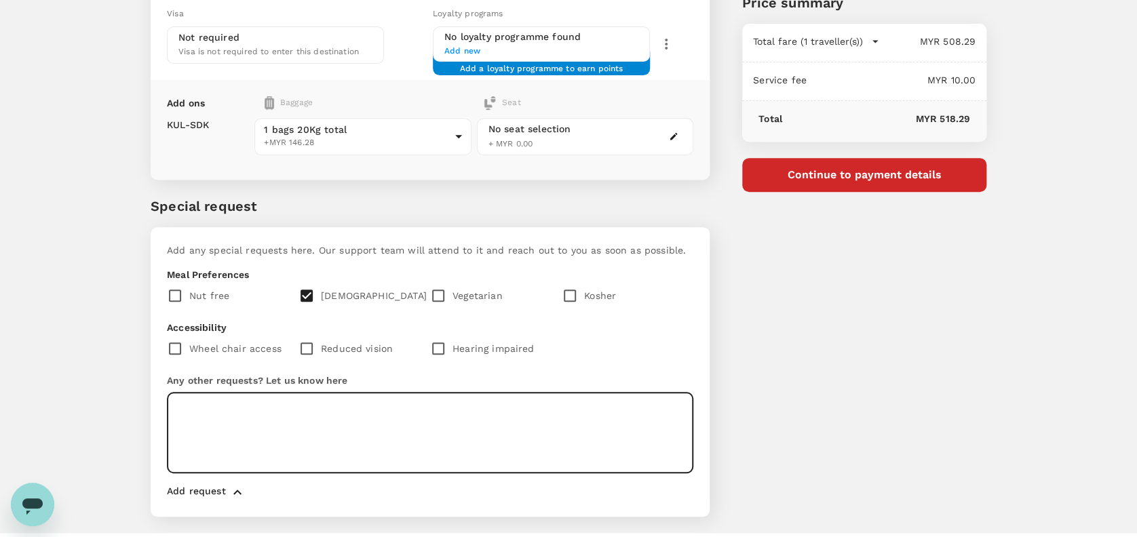
click at [227, 406] on textarea at bounding box center [430, 433] width 526 height 81
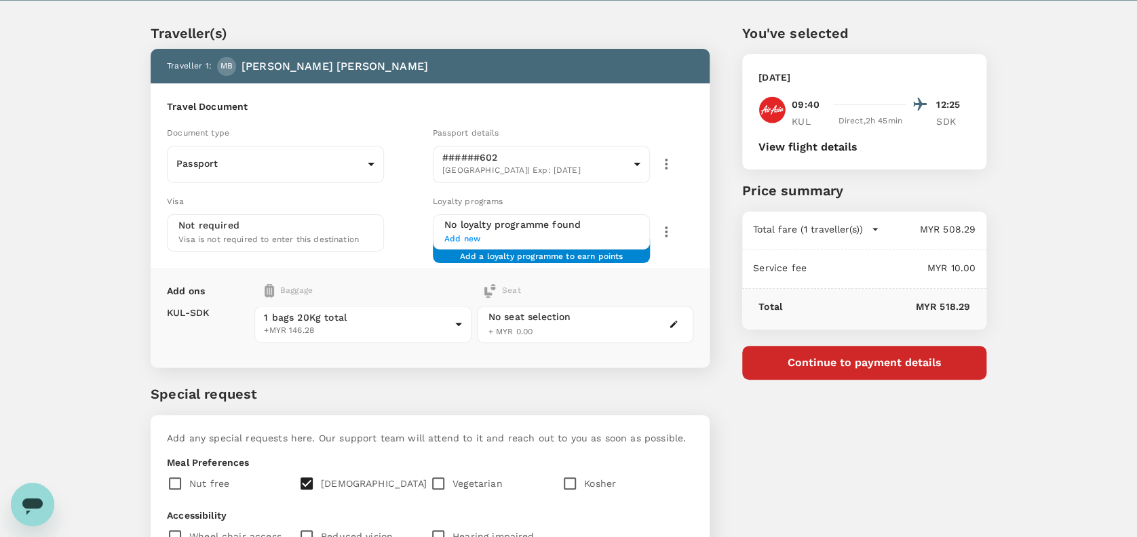
scroll to position [0, 0]
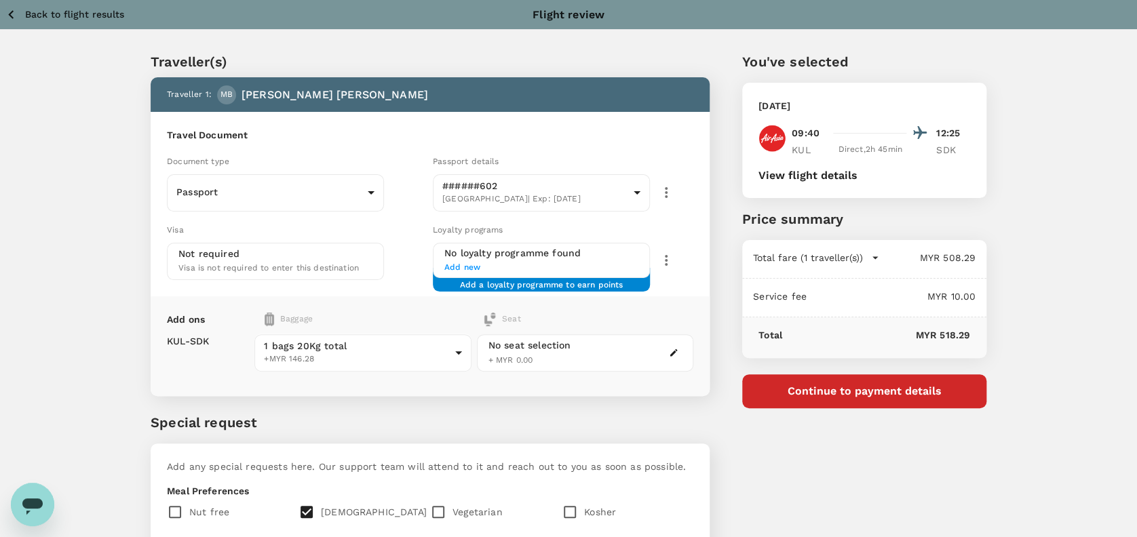
click at [13, 10] on icon "button" at bounding box center [11, 14] width 17 height 17
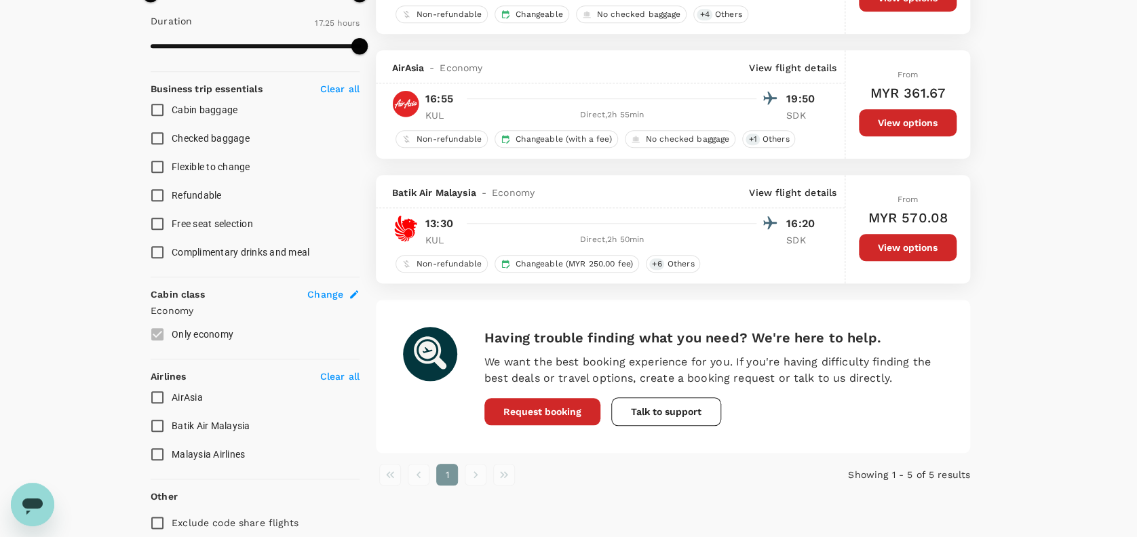
scroll to position [431, 0]
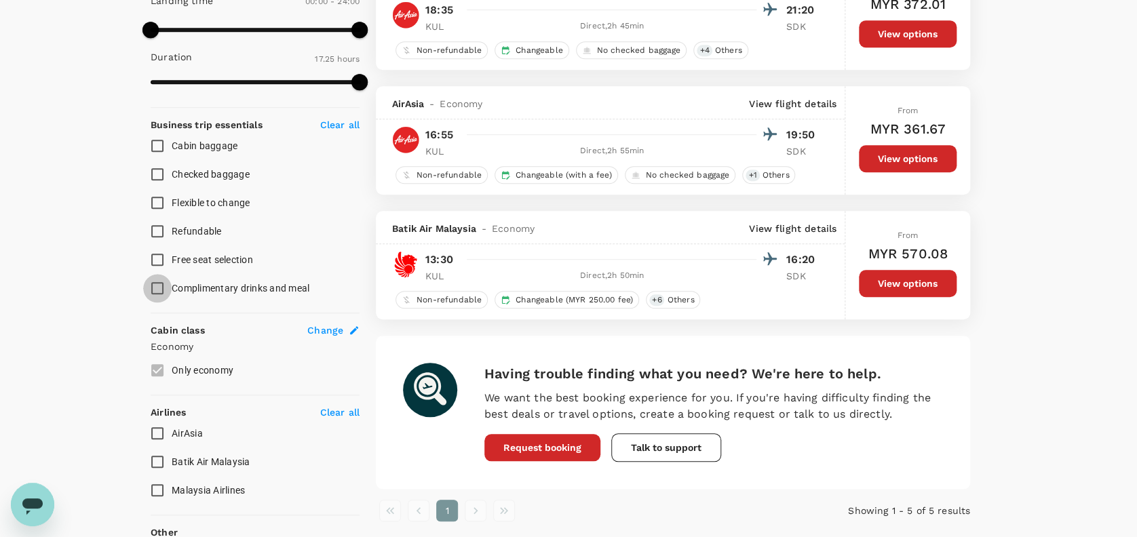
click at [159, 284] on input "Complimentary drinks and meal" at bounding box center [157, 288] width 28 height 28
checkbox input "true"
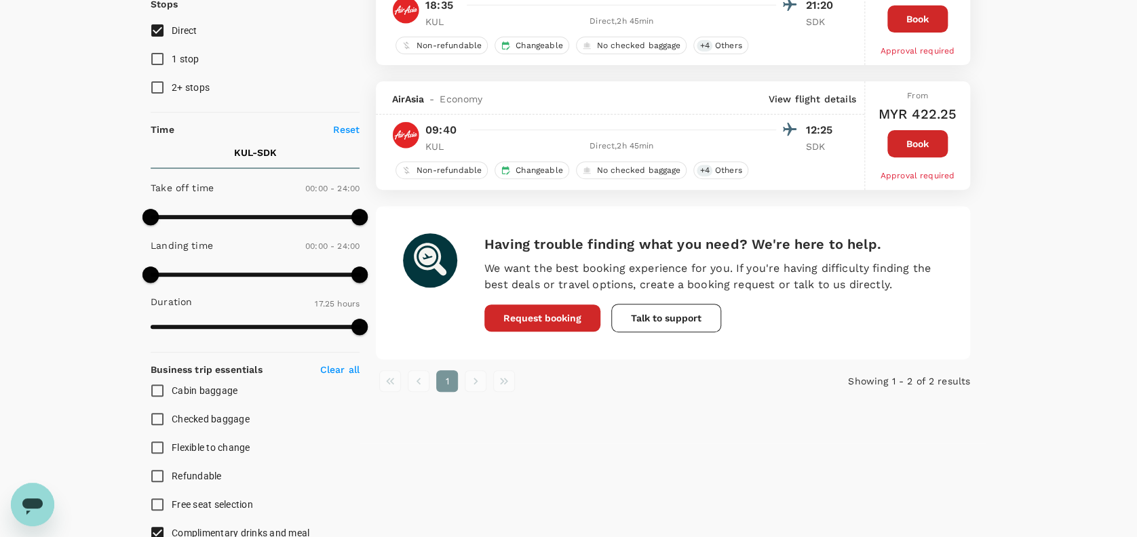
scroll to position [160, 0]
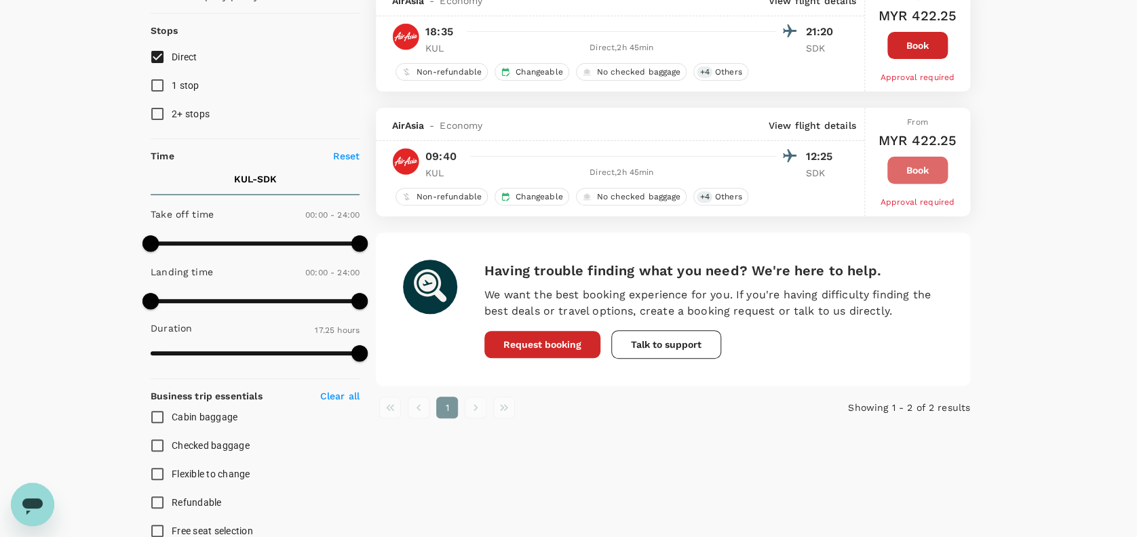
click at [922, 177] on button "Book" at bounding box center [917, 170] width 60 height 27
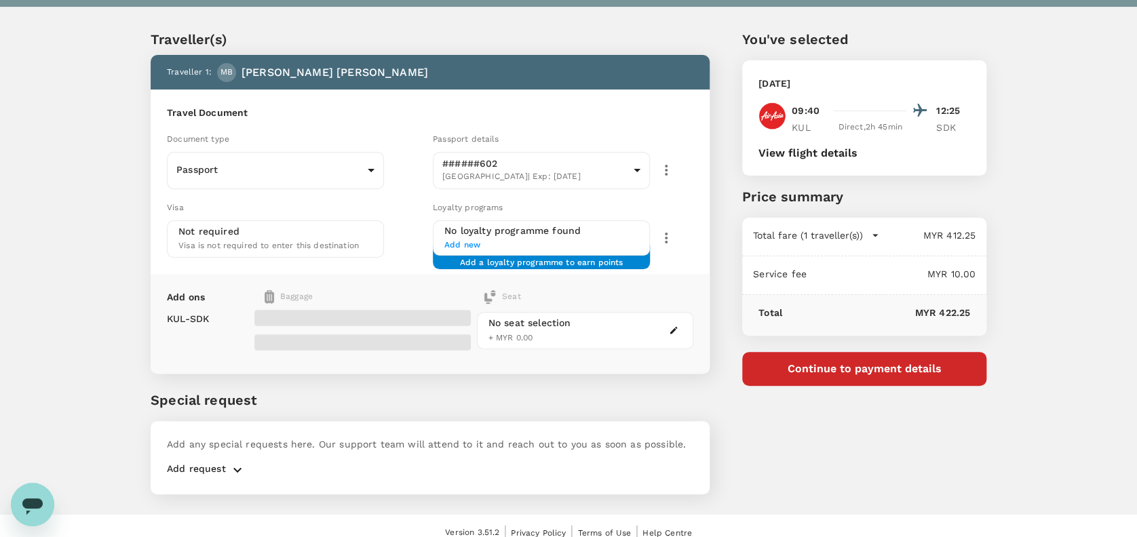
scroll to position [35, 0]
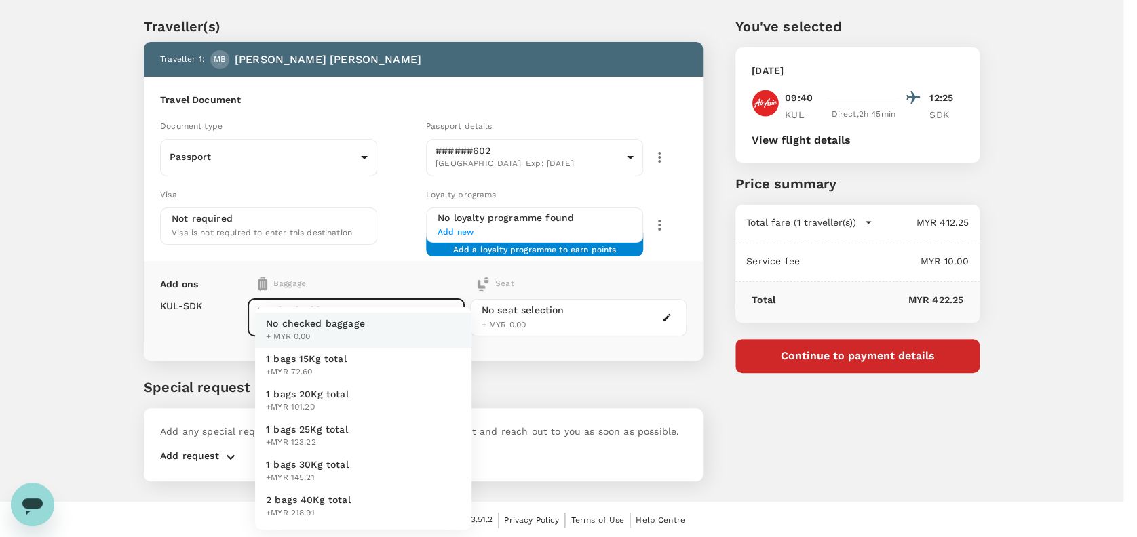
click at [359, 324] on body "Back to flight results Flight review Traveller(s) Traveller 1 : MB [PERSON_NAME…" at bounding box center [568, 252] width 1137 height 574
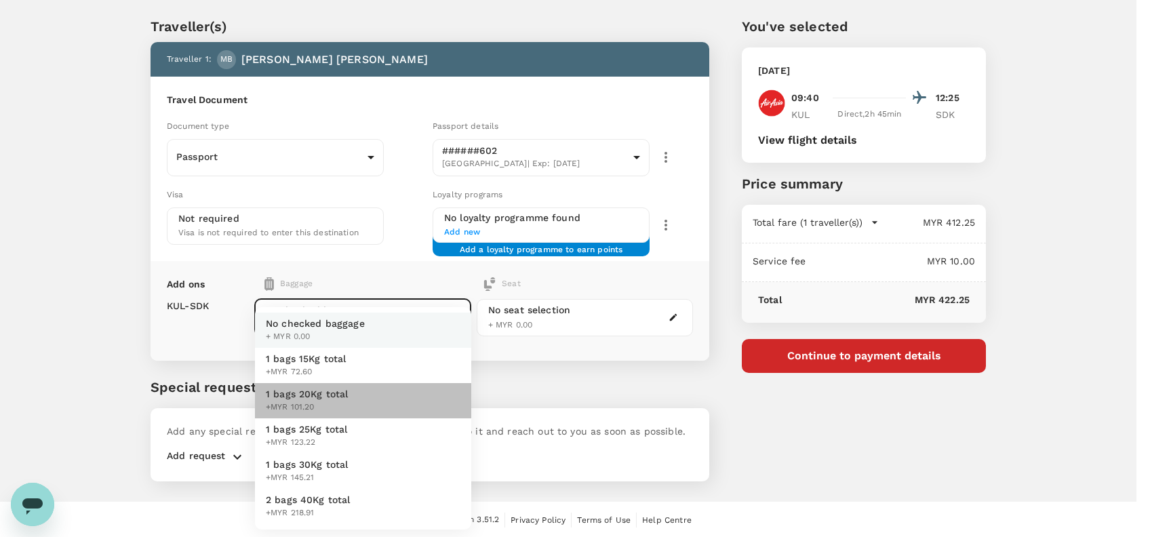
click at [309, 397] on span "1 bags 20Kg total" at bounding box center [307, 394] width 83 height 14
type input "2 - 101.2"
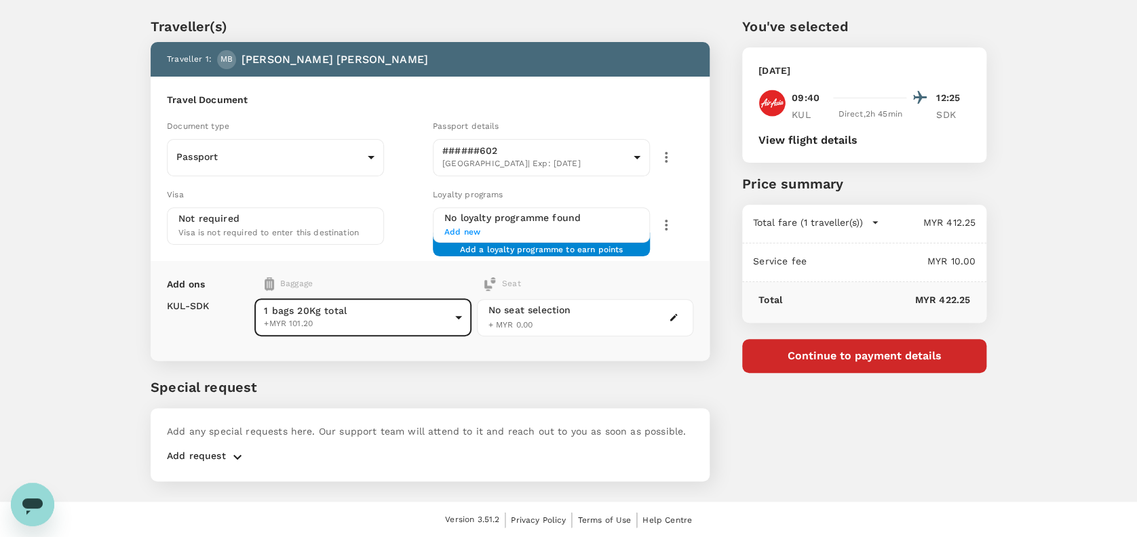
click at [434, 359] on div "Traveller(s) Traveller 1 : MB [PERSON_NAME] Bin [PERSON_NAME] Travel Document D…" at bounding box center [413, 241] width 591 height 514
click at [356, 272] on div "Add ons Baggage Seat KUL - SDK 1 bags 20Kg total +MYR 101.20 2 - 101.2 ​ No sea…" at bounding box center [430, 311] width 559 height 100
click at [227, 453] on button "button" at bounding box center [237, 457] width 23 height 16
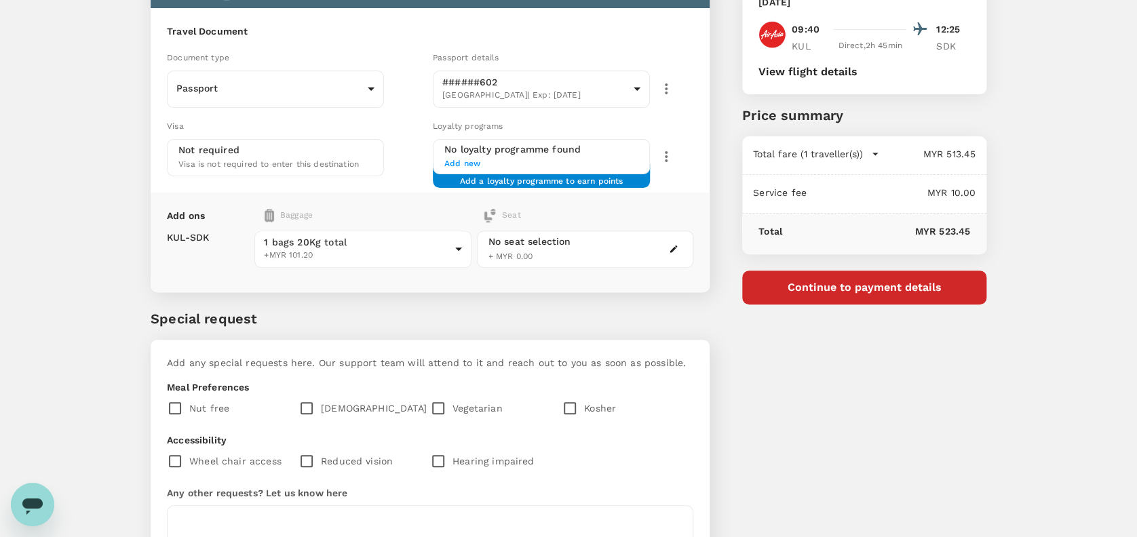
scroll to position [216, 0]
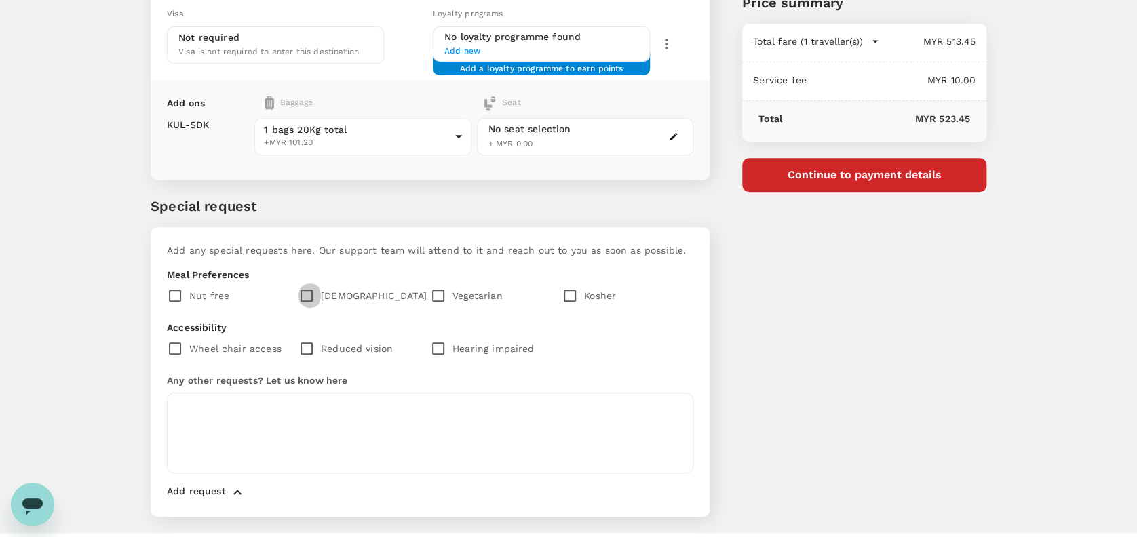
click at [315, 293] on input "checkbox" at bounding box center [309, 295] width 22 height 28
checkbox input "true"
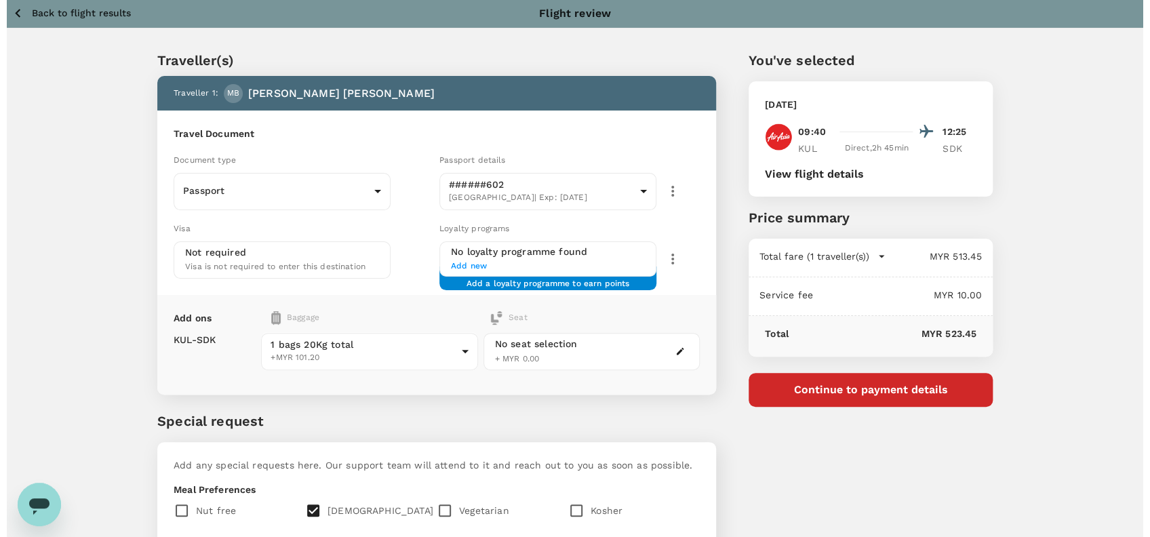
scroll to position [0, 0]
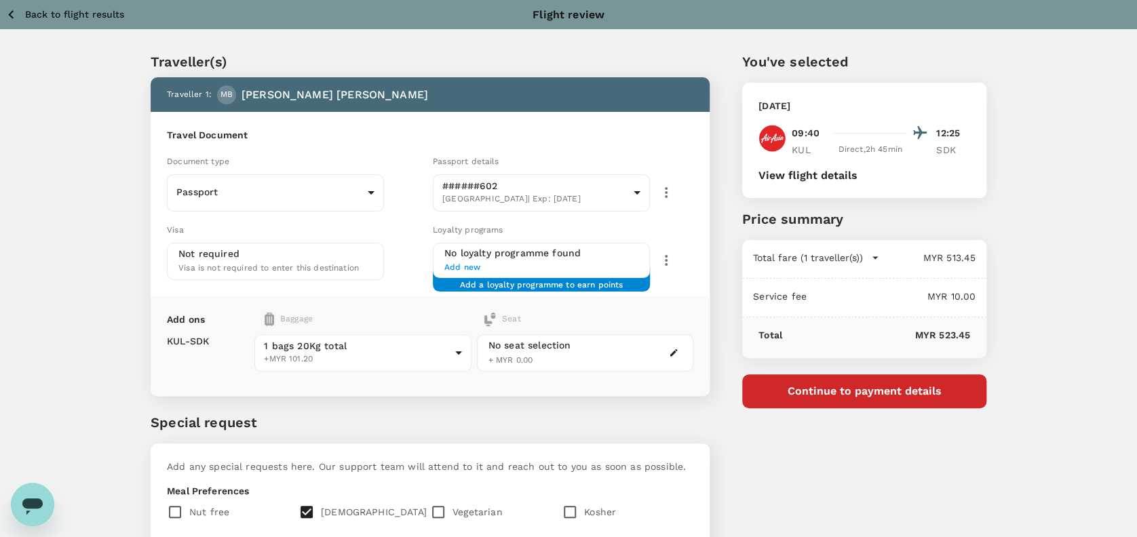
click at [887, 387] on button "Continue to payment details" at bounding box center [864, 391] width 244 height 34
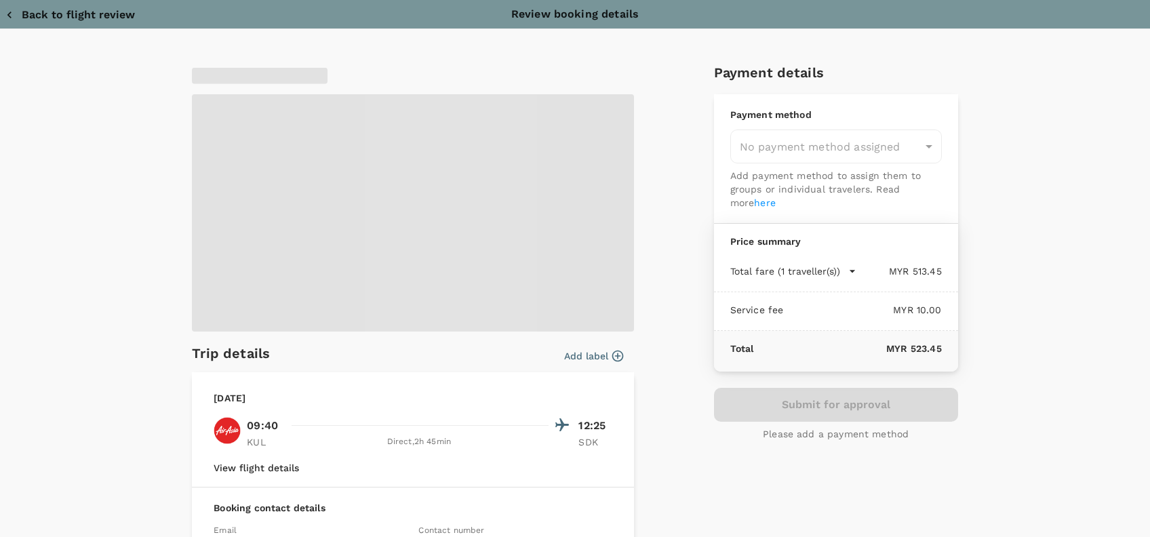
type input "9e254831-a140-43d4-90d9-f4bdc71b84d3"
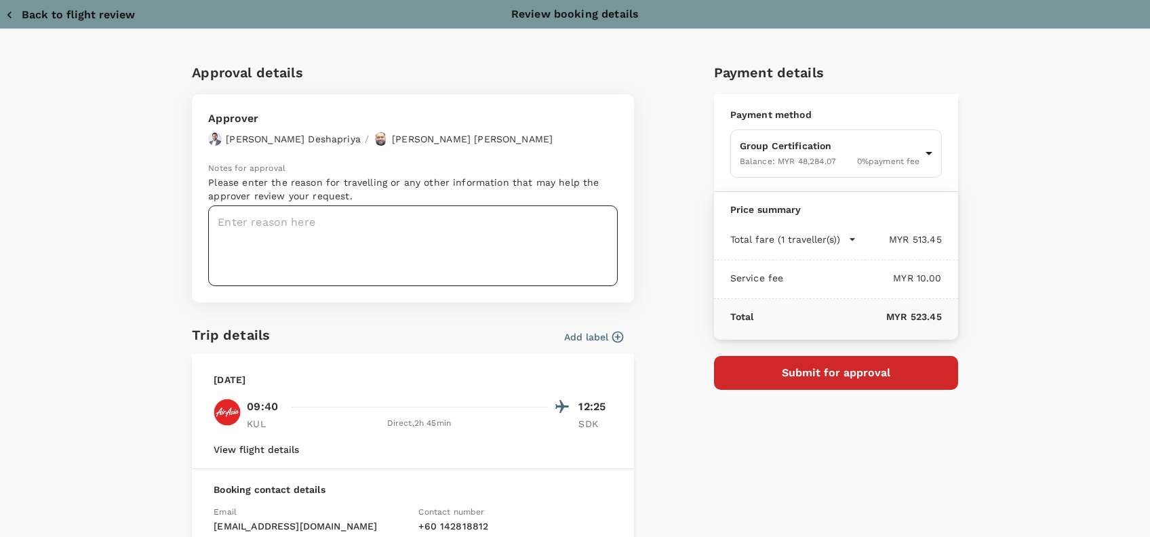
click at [248, 224] on textarea at bounding box center [413, 245] width 410 height 81
click at [259, 224] on textarea at bounding box center [413, 245] width 410 height 81
click at [234, 220] on textarea at bounding box center [413, 245] width 410 height 81
paste textarea "Hi @Hariz / @[GEOGRAPHIC_DATA], Requesting your approval for the flight below: …"
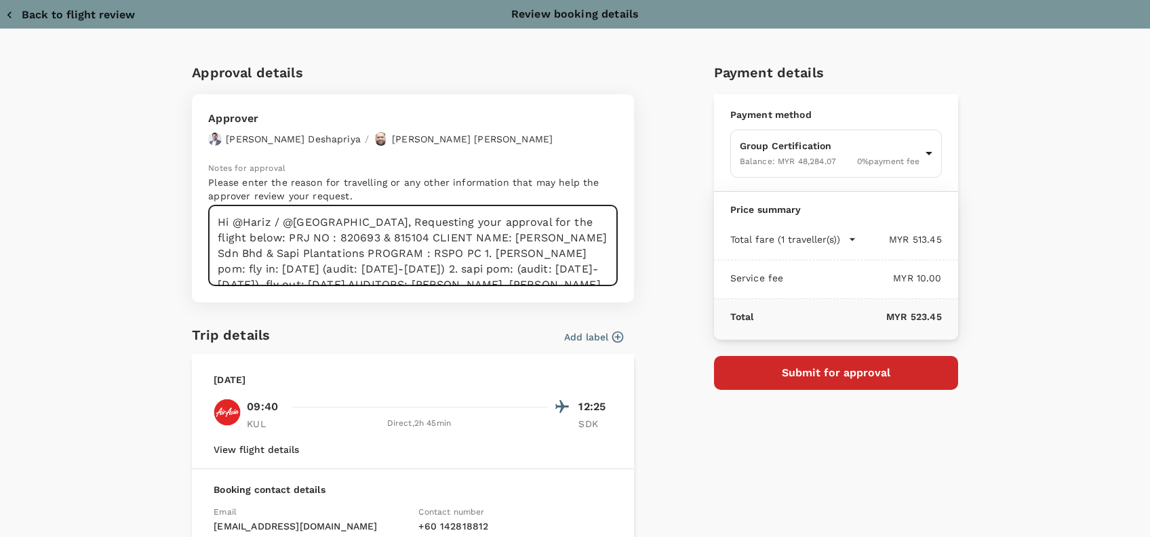
scroll to position [36, 0]
click at [391, 270] on textarea "Hi @Hariz / @Chathuranga, Requesting your approval for the flight below: PRJ NO…" at bounding box center [413, 245] width 410 height 81
drag, startPoint x: 317, startPoint y: 237, endPoint x: 311, endPoint y: 236, distance: 6.9
click at [316, 237] on textarea "Hi @Hariz / @Chathuranga, Requesting your approval for the flight below: PRJ NO…" at bounding box center [413, 245] width 410 height 81
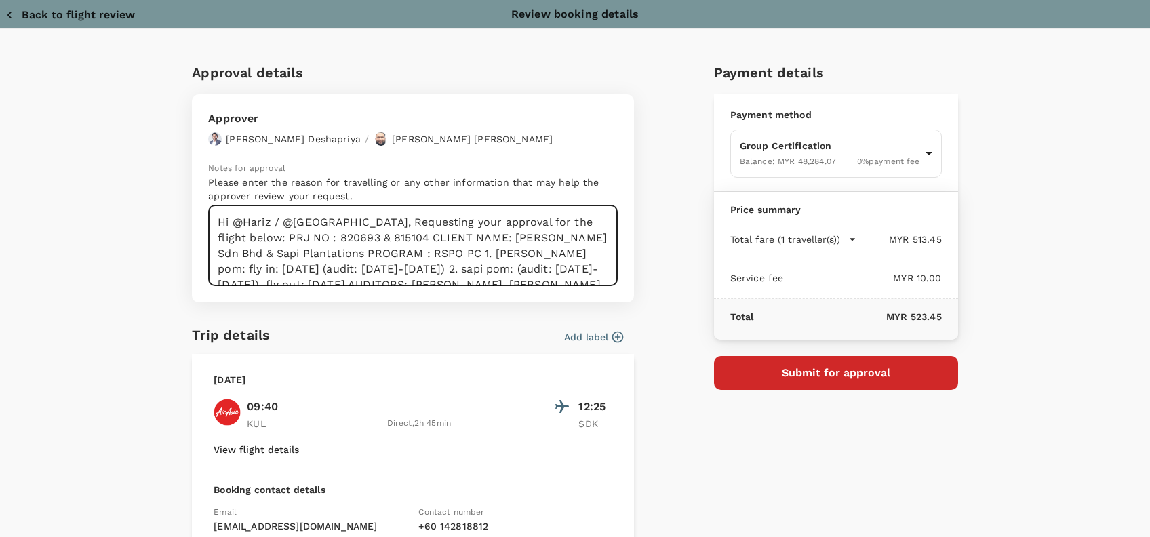
click at [364, 224] on textarea "Hi @Hariz / @Chathuranga, Requesting your approval for the flight below: PRJ NO…" at bounding box center [413, 245] width 410 height 81
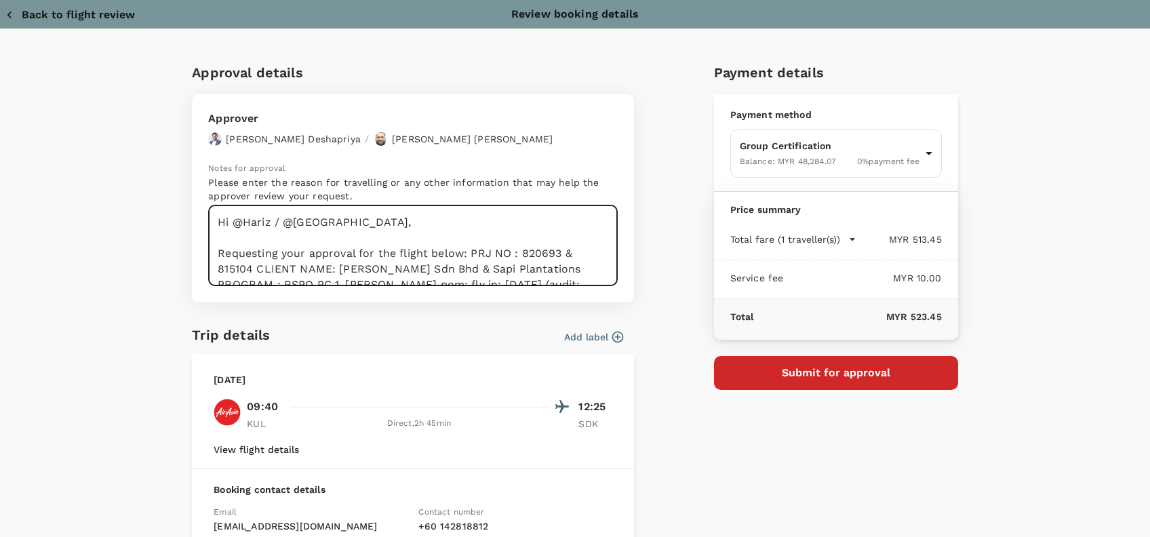
drag, startPoint x: 465, startPoint y: 255, endPoint x: 475, endPoint y: 249, distance: 12.4
click at [465, 255] on textarea "Hi @Hariz / @Chathuranga, Requesting your approval for the flight below: PRJ NO…" at bounding box center [413, 245] width 410 height 81
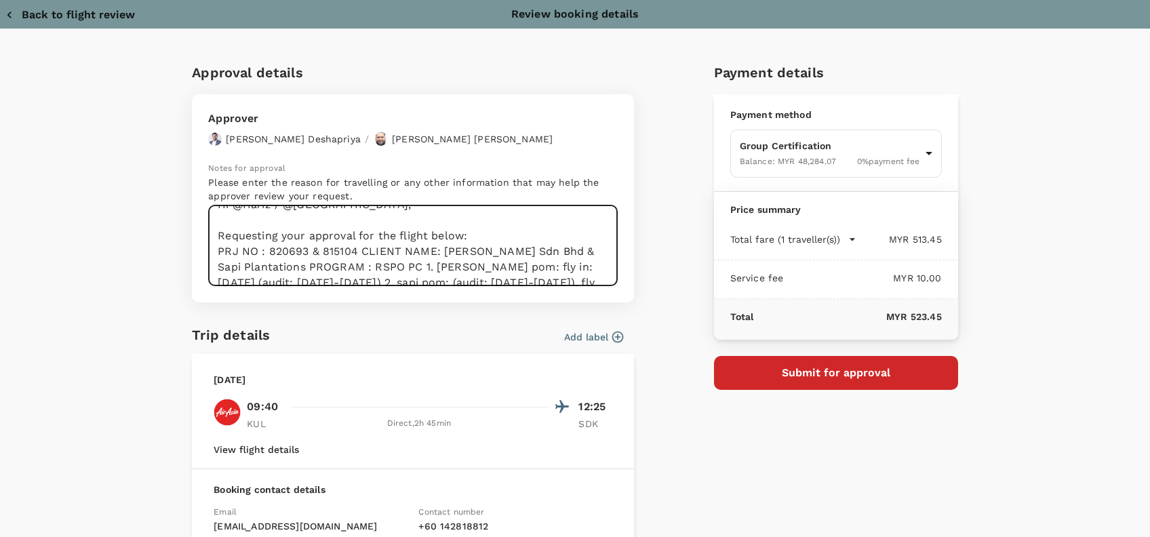
scroll to position [36, 0]
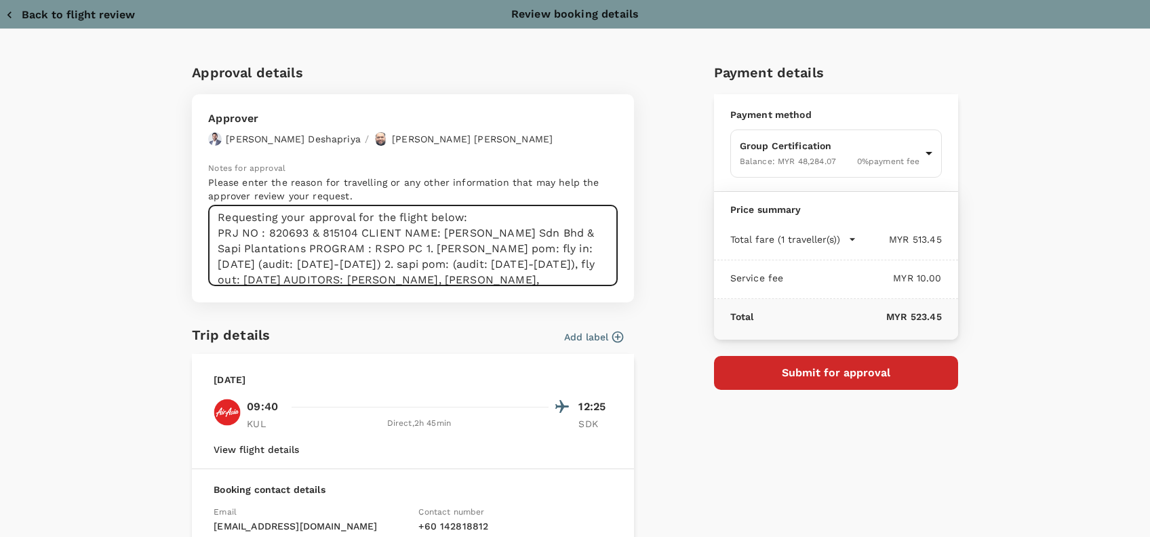
click at [353, 233] on textarea "Hi @Hariz / @Chathuranga, Requesting your approval for the flight below: PRJ NO…" at bounding box center [413, 245] width 410 height 81
click at [354, 233] on textarea "Hi @Hariz / @Chathuranga, Requesting your approval for the flight below: PRJ NO…" at bounding box center [413, 245] width 410 height 81
click at [355, 233] on textarea "Hi @Hariz / @Chathuranga, Requesting your approval for the flight below: PRJ NO…" at bounding box center [413, 245] width 410 height 81
click at [505, 246] on textarea "Hi @Hariz / @Chathuranga, Requesting your approval for the flight below: PRJ NO…" at bounding box center [413, 245] width 410 height 81
click at [386, 272] on textarea "Hi @Hariz / @Chathuranga, Requesting your approval for the flight below: PRJ NO…" at bounding box center [413, 245] width 410 height 81
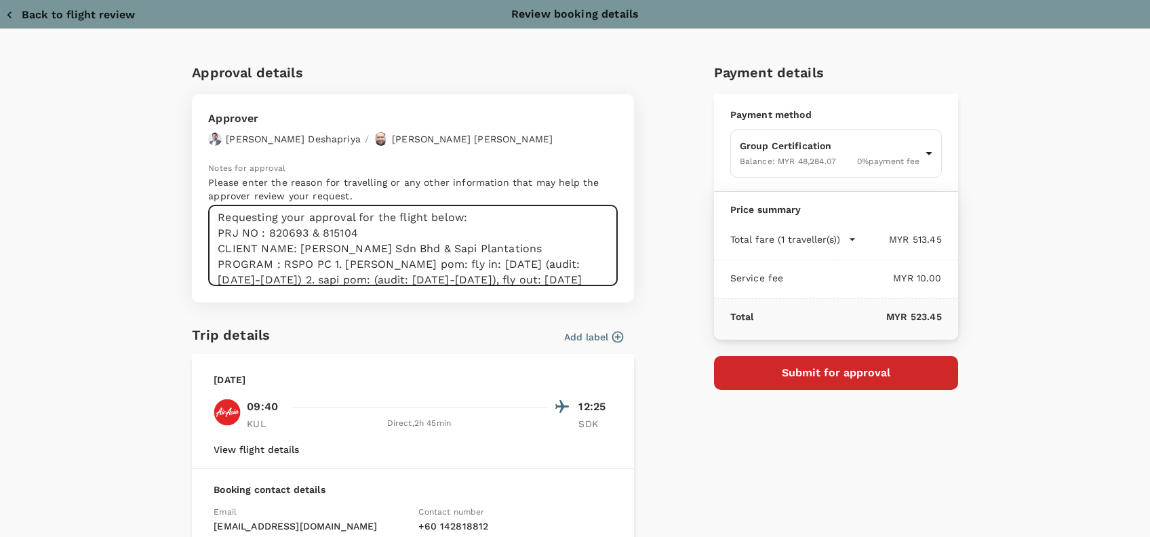
drag, startPoint x: 330, startPoint y: 265, endPoint x: 337, endPoint y: 264, distance: 6.8
click at [330, 265] on textarea "Hi @Hariz / @Chathuranga, Requesting your approval for the flight below: PRJ NO…" at bounding box center [413, 245] width 410 height 81
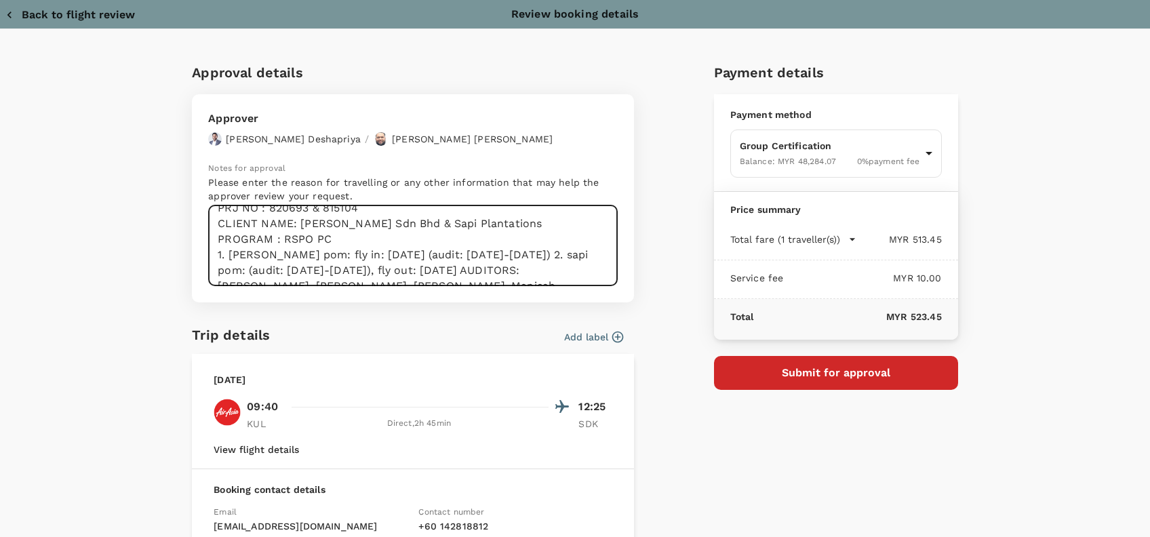
scroll to position [72, 0]
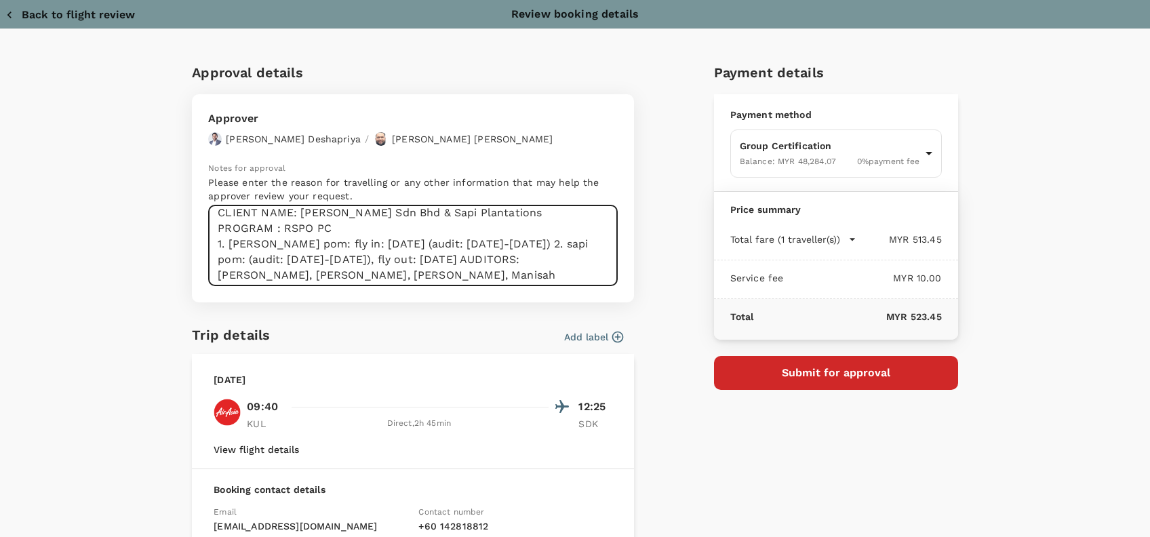
click at [546, 244] on textarea "Hi @Hariz / @Chathuranga, Requesting your approval for the flight below: PRJ NO…" at bounding box center [413, 245] width 410 height 81
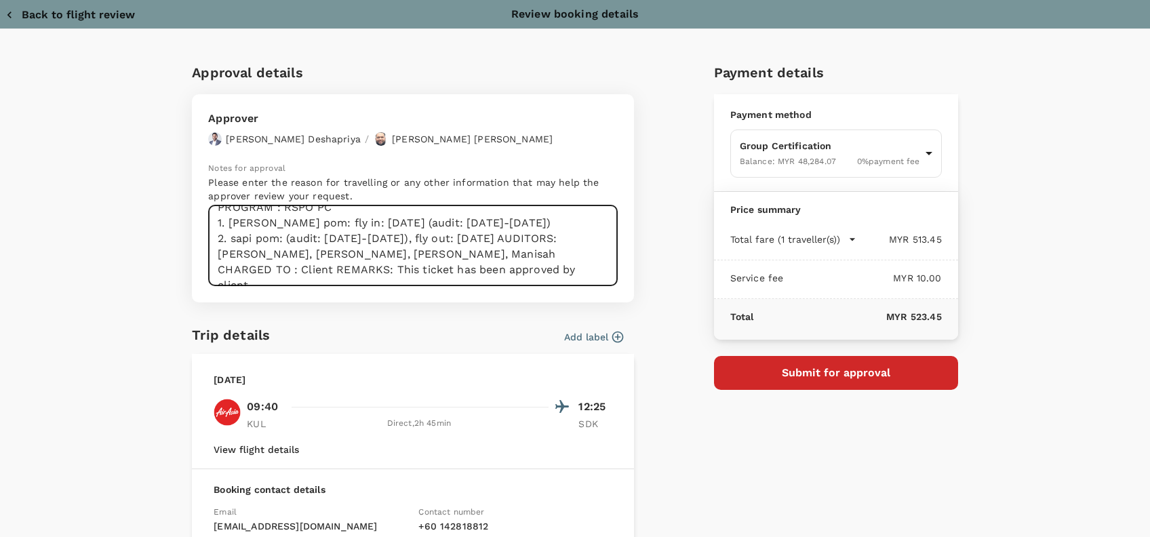
drag, startPoint x: 524, startPoint y: 238, endPoint x: 593, endPoint y: 240, distance: 69.2
click at [524, 238] on textarea "Hi @Hariz / @Chathuranga, Requesting your approval for the flight below: PRJ NO…" at bounding box center [413, 245] width 410 height 81
click at [457, 258] on textarea "Hi @Hariz / @Chathuranga, Requesting your approval for the flight below: PRJ NO…" at bounding box center [413, 245] width 410 height 81
click at [519, 252] on textarea "Hi @Hariz / @Chathuranga, Requesting your approval for the flight below: PRJ NO…" at bounding box center [413, 245] width 410 height 81
drag, startPoint x: 522, startPoint y: 248, endPoint x: 282, endPoint y: 254, distance: 240.1
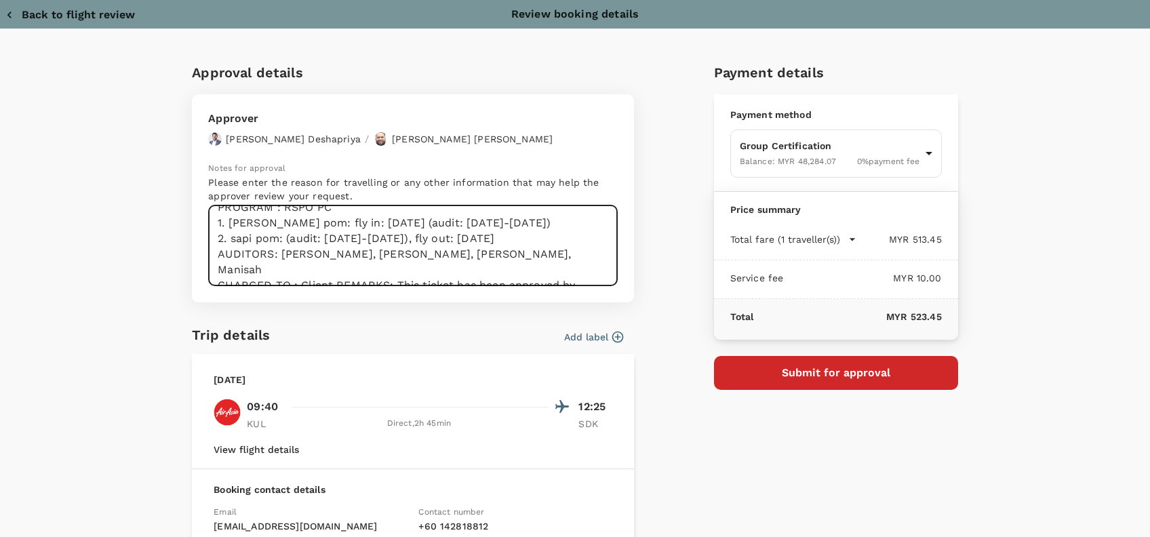
click at [282, 254] on textarea "Hi @Hariz / @Chathuranga, Requesting your approval for the flight below: PRJ NO…" at bounding box center [413, 245] width 410 height 81
click at [422, 250] on textarea "Hi @Hariz / @Chathuranga, Requesting your approval for the flight below: PRJ NO…" at bounding box center [413, 245] width 410 height 81
click at [331, 271] on textarea "Hi @Hariz / @Chathuranga, Requesting your approval for the flight below: PRJ NO…" at bounding box center [413, 245] width 410 height 81
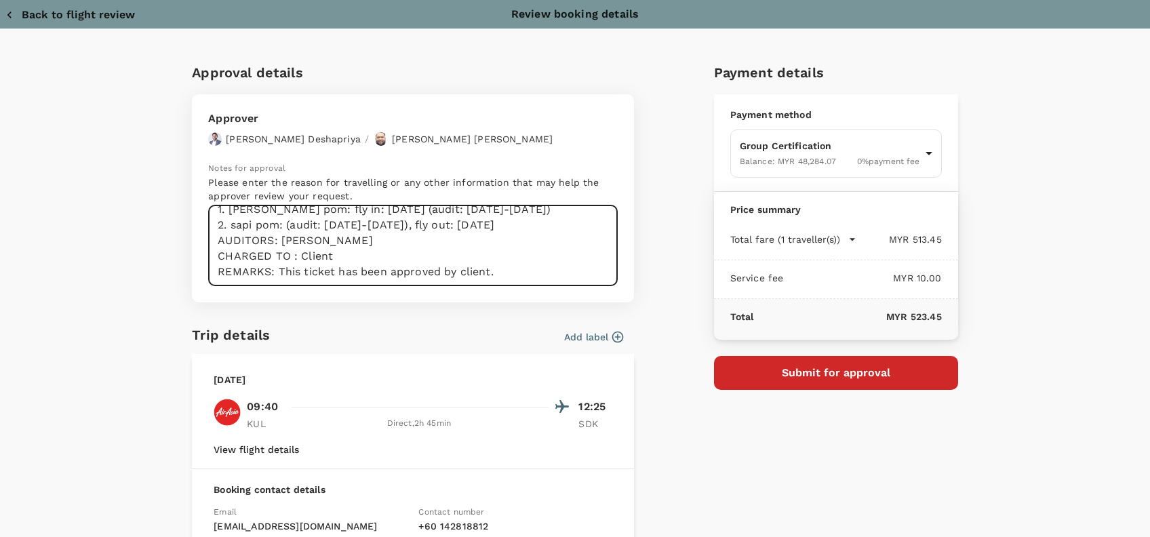
scroll to position [109, 0]
drag, startPoint x: 334, startPoint y: 267, endPoint x: 434, endPoint y: 266, distance: 100.4
click at [334, 266] on textarea "Hi @Hariz / @Chathuranga, Requesting your approval for the flight below: PRJ NO…" at bounding box center [413, 245] width 410 height 81
click at [506, 266] on textarea "Hi @Hariz / @Chathuranga, Requesting your approval for the flight below: PRJ NO…" at bounding box center [413, 245] width 410 height 81
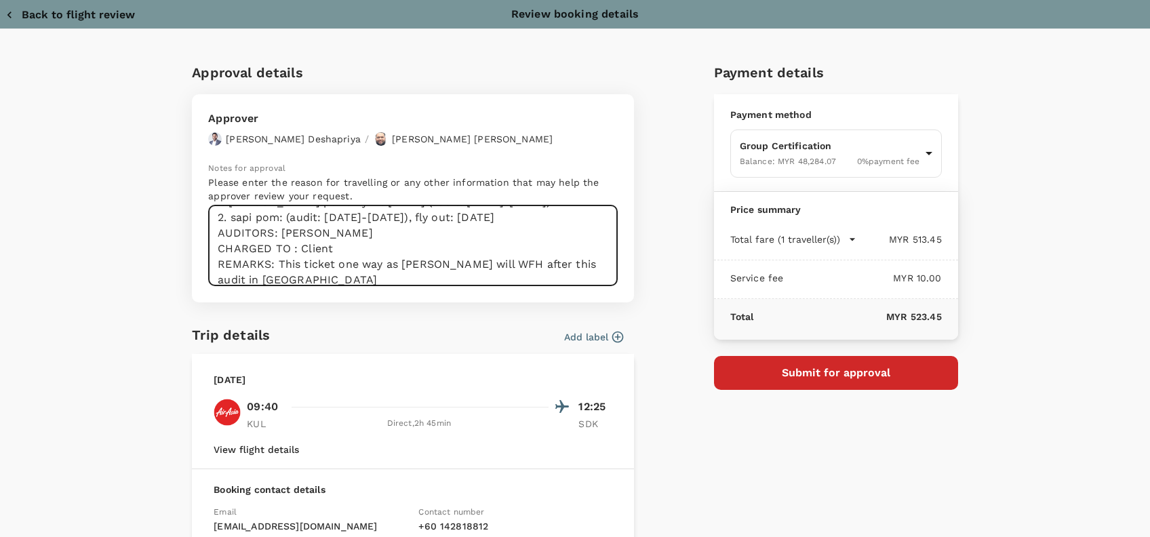
click at [300, 280] on textarea "Hi @Hariz / @Chathuranga, Requesting your approval for the flight below: PRJ NO…" at bounding box center [413, 245] width 410 height 81
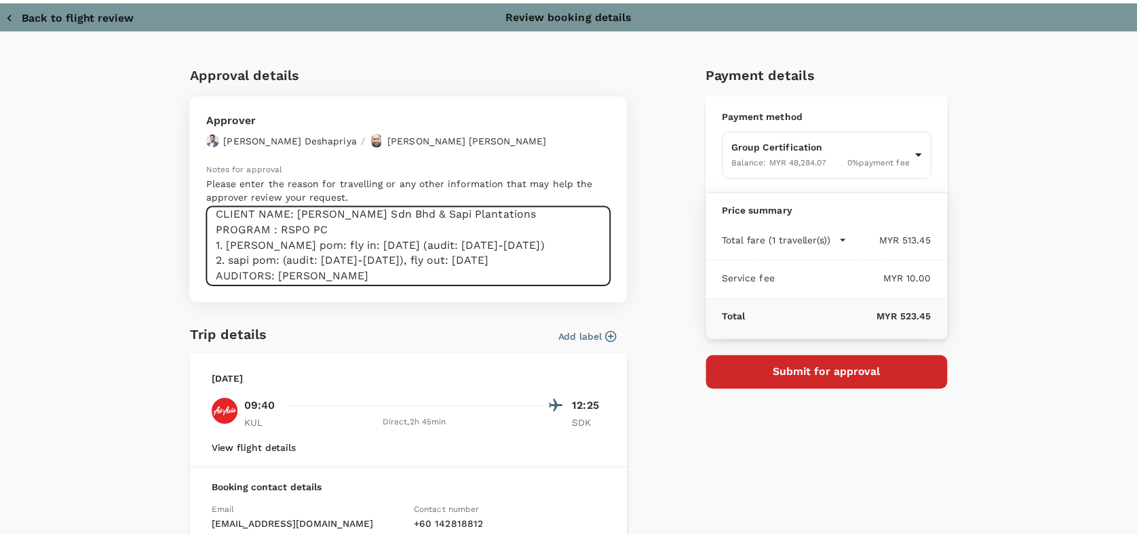
scroll to position [0, 0]
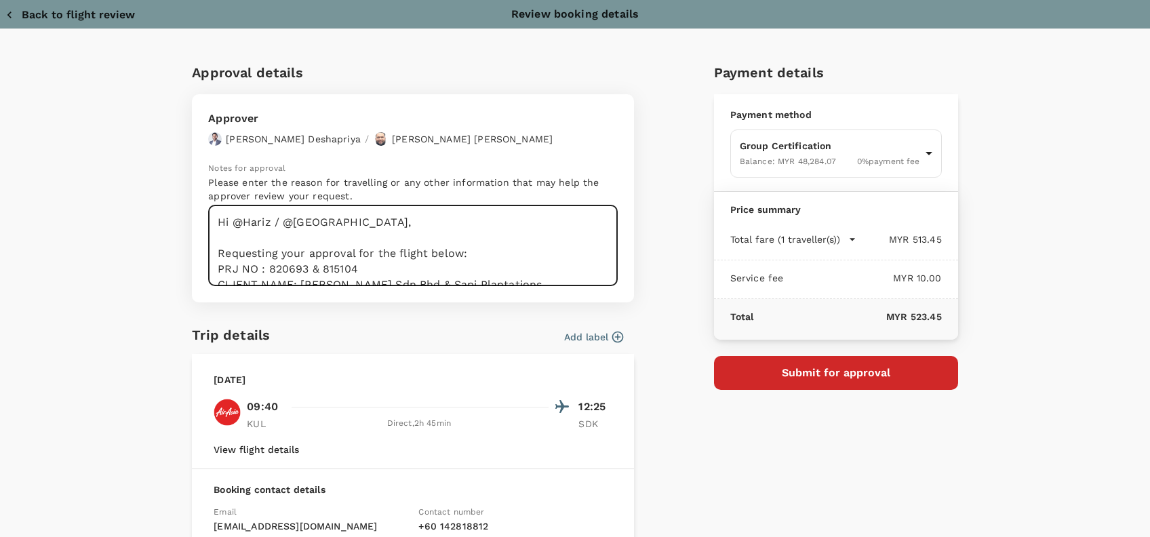
drag, startPoint x: 256, startPoint y: 273, endPoint x: 192, endPoint y: 197, distance: 99.6
click at [192, 197] on div "Approver Chathuranga Iroshan Deshapriya / Muhammad Hariz Bin Abdul Rahman Notes…" at bounding box center [413, 198] width 442 height 208
click at [477, 218] on textarea "Hi @Hariz / @Chathuranga, Requesting your approval for the flight below: PRJ NO…" at bounding box center [413, 245] width 410 height 81
type textarea "Hi @Hariz / @Chathuranga, Requesting your approval for the flight below: PRJ NO…"
click at [12, 14] on icon "button" at bounding box center [10, 15] width 14 height 14
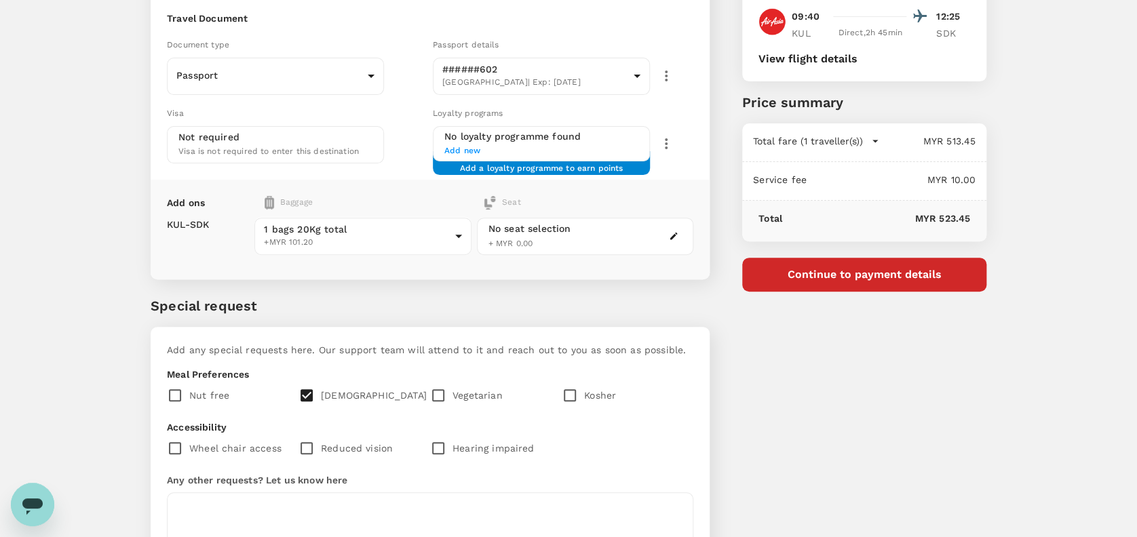
scroll to position [244, 0]
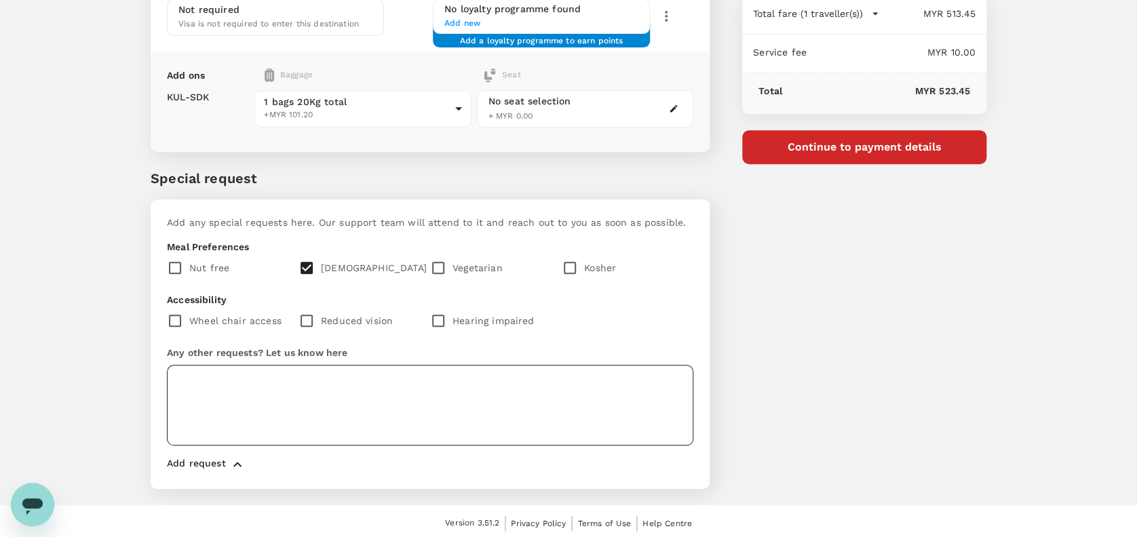
click at [196, 376] on textarea at bounding box center [430, 405] width 526 height 81
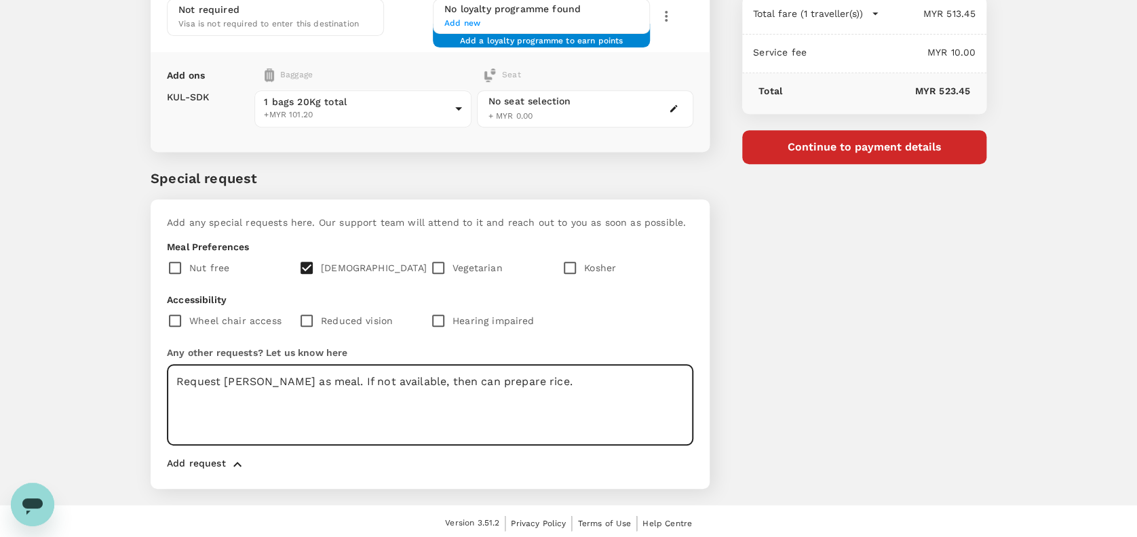
click at [575, 385] on textarea "Request Mee Tauhu as meal. If not available, then can prepare rice." at bounding box center [430, 405] width 526 height 81
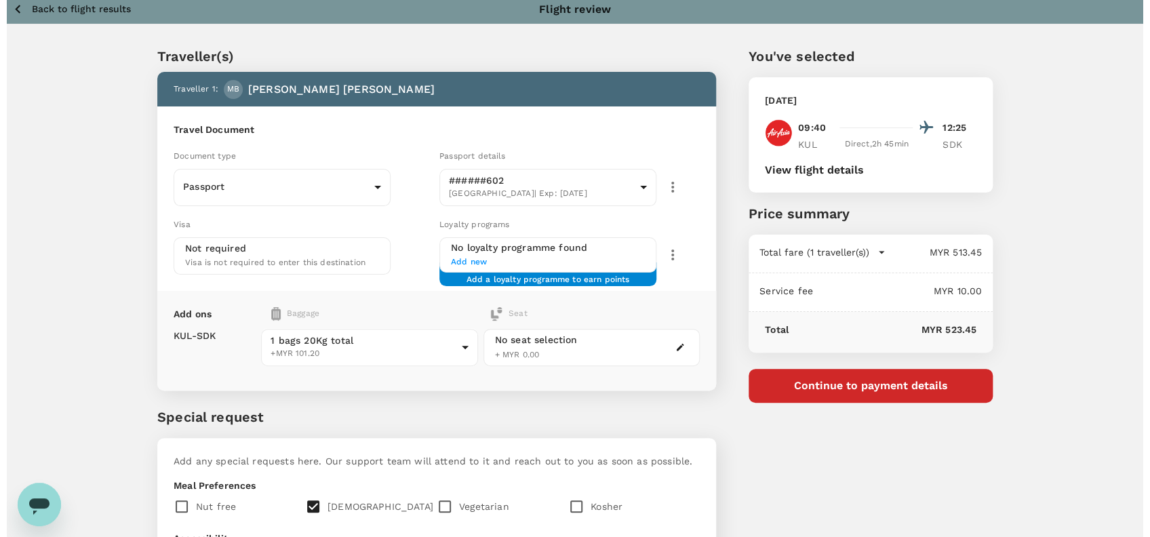
scroll to position [0, 0]
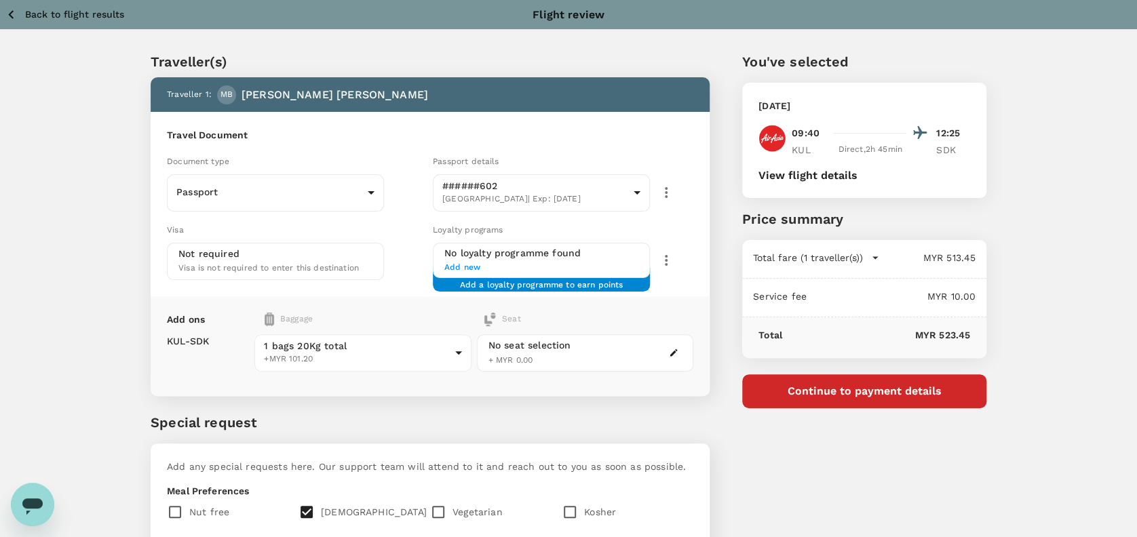
type textarea "Request Mee Tauhu as meal. If not available, then can prepare rice."
click at [852, 385] on button "Continue to payment details" at bounding box center [864, 391] width 244 height 34
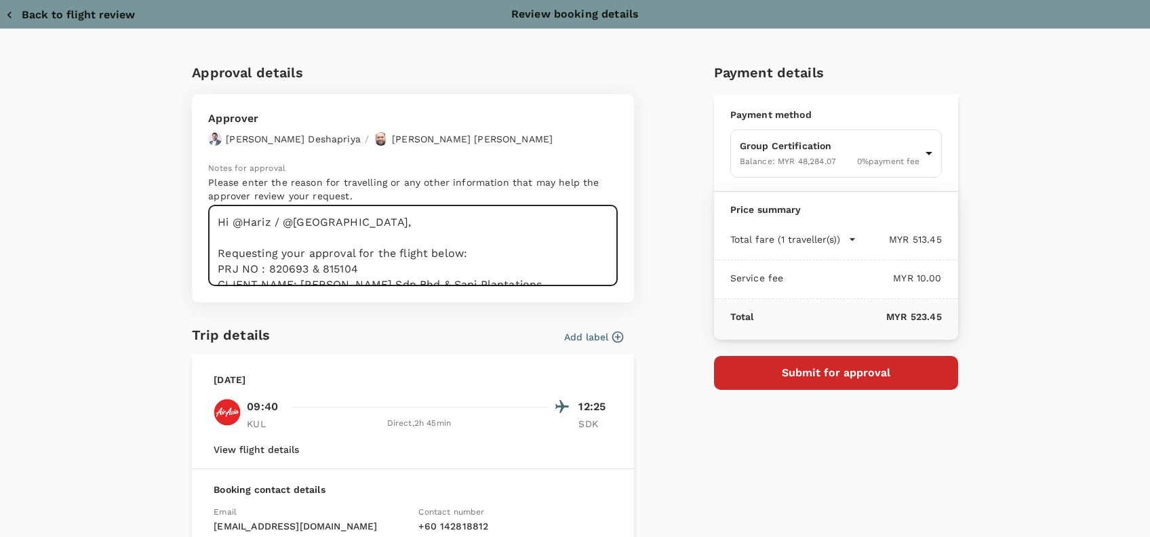
drag, startPoint x: 255, startPoint y: 265, endPoint x: 224, endPoint y: 235, distance: 43.2
click at [195, 197] on div "Approver Chathuranga Iroshan Deshapriya / Muhammad Hariz Bin Abdul Rahman Notes…" at bounding box center [413, 198] width 442 height 208
click at [439, 235] on textarea "Hi @Hariz / @Chathuranga, Requesting your approval for the flight below: PRJ NO…" at bounding box center [413, 245] width 410 height 81
type textarea "Hi @Hariz / @Chathuranga, Requesting your approval for the flight below: PRJ NO…"
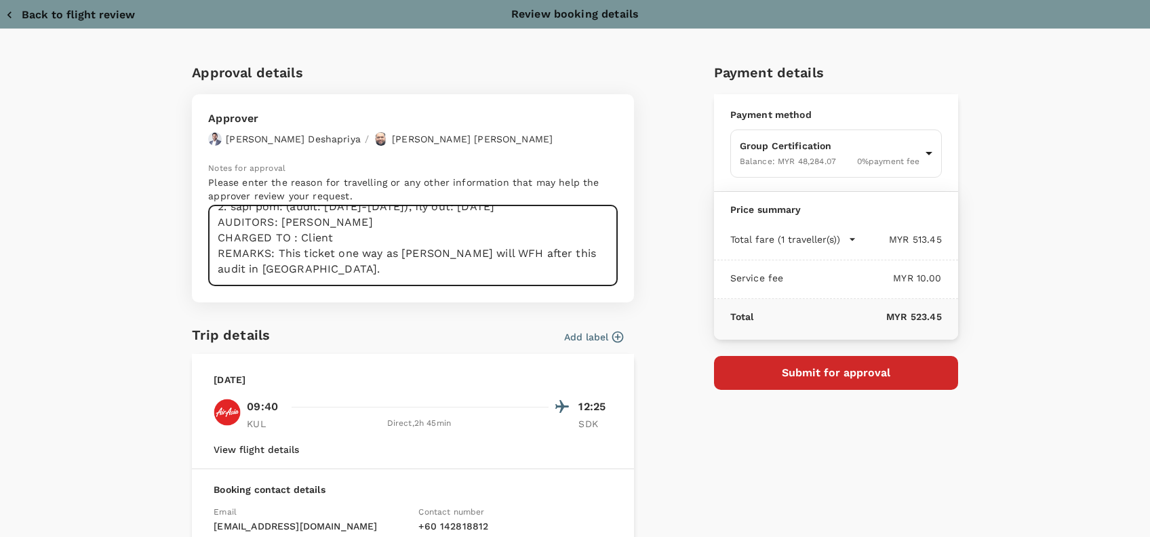
click at [14, 16] on icon "button" at bounding box center [10, 15] width 14 height 14
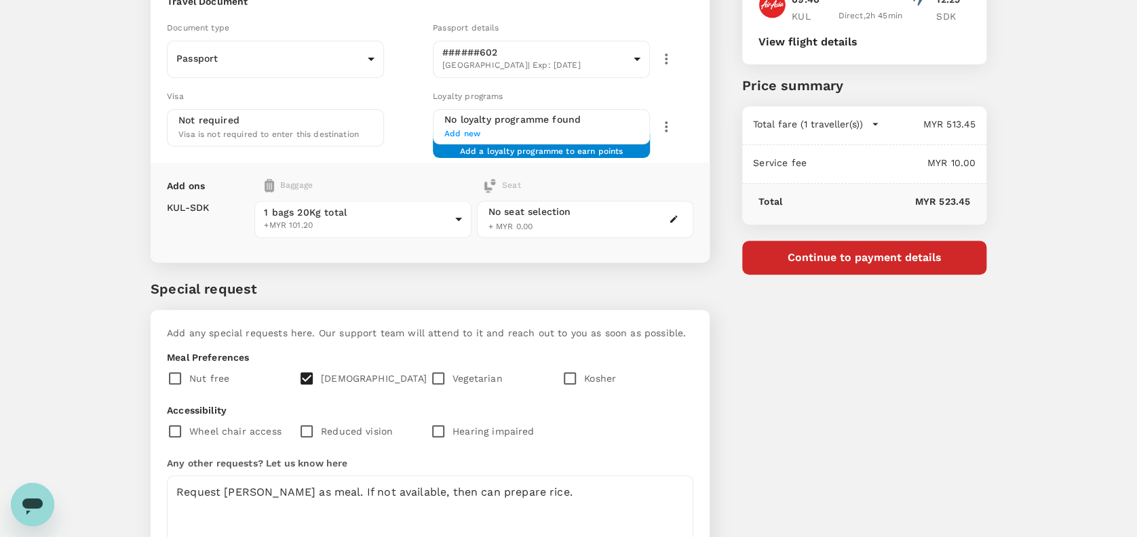
scroll to position [244, 0]
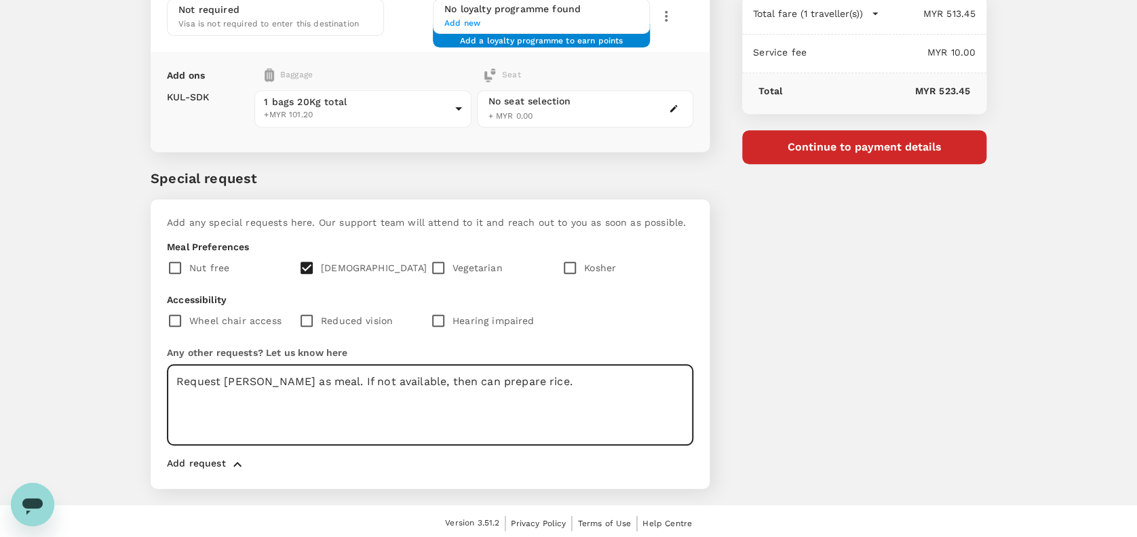
click at [479, 385] on textarea "Request Mee Tauhu as meal. If not available, then can prepare rice." at bounding box center [430, 405] width 526 height 81
drag, startPoint x: 586, startPoint y: 376, endPoint x: 228, endPoint y: 374, distance: 358.1
click at [228, 374] on textarea "Request Mee Tauhu as meal. If not available, then can prepare rice." at bounding box center [430, 405] width 526 height 81
click at [637, 421] on textarea "Request for Roasted Chicken with Black Pepper Sauce" at bounding box center [430, 405] width 526 height 81
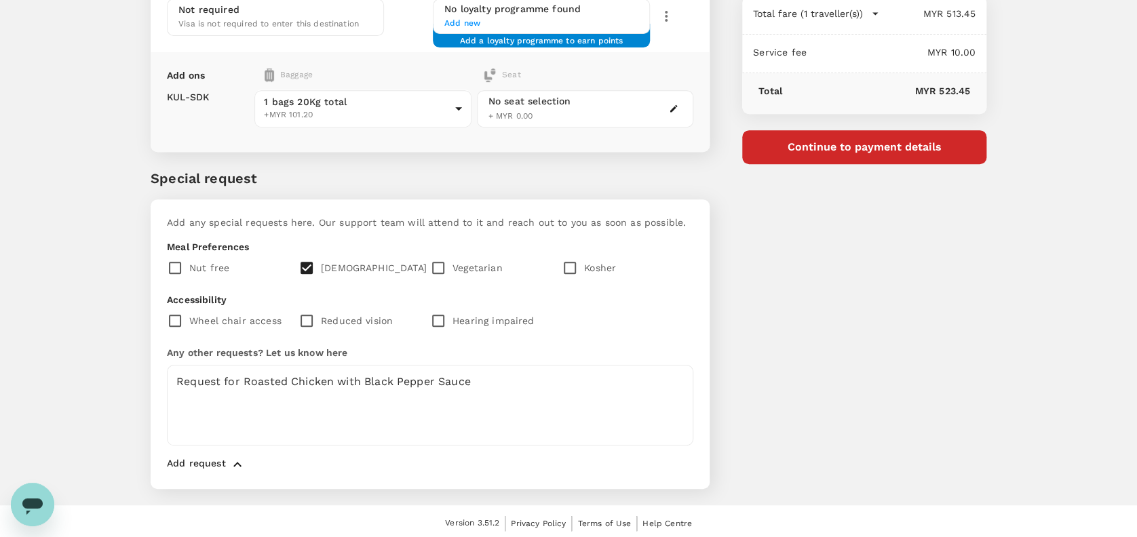
click at [918, 339] on div "You've selected Sunday, 21 Sep 2025 09:40 12:25 KUL Direct , 2h 45min SDK View …" at bounding box center [847, 140] width 277 height 730
click at [532, 354] on p "Any other requests? Let us know here" at bounding box center [430, 353] width 526 height 14
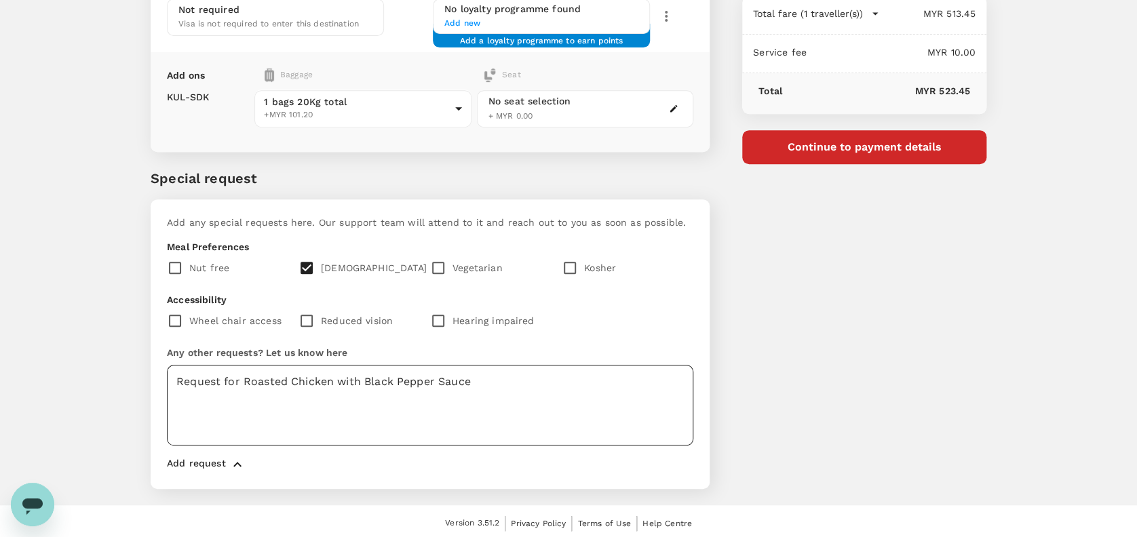
click at [528, 379] on textarea "Request for Roasted Chicken with Black Pepper Sauce" at bounding box center [430, 405] width 526 height 81
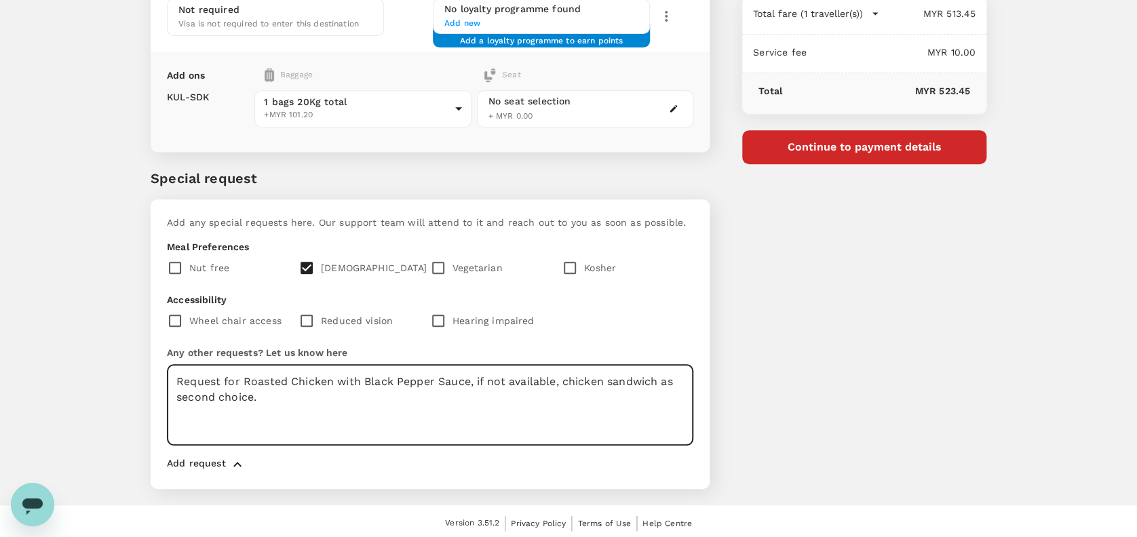
click at [515, 445] on div "Add any special requests here. Our support team will attend to it and reach out…" at bounding box center [430, 344] width 559 height 290
click at [526, 417] on textarea "Request for Roasted Chicken with Black Pepper Sauce, if not available, chicken …" at bounding box center [430, 405] width 526 height 81
click at [217, 394] on textarea "Request for Roasted Chicken with Black Pepper Sauce, if not available, chicken …" at bounding box center [430, 405] width 526 height 81
click at [448, 410] on textarea "Request for Roasted Chicken with Black Pepper Sauce, if not available, chicken …" at bounding box center [430, 405] width 526 height 81
drag, startPoint x: 524, startPoint y: 412, endPoint x: 638, endPoint y: 414, distance: 114.6
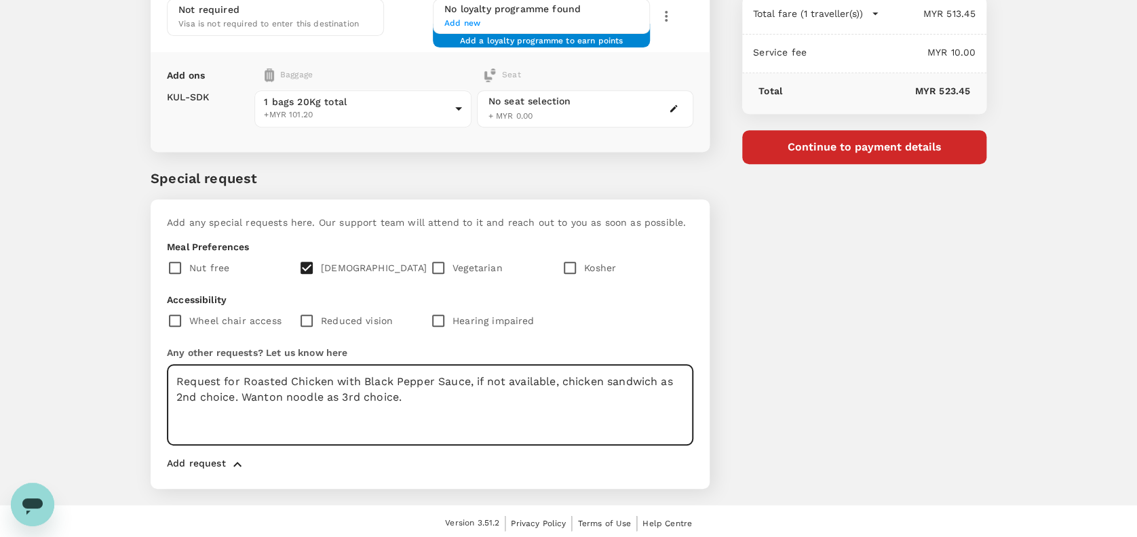
click at [527, 412] on textarea "Request for Roasted Chicken with Black Pepper Sauce, if not available, chicken …" at bounding box center [430, 405] width 526 height 81
type textarea "Request for Roasted Chicken with Black Pepper Sauce, if not available, chicken …"
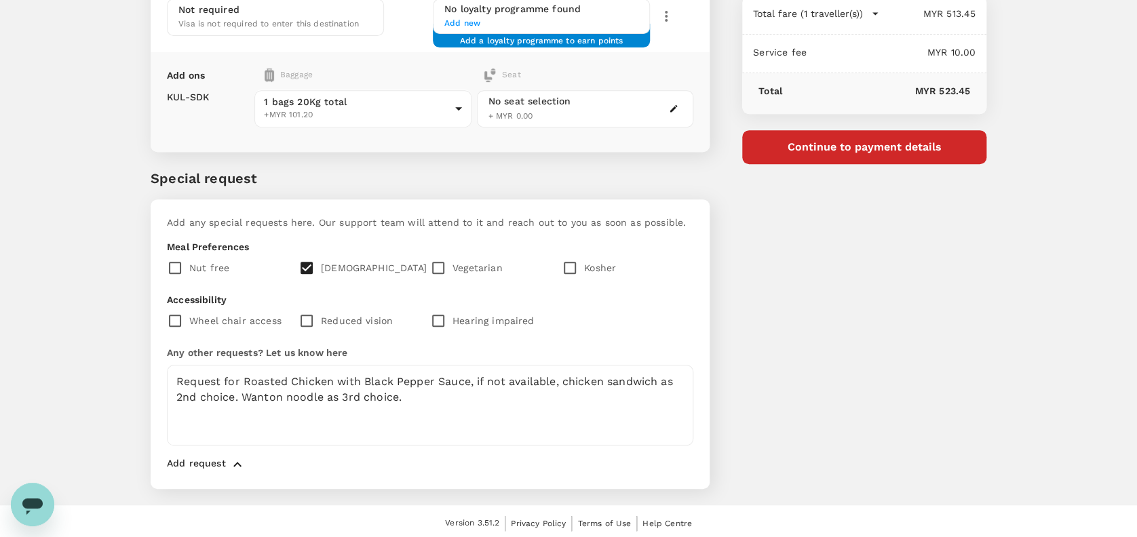
click at [772, 408] on div "You've selected Sunday, 21 Sep 2025 09:40 12:25 KUL Direct , 2h 45min SDK View …" at bounding box center [847, 140] width 277 height 730
click at [505, 451] on div "Add request" at bounding box center [430, 462] width 526 height 22
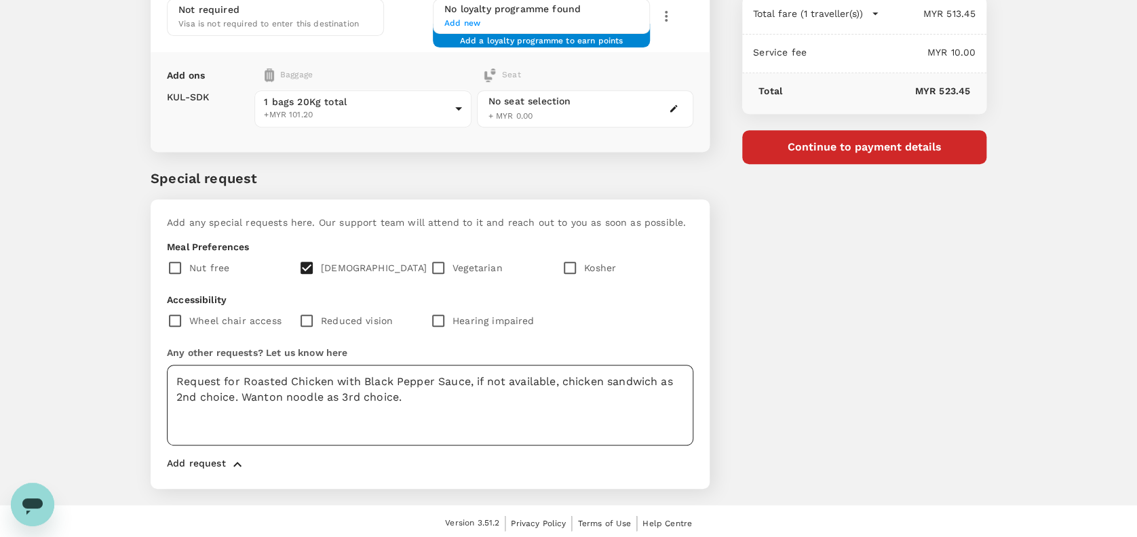
click at [486, 401] on textarea "Request for Roasted Chicken with Black Pepper Sauce, if not available, chicken …" at bounding box center [430, 405] width 526 height 81
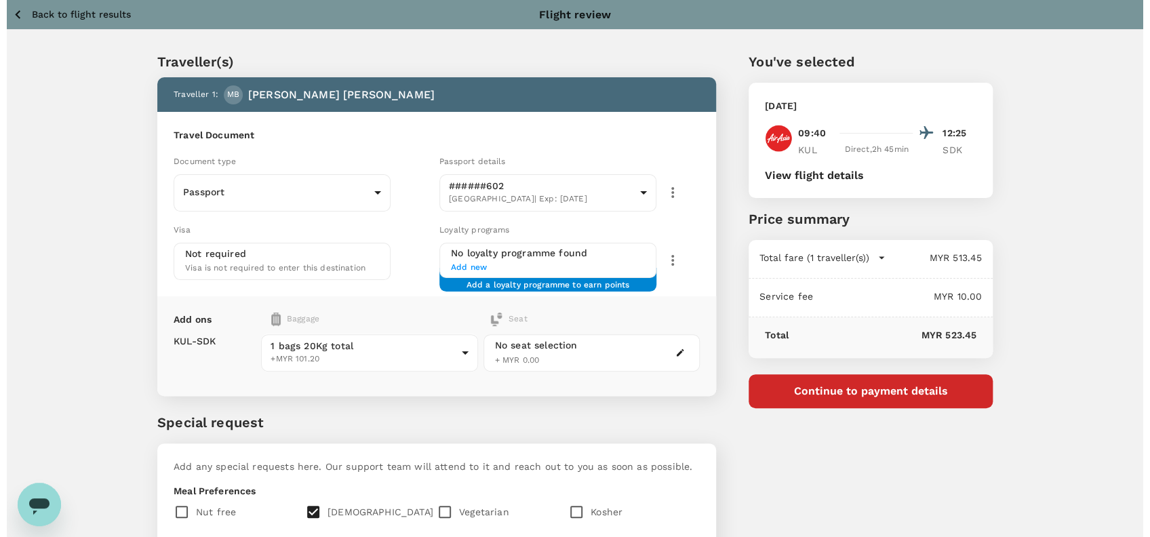
scroll to position [180, 0]
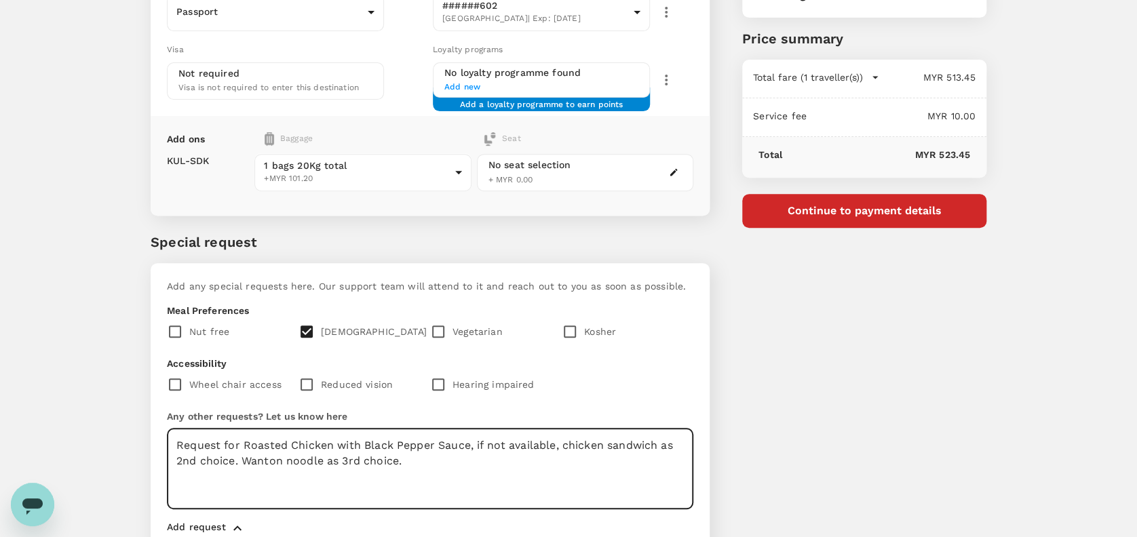
click at [859, 219] on button "Continue to payment details" at bounding box center [864, 211] width 244 height 34
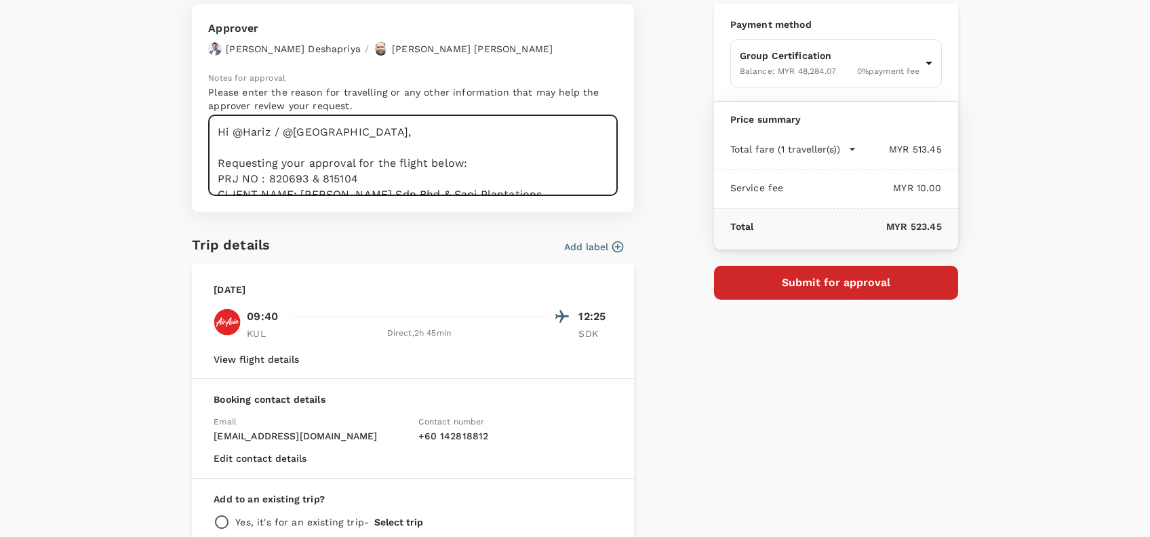
drag, startPoint x: 260, startPoint y: 176, endPoint x: 190, endPoint y: 112, distance: 95.1
click at [486, 149] on textarea "Hi @Hariz / @Chathuranga, Requesting your approval for the flight below: PRJ NO…" at bounding box center [413, 155] width 410 height 81
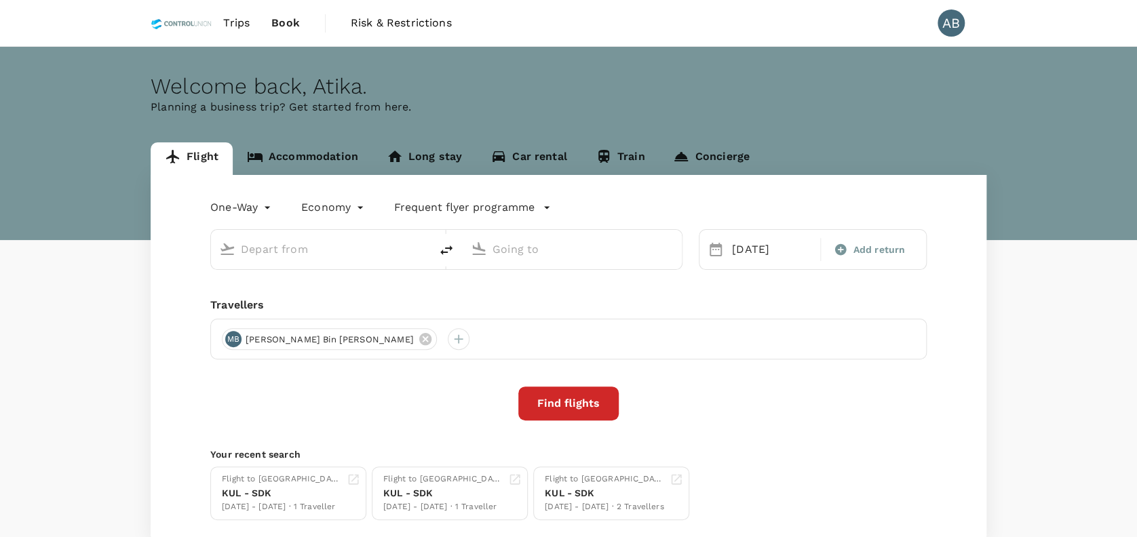
type input "Kuala Lumpur Intl ([GEOGRAPHIC_DATA])"
type input "Sandakan (SDK)"
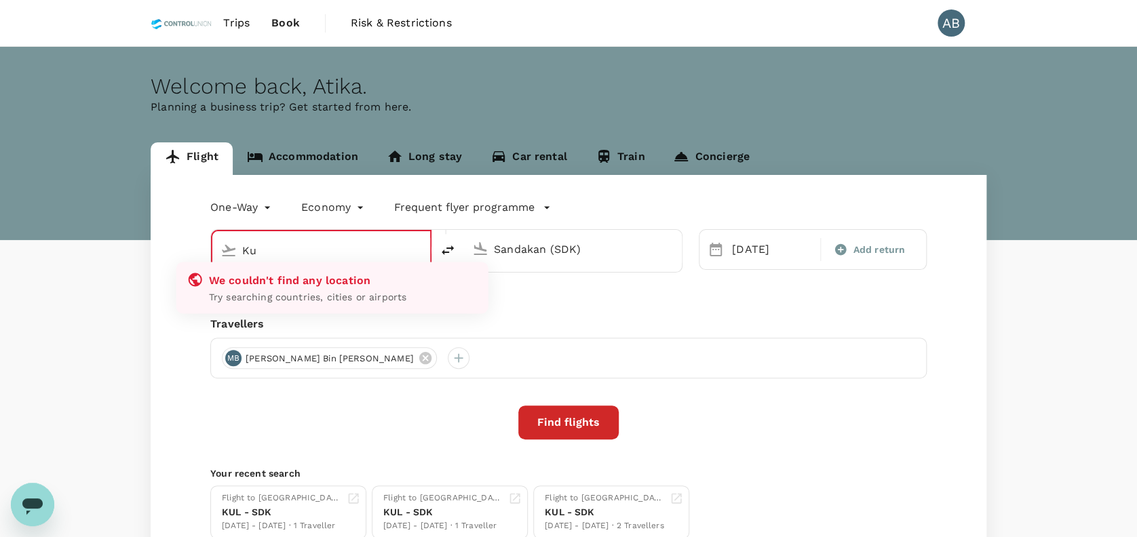
type input "K"
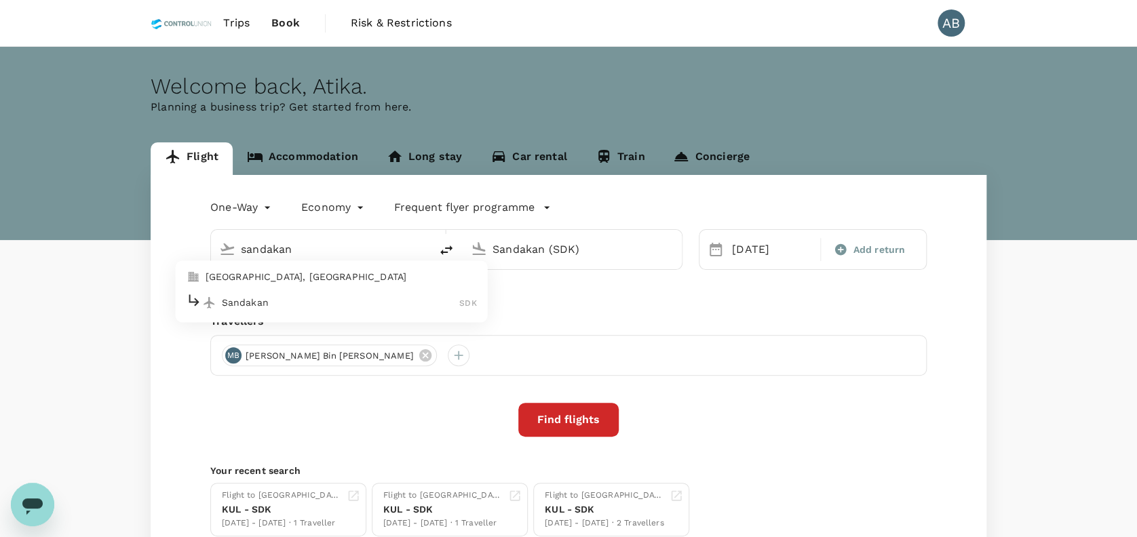
click at [317, 302] on p "Sandakan" at bounding box center [341, 303] width 238 height 14
type input "Sandakan (SDK)"
click at [618, 257] on input "Sandakan (SDK)" at bounding box center [572, 249] width 161 height 21
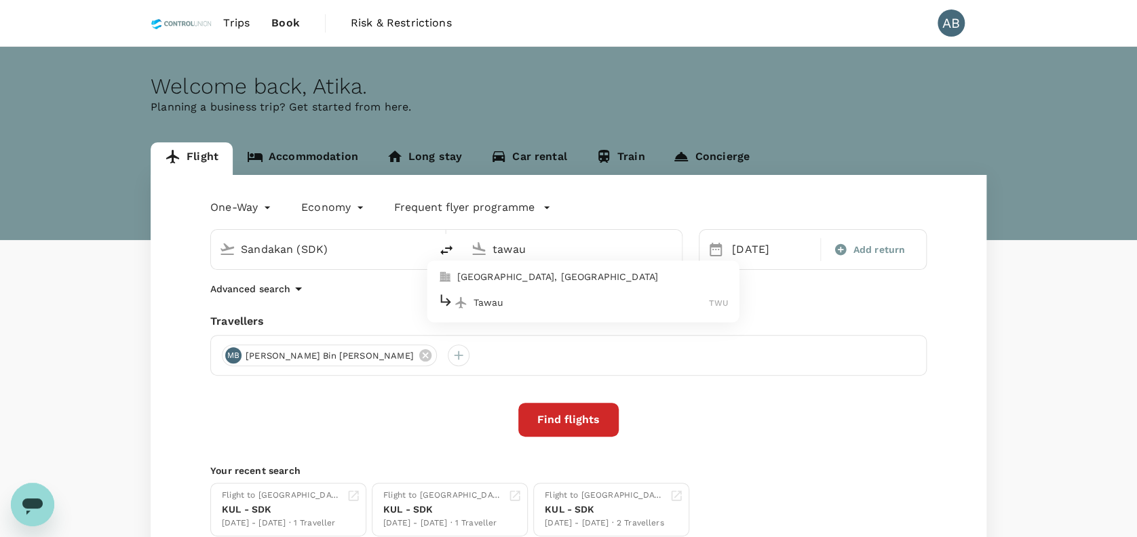
click at [580, 291] on li "Tawau TWU" at bounding box center [583, 302] width 312 height 29
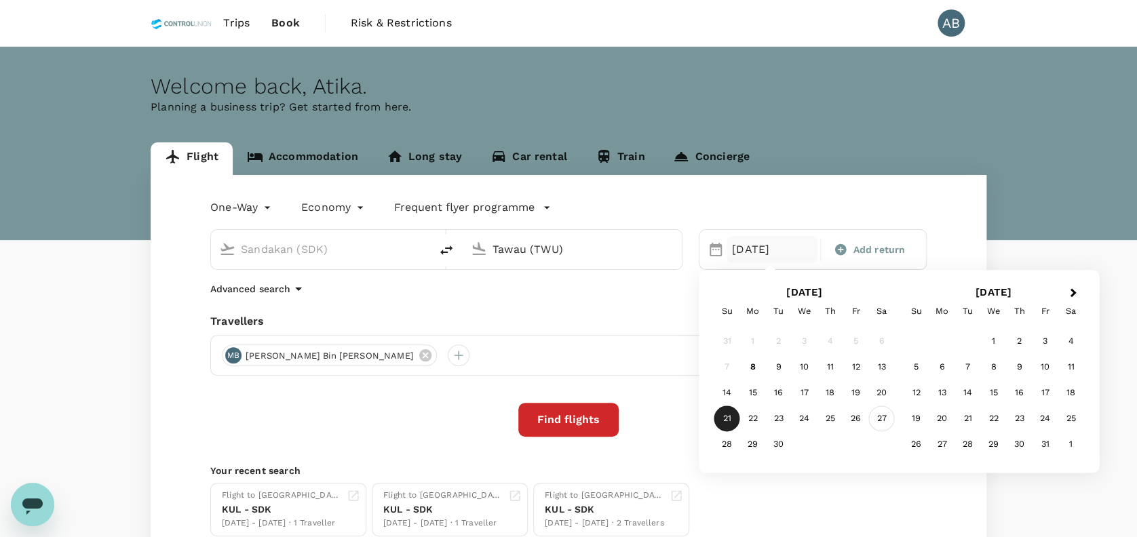
type input "Tawau (TWU)"
click at [880, 414] on div "27" at bounding box center [882, 419] width 26 height 26
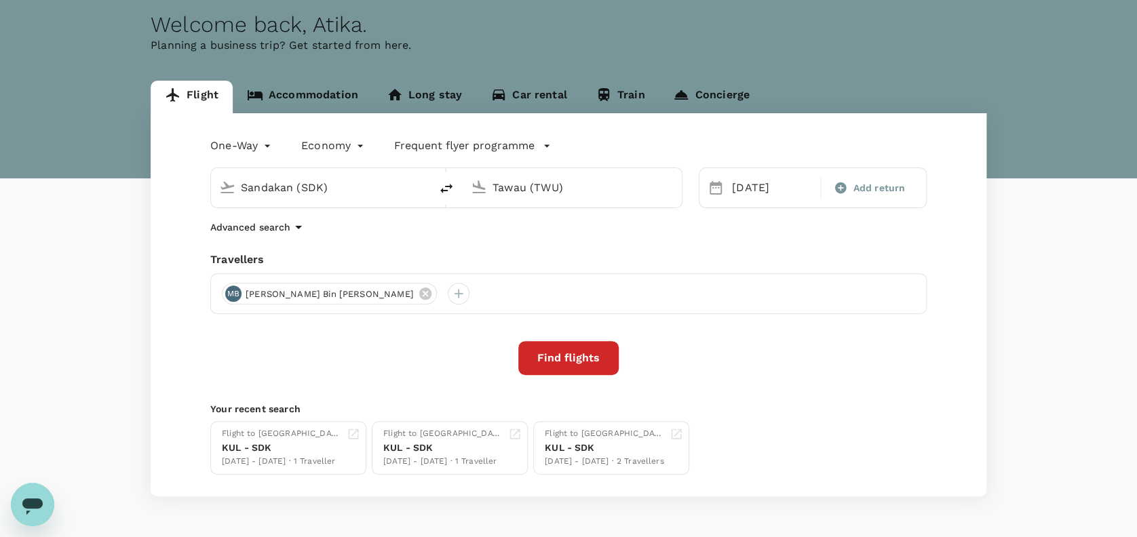
scroll to position [90, 0]
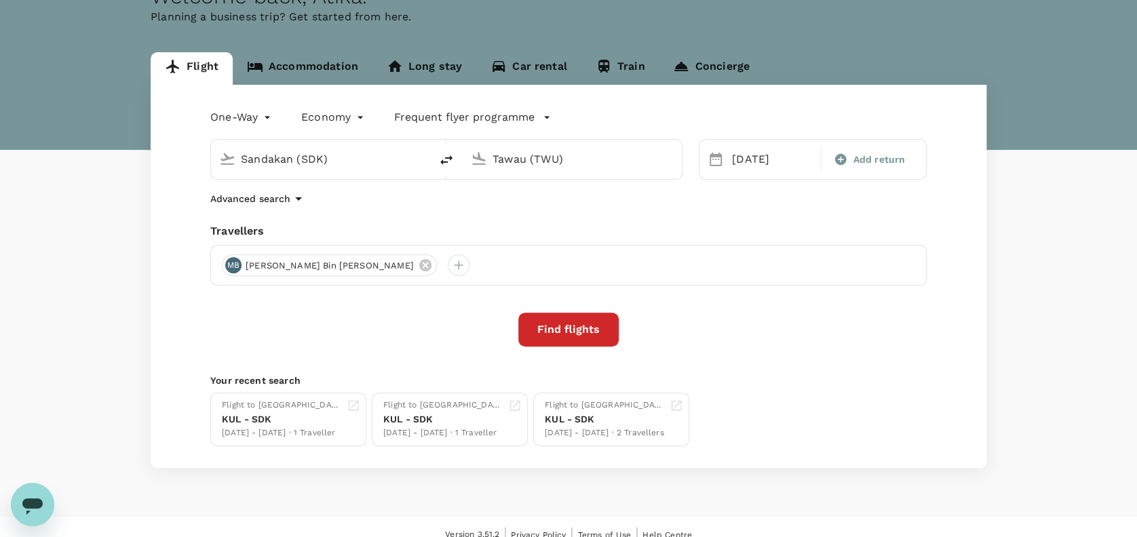
click at [560, 332] on button "Find flights" at bounding box center [568, 330] width 100 height 34
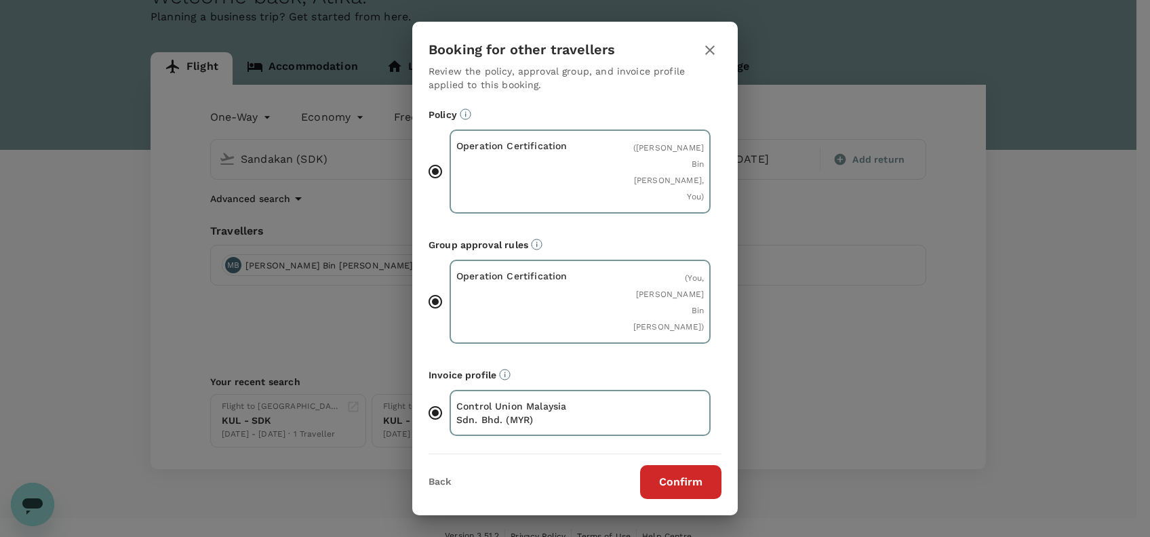
click at [678, 465] on button "Confirm" at bounding box center [680, 482] width 81 height 34
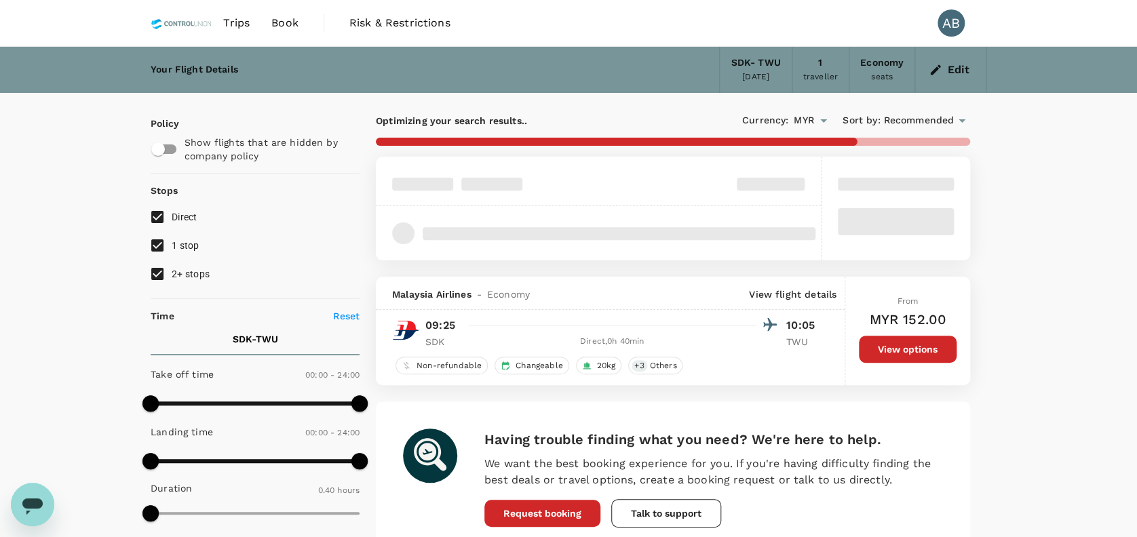
click at [162, 248] on input "1 stop" at bounding box center [157, 245] width 28 height 28
checkbox input "false"
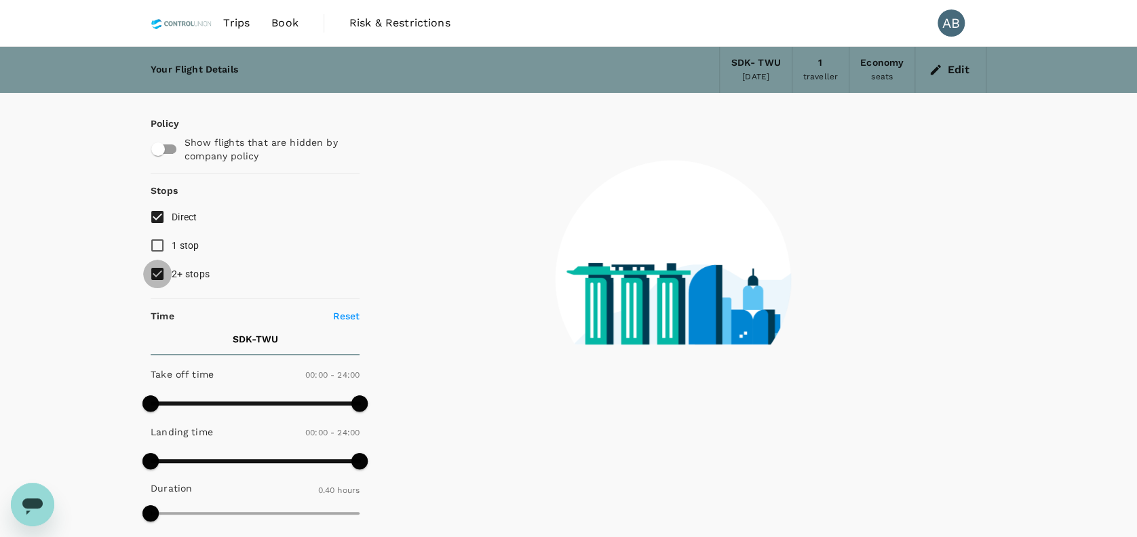
drag, startPoint x: 153, startPoint y: 273, endPoint x: 212, endPoint y: 271, distance: 58.4
click at [155, 273] on input "2+ stops" at bounding box center [157, 274] width 28 height 28
checkbox input "false"
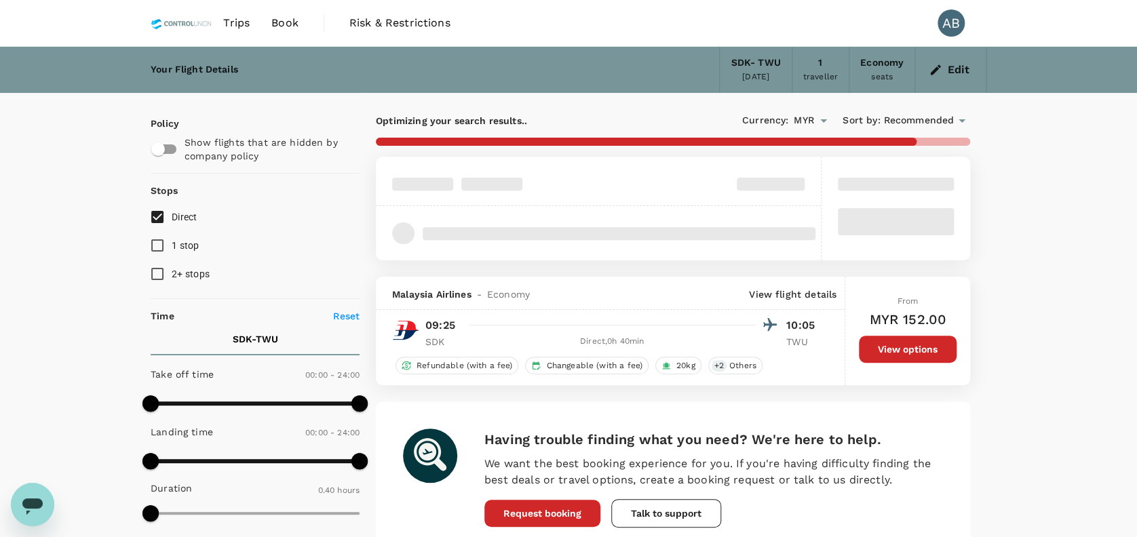
type input "505"
checkbox input "false"
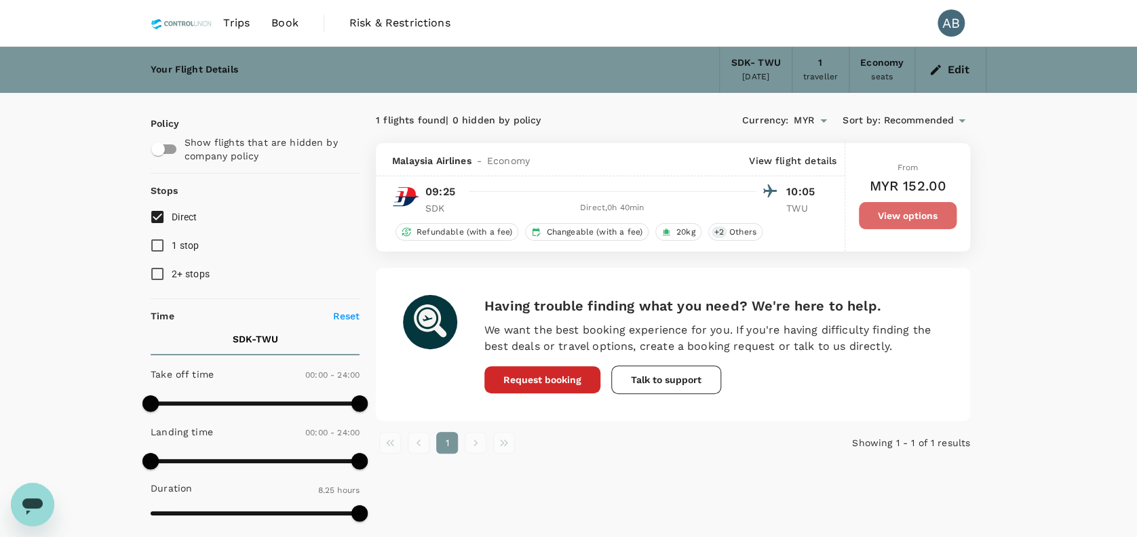
click at [894, 219] on button "View options" at bounding box center [908, 215] width 98 height 27
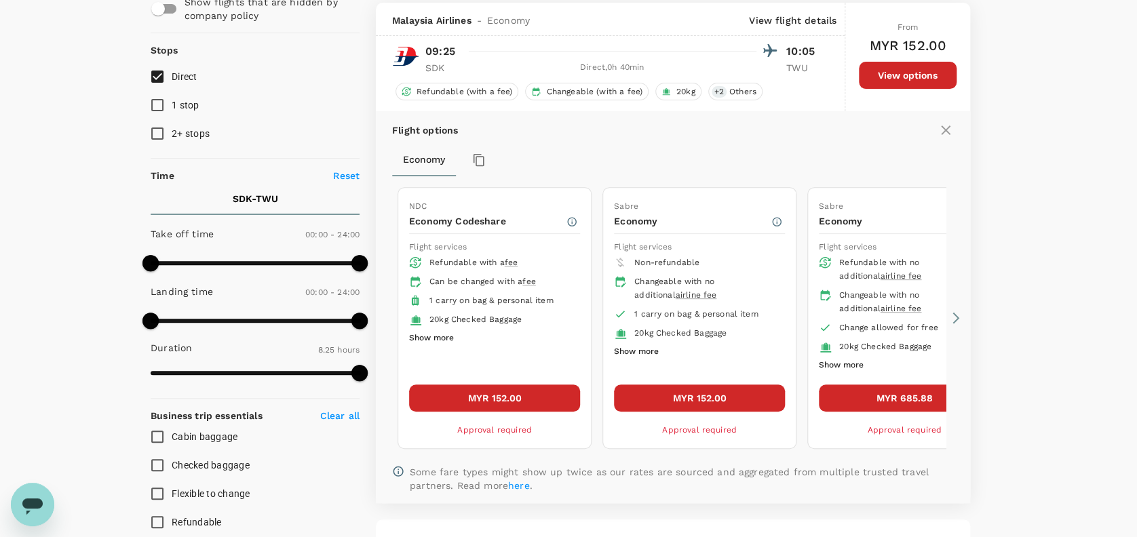
scroll to position [142, 0]
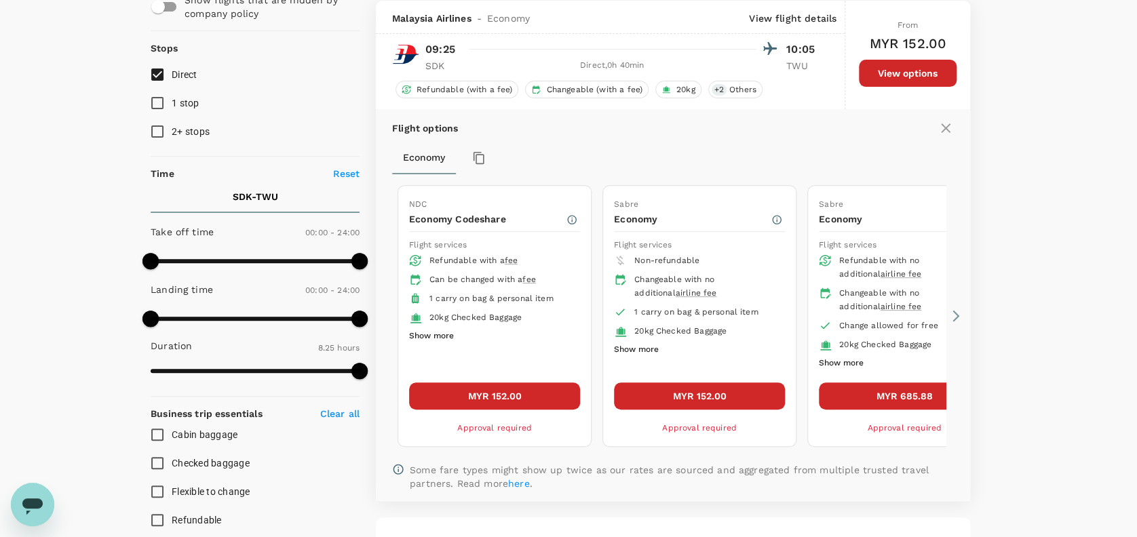
click at [541, 392] on button "MYR 152.00" at bounding box center [494, 395] width 171 height 27
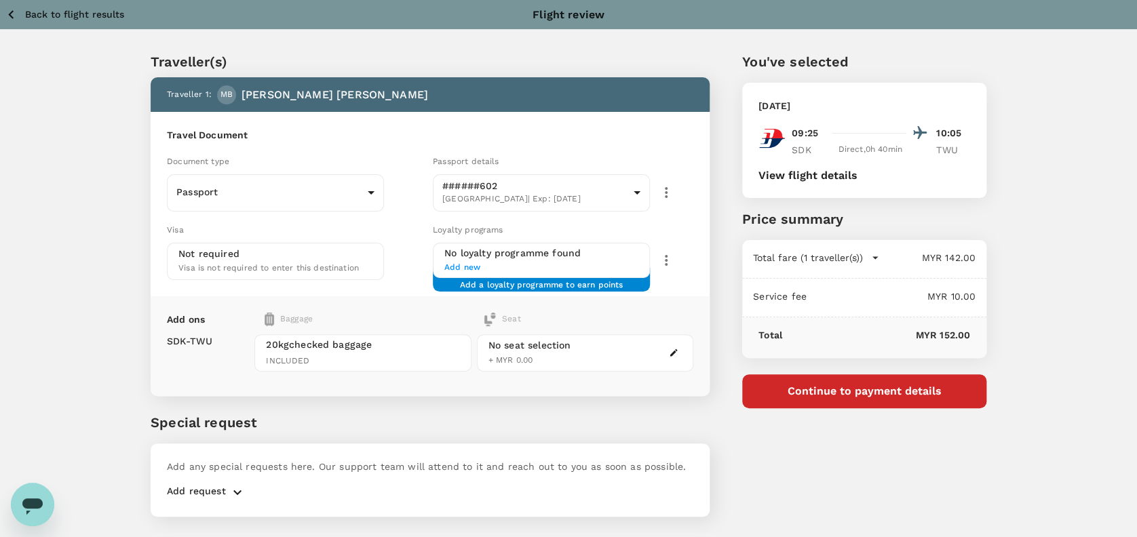
click at [644, 45] on div "Traveller(s) Traveller 1 : MB [PERSON_NAME] Bin [PERSON_NAME] Travel Document D…" at bounding box center [413, 276] width 591 height 514
click at [649, 44] on div "Traveller(s) Traveller 1 : MB [PERSON_NAME] Bin [PERSON_NAME] Travel Document D…" at bounding box center [413, 276] width 591 height 514
click at [1005, 49] on div "Traveller(s) Traveller 1 : MB [PERSON_NAME] Bin [PERSON_NAME] Travel Document D…" at bounding box center [568, 281] width 1137 height 503
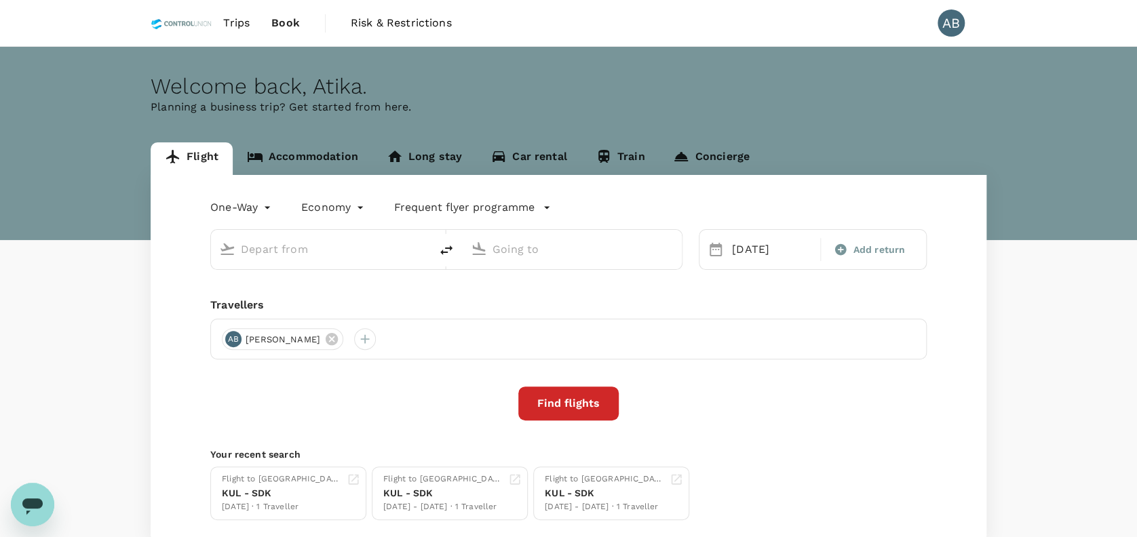
type input "Sandakan (SDK)"
type input "Tawau (TWU)"
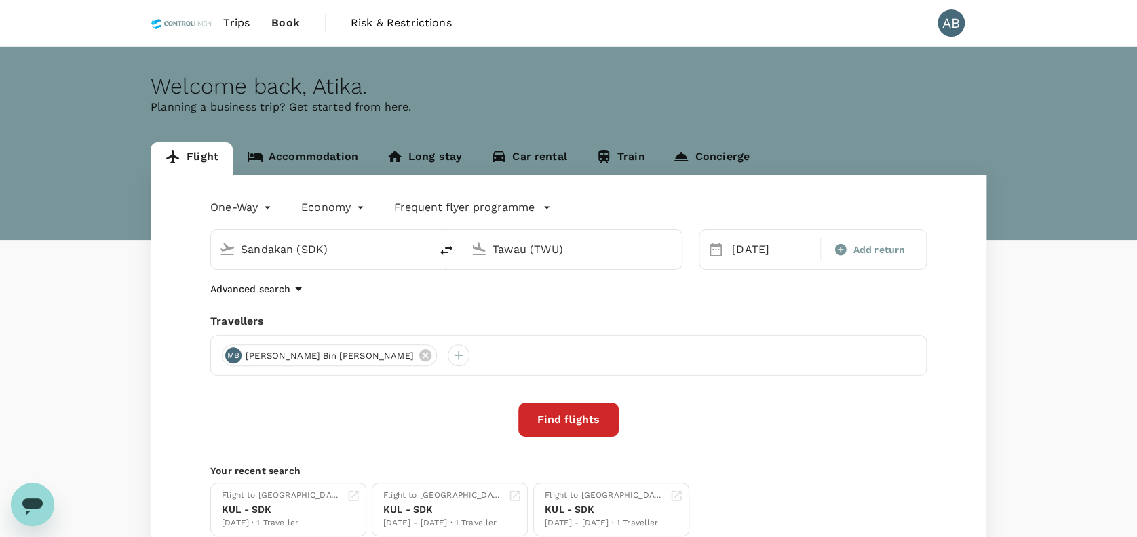
click at [421, 307] on div "One-Way oneway Economy economy Frequent flyer programme Sandakan (SDK) [GEOGRAP…" at bounding box center [569, 366] width 836 height 383
click at [367, 248] on input "Sandakan (SDK)" at bounding box center [321, 249] width 161 height 21
click at [433, 313] on div "Travellers" at bounding box center [568, 321] width 716 height 16
click at [418, 353] on icon at bounding box center [425, 355] width 15 height 15
click at [231, 351] on div at bounding box center [233, 356] width 22 height 22
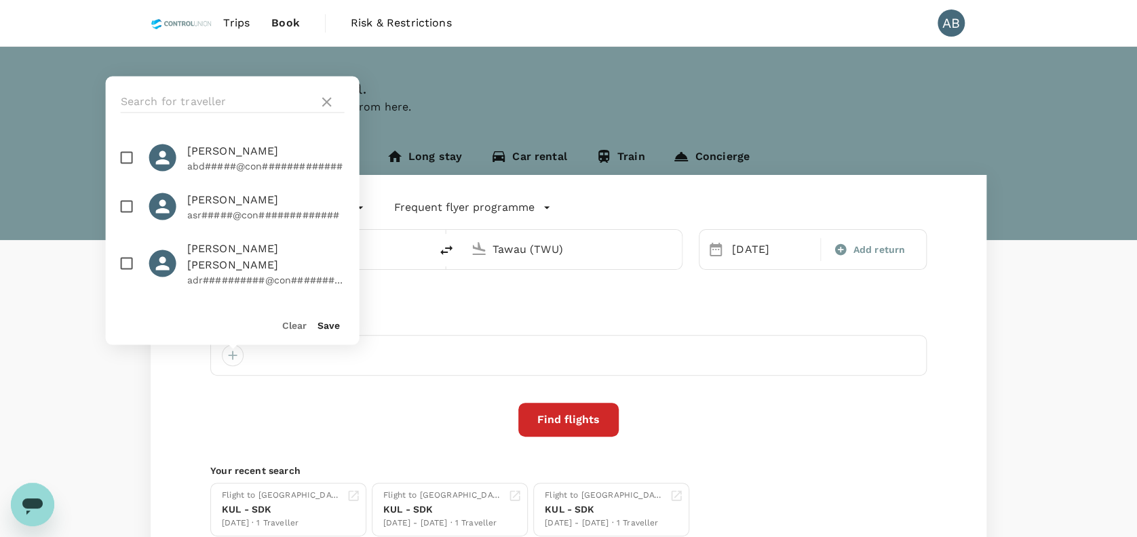
click at [124, 158] on input "checkbox" at bounding box center [127, 157] width 28 height 28
checkbox input "true"
click at [320, 325] on button "Save" at bounding box center [328, 324] width 22 height 11
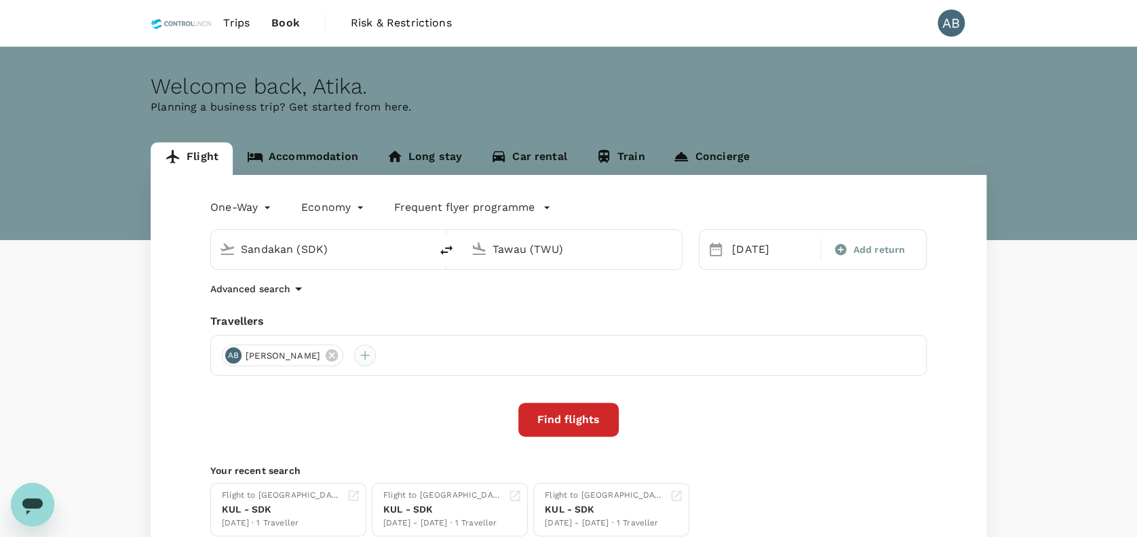
click at [376, 353] on div at bounding box center [365, 356] width 22 height 22
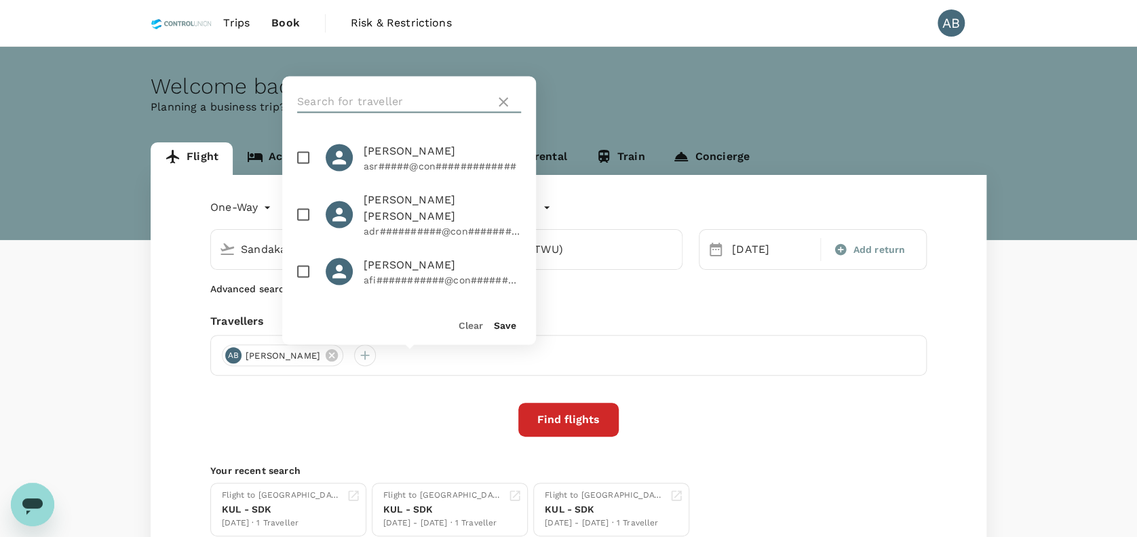
click at [370, 109] on input "text" at bounding box center [393, 102] width 193 height 22
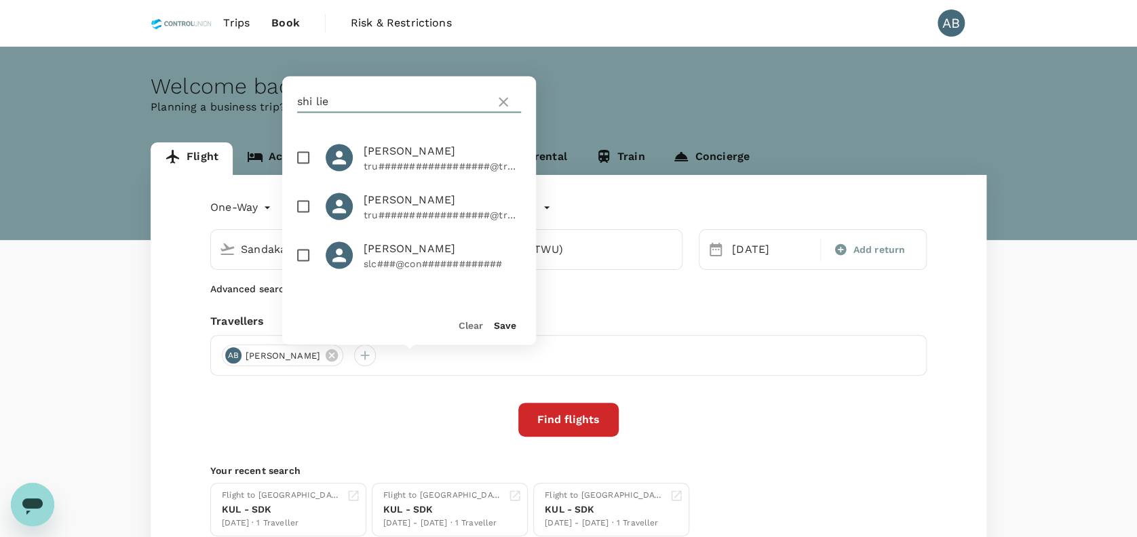
type input "shi lie"
click at [305, 155] on input "checkbox" at bounding box center [303, 157] width 28 height 28
checkbox input "true"
click at [508, 327] on button "Save" at bounding box center [505, 324] width 22 height 11
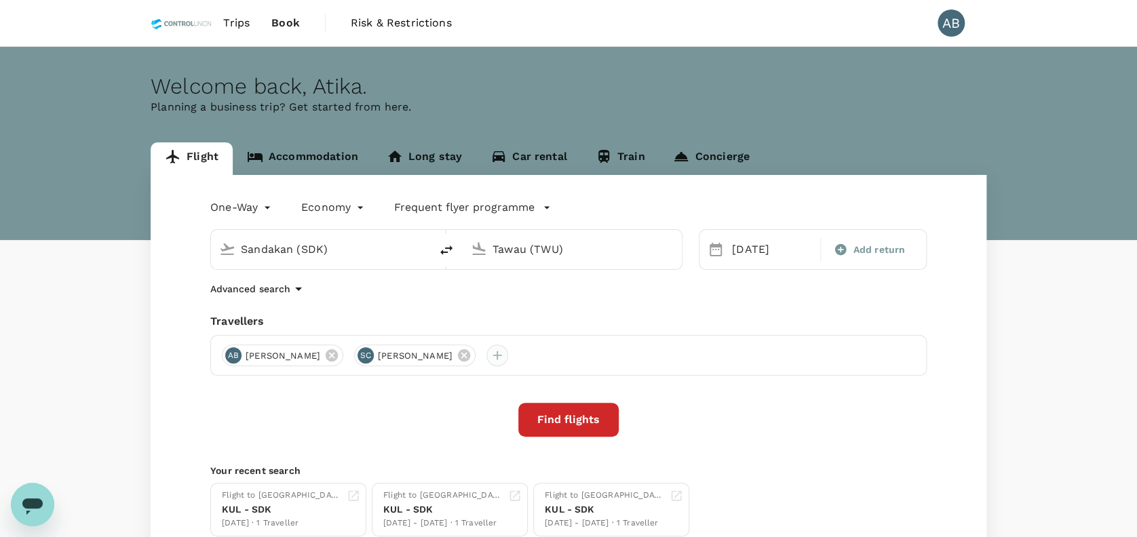
click at [508, 355] on div at bounding box center [497, 356] width 22 height 22
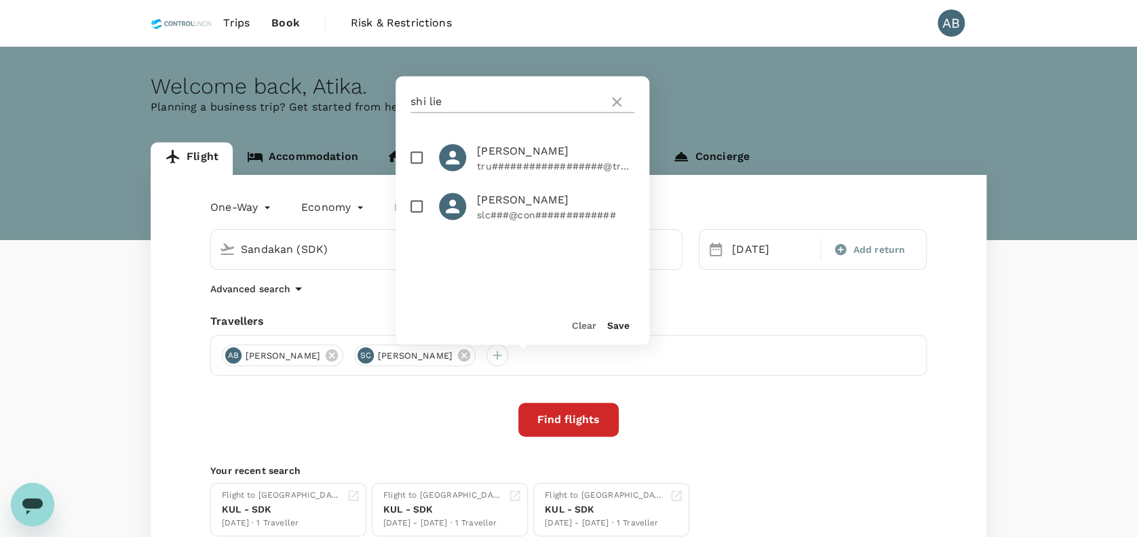
click at [474, 96] on input "shi lie" at bounding box center [506, 102] width 193 height 22
type input "s"
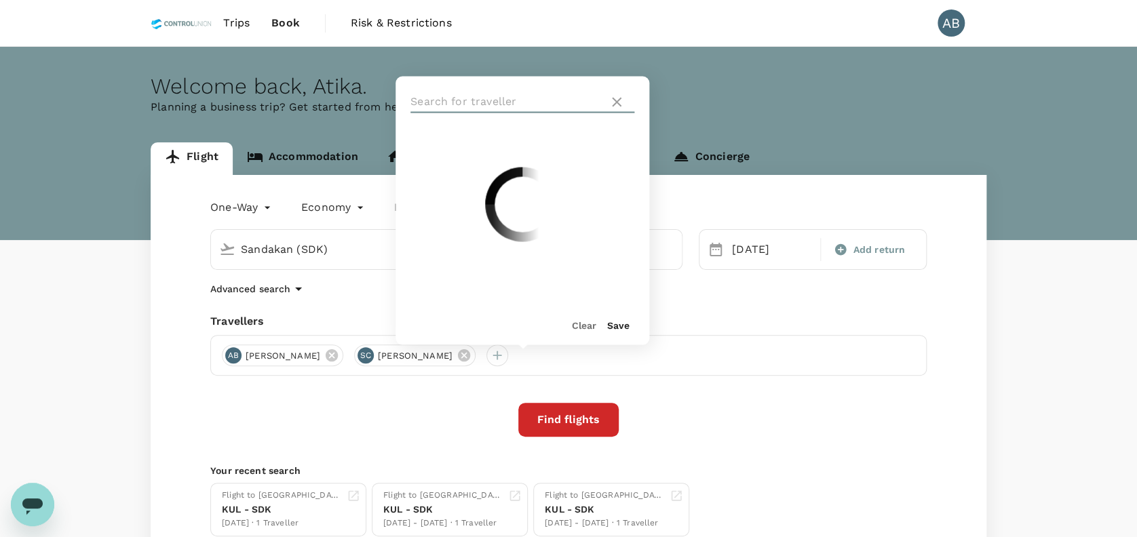
type input "d"
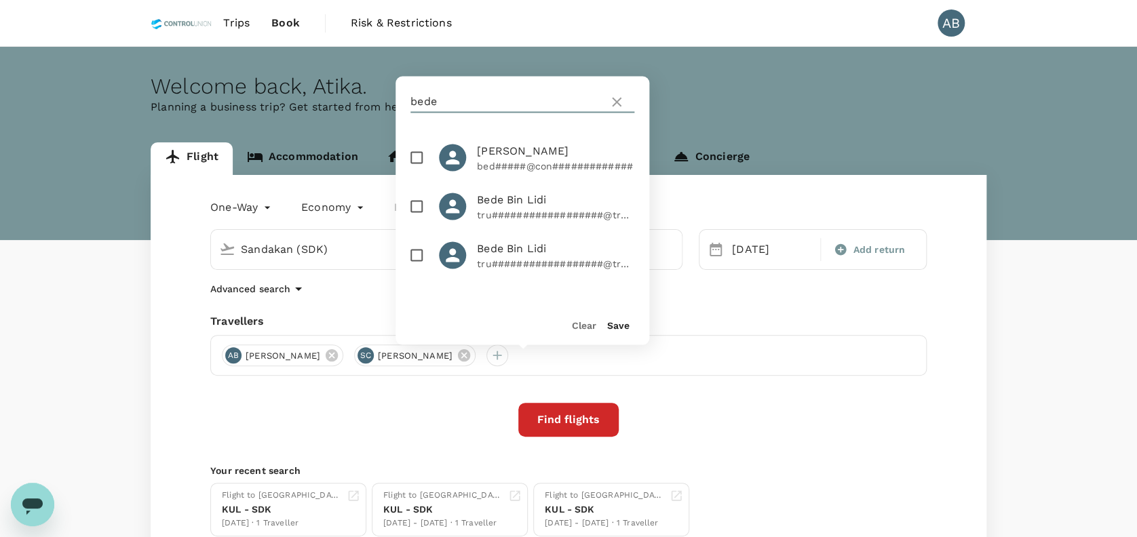
type input "bede"
click at [420, 153] on input "checkbox" at bounding box center [416, 157] width 28 height 28
checkbox input "true"
click at [627, 327] on button "Save" at bounding box center [618, 324] width 22 height 11
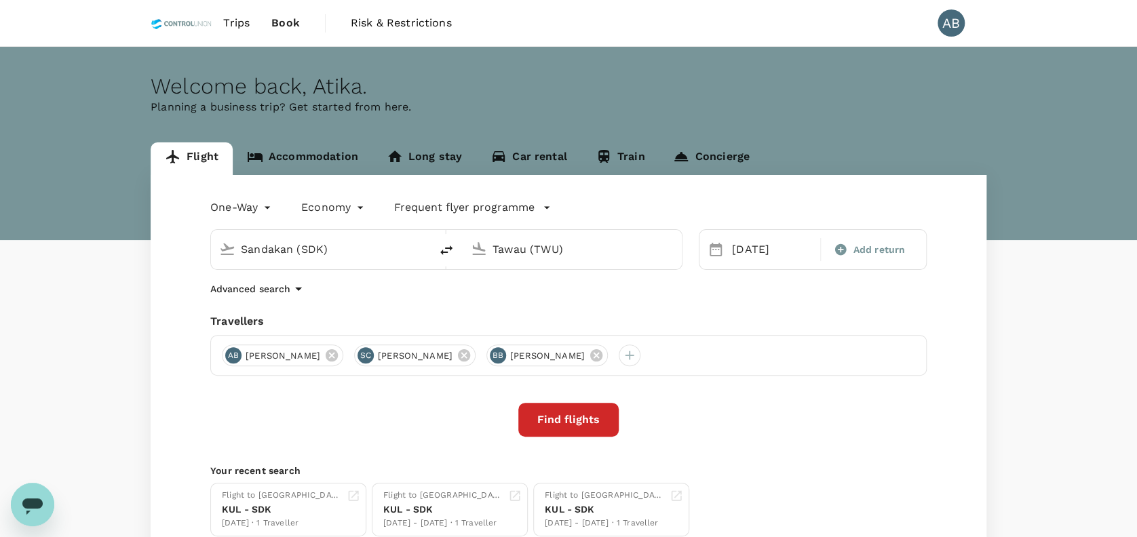
click at [361, 249] on input "Sandakan (SDK)" at bounding box center [321, 249] width 161 height 21
click at [289, 300] on p "Kota Kinabalu Intl" at bounding box center [342, 303] width 241 height 14
type input "Kota Kinabalu Intl (BKI)"
click at [602, 250] on input "Tawau (TWU)" at bounding box center [572, 249] width 161 height 21
click at [509, 298] on p "Bintulu" at bounding box center [592, 303] width 239 height 14
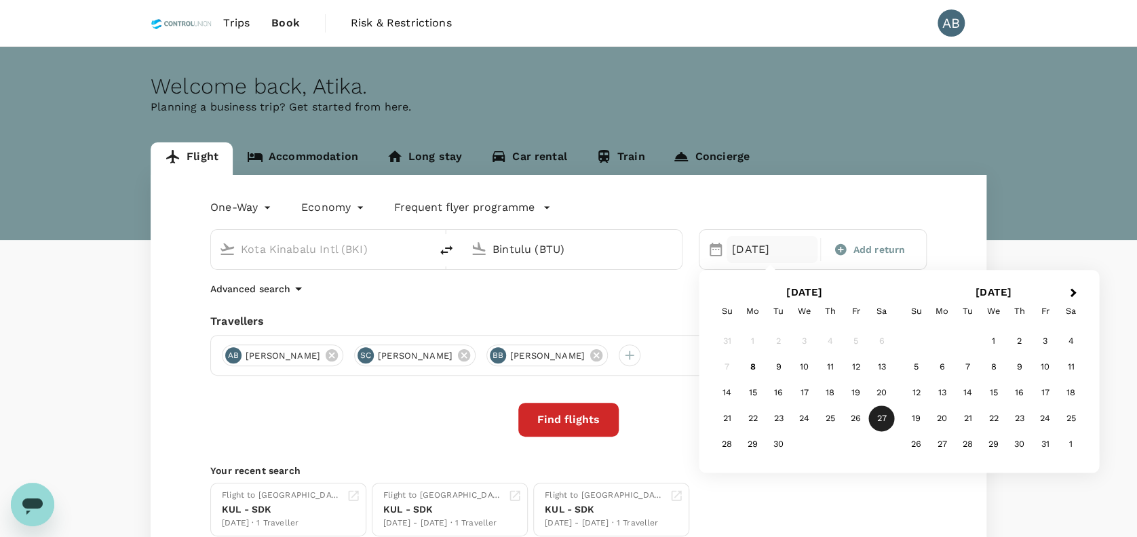
type input "Bintulu (BTU)"
click at [808, 391] on div "17" at bounding box center [804, 393] width 26 height 26
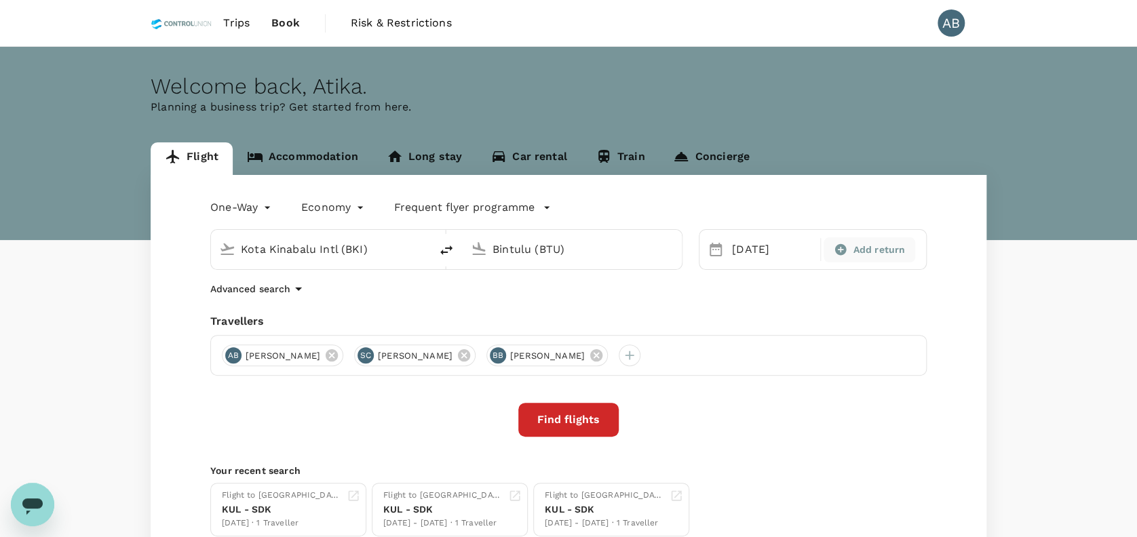
click at [874, 252] on span "Add return" at bounding box center [878, 250] width 52 height 14
type input "roundtrip"
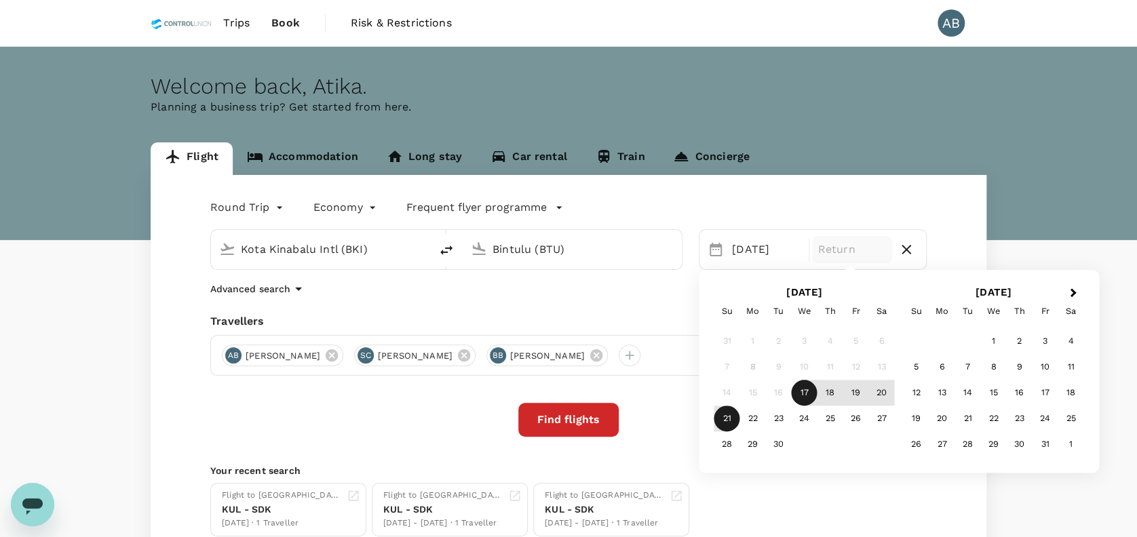
click at [730, 414] on div "21" at bounding box center [727, 419] width 26 height 26
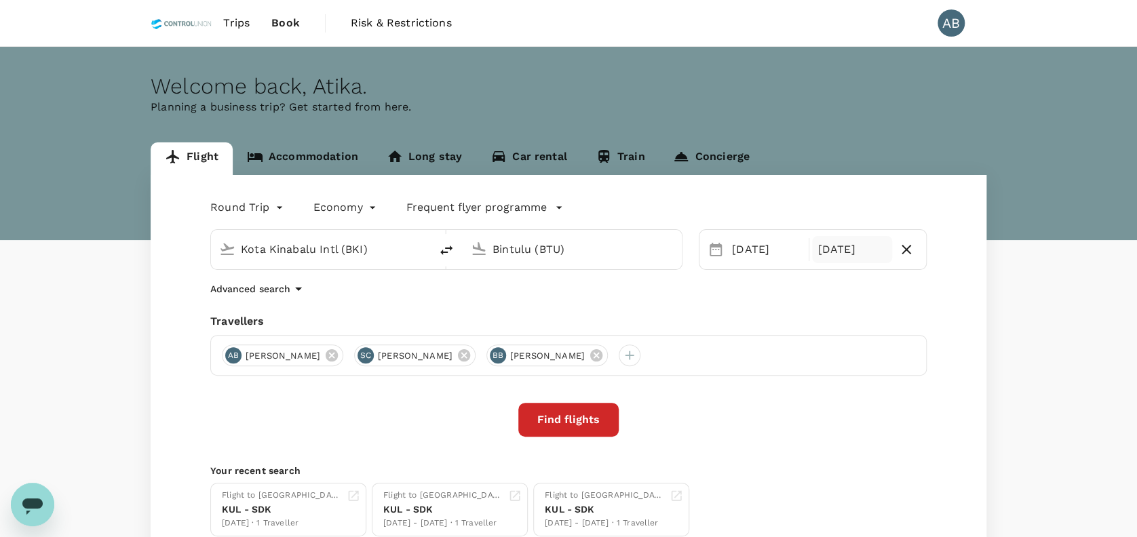
click at [715, 310] on div "Round Trip roundtrip Economy economy Frequent flyer programme Kota Kinabalu Int…" at bounding box center [569, 366] width 836 height 383
click at [583, 414] on button "Find flights" at bounding box center [568, 420] width 100 height 34
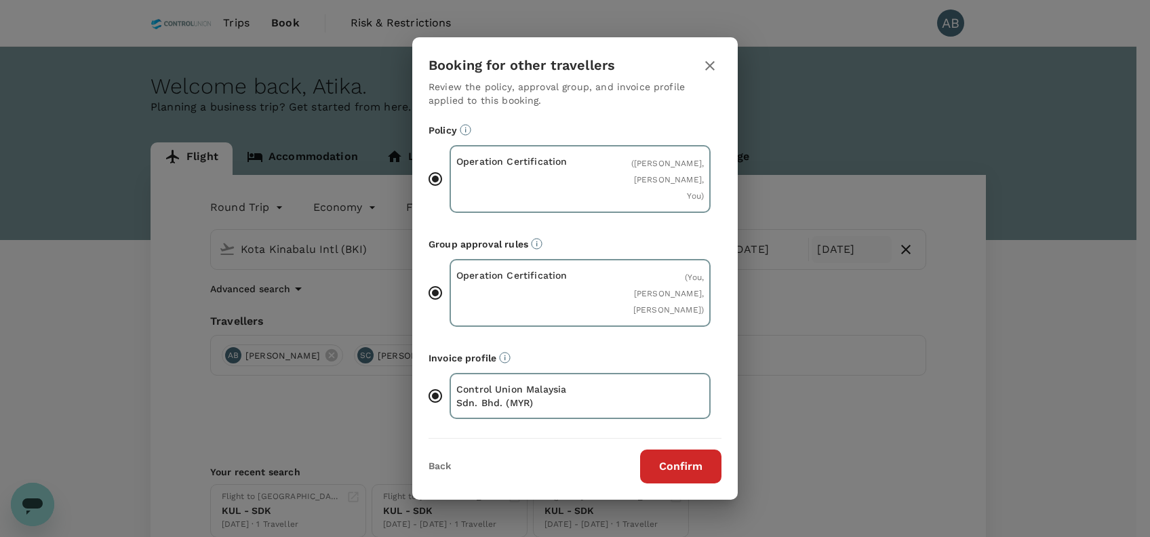
click at [695, 456] on button "Confirm" at bounding box center [680, 467] width 81 height 34
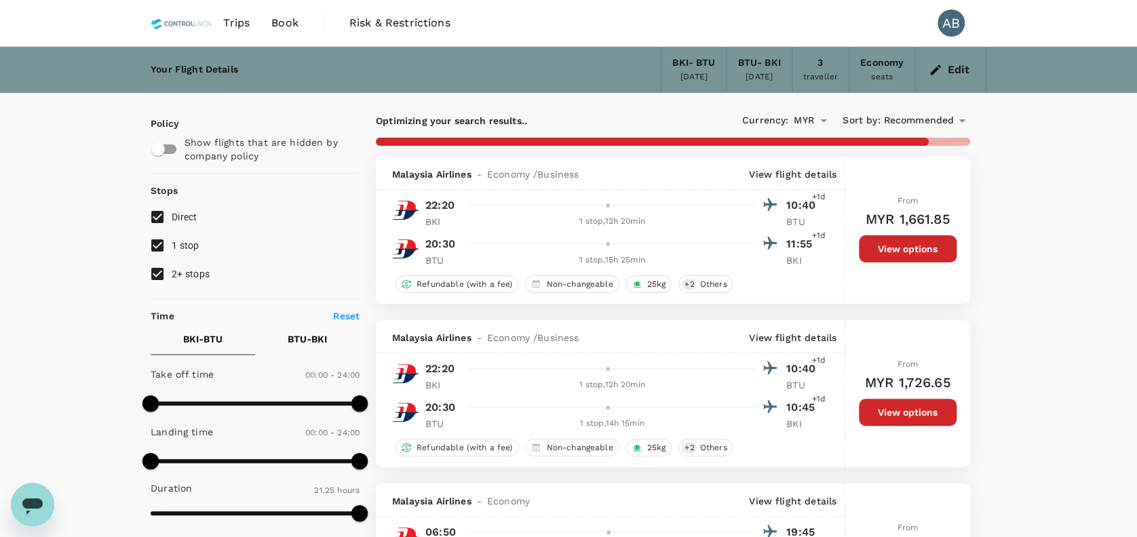
checkbox input "false"
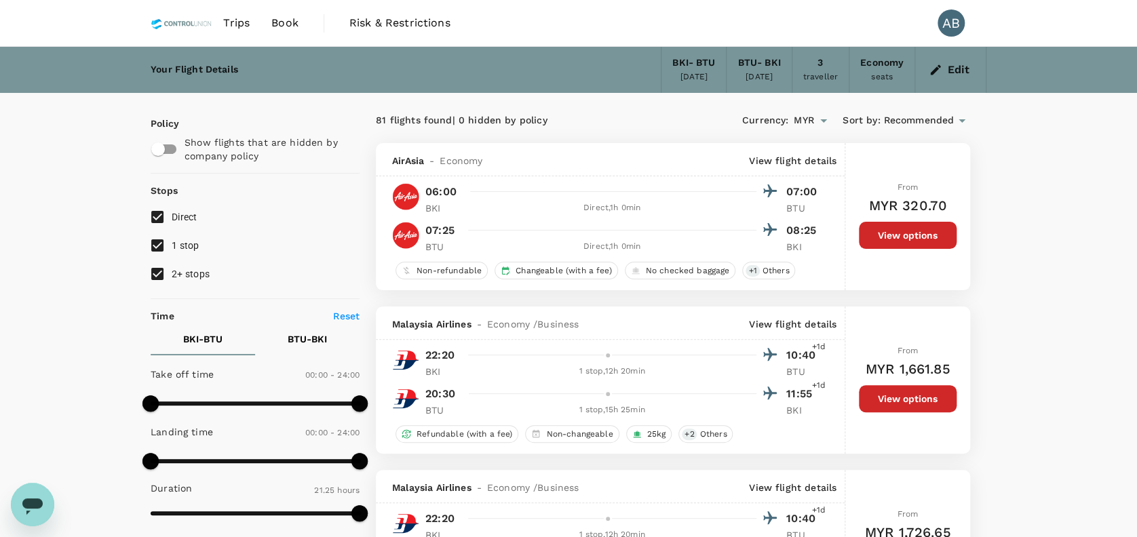
click at [159, 248] on input "1 stop" at bounding box center [157, 245] width 28 height 28
checkbox input "false"
click at [156, 276] on input "2+ stops" at bounding box center [157, 274] width 28 height 28
checkbox input "false"
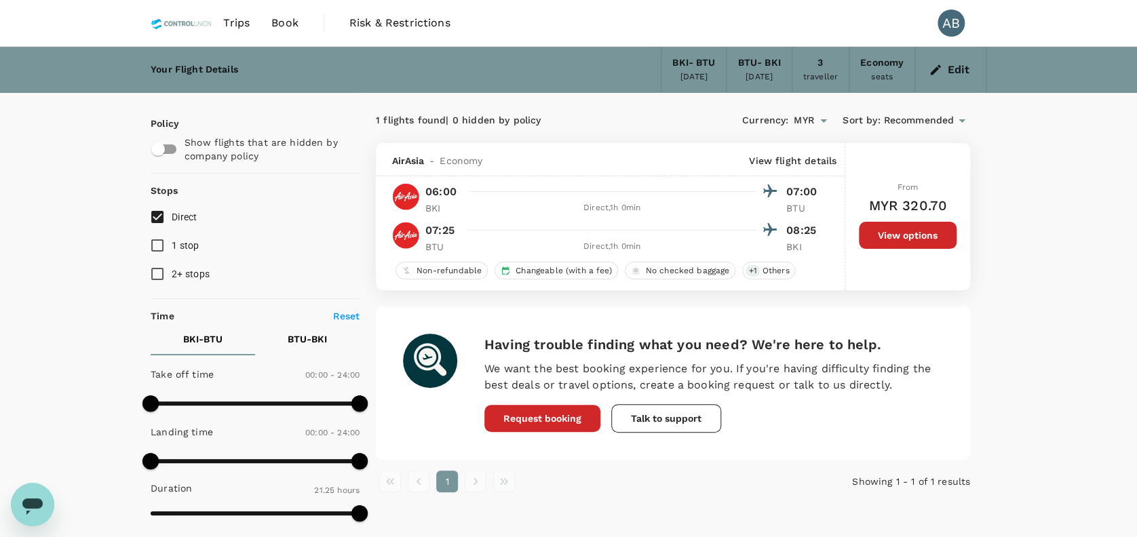
click at [961, 305] on div "1 flights found | 0 hidden by policy Currency : MYR Sort by : Recommended AirAs…" at bounding box center [672, 300] width 627 height 383
click at [1069, 300] on div "Your Flight Details BKI - BTU [DATE] BTU - [GEOGRAPHIC_DATA] [DATE] 3 traveller…" at bounding box center [568, 536] width 1137 height 979
